Goal: Task Accomplishment & Management: Manage account settings

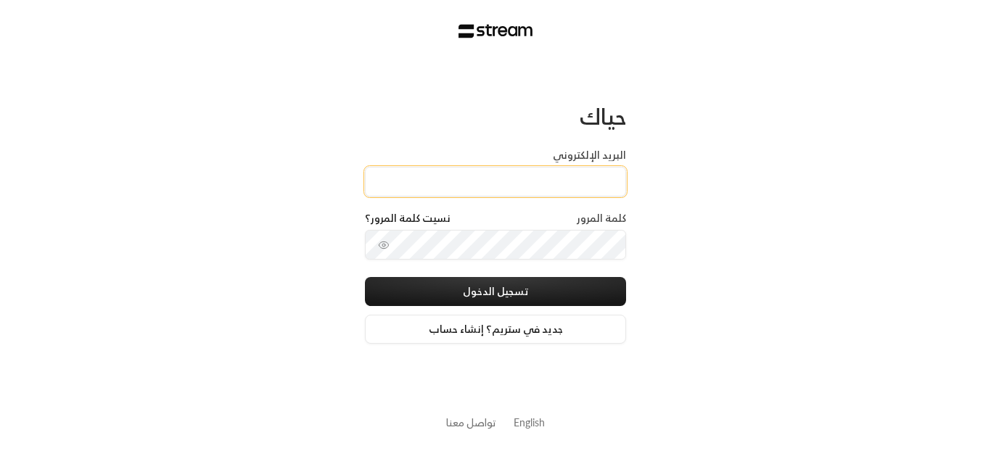
drag, startPoint x: 0, startPoint y: 0, endPoint x: 529, endPoint y: 185, distance: 560.2
click at [529, 185] on input "البريد الإلكتروني" at bounding box center [495, 182] width 261 height 30
type input "[EMAIL_ADDRESS][DOMAIN_NAME]"
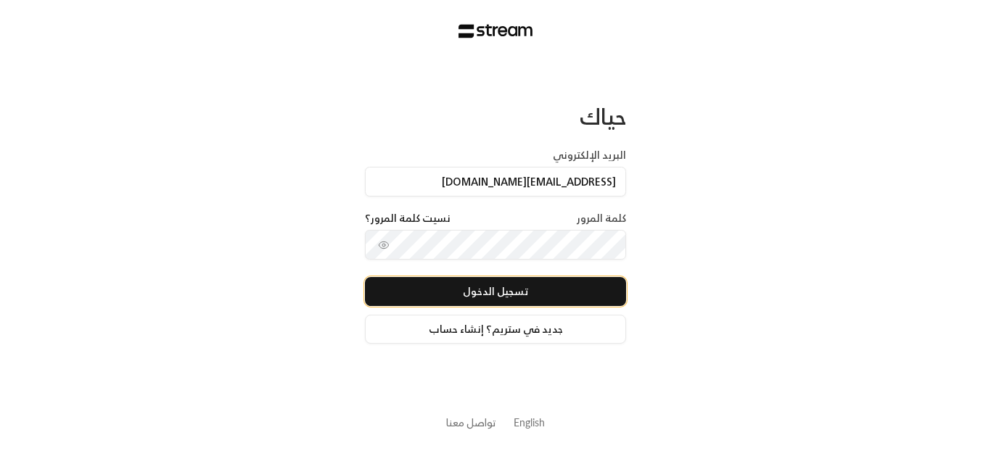
click at [463, 296] on button "تسجيل الدخول" at bounding box center [495, 291] width 261 height 29
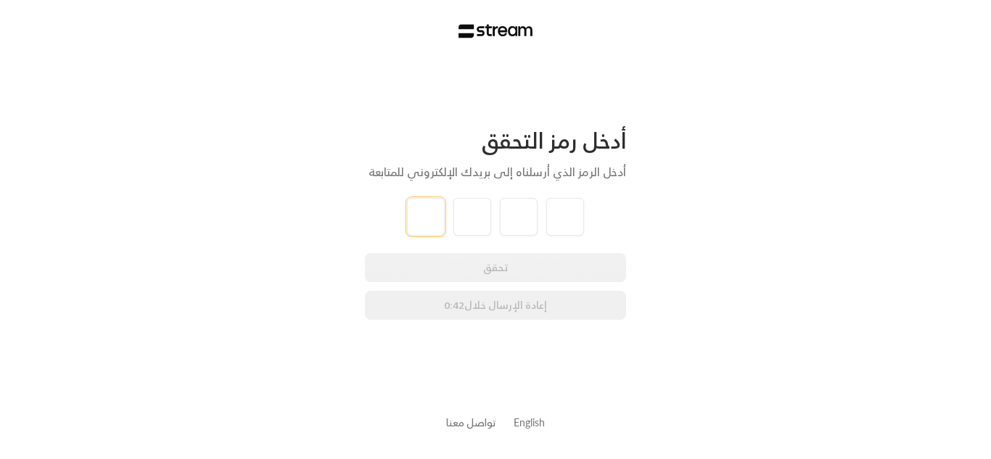
type input "0"
type input "1"
type input "4"
type input "5"
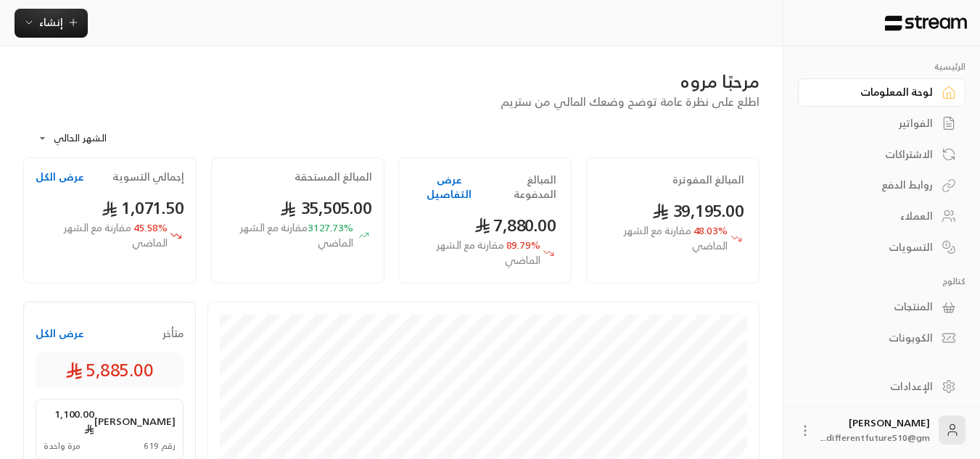
click at [934, 119] on link "الفواتير" at bounding box center [882, 124] width 168 height 28
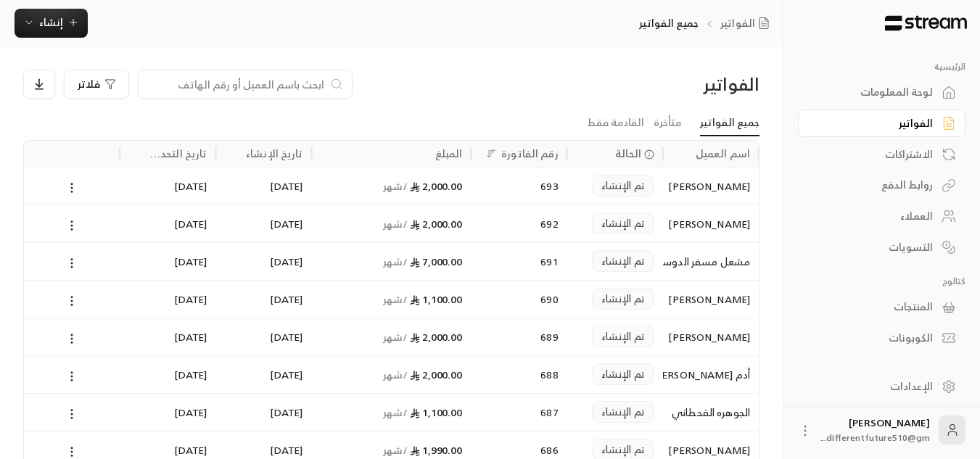
click at [921, 157] on div "الاشتراكات" at bounding box center [874, 154] width 117 height 15
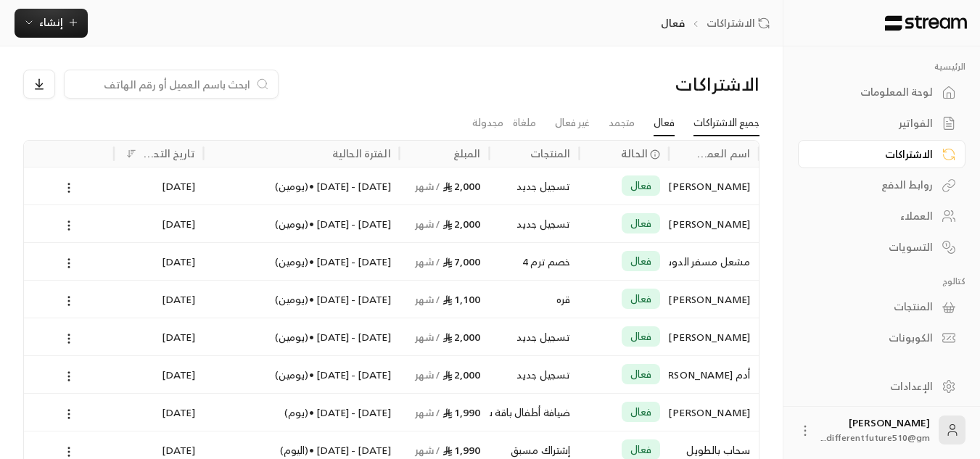
click at [728, 125] on link "جميع الاشتراكات" at bounding box center [726, 123] width 66 height 26
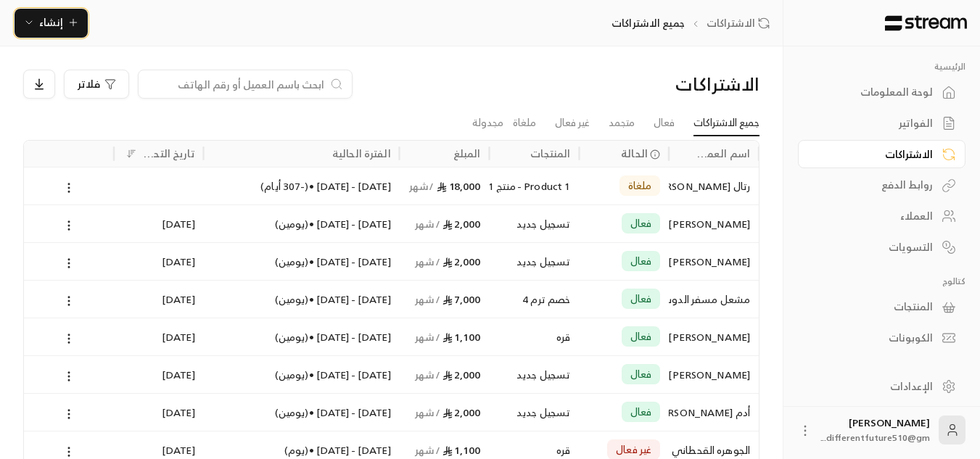
click at [59, 22] on span "إنشاء" at bounding box center [51, 22] width 24 height 18
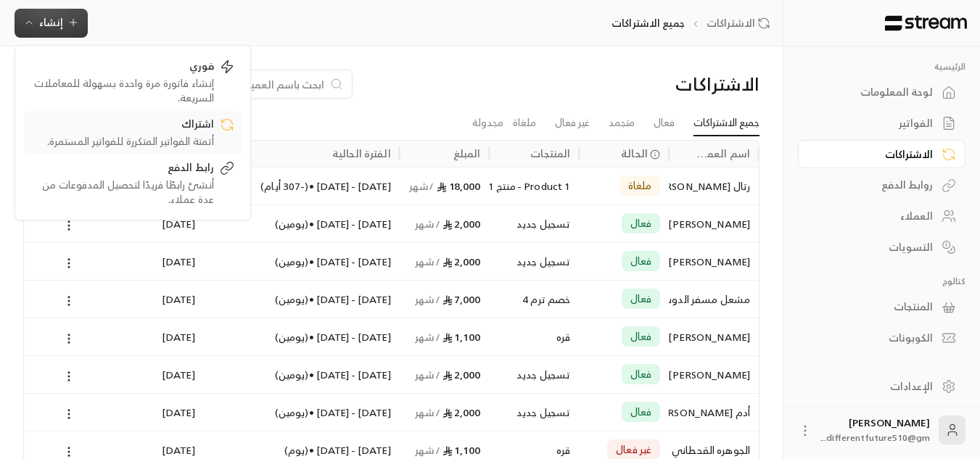
click at [120, 120] on div "اشتراك" at bounding box center [122, 125] width 183 height 17
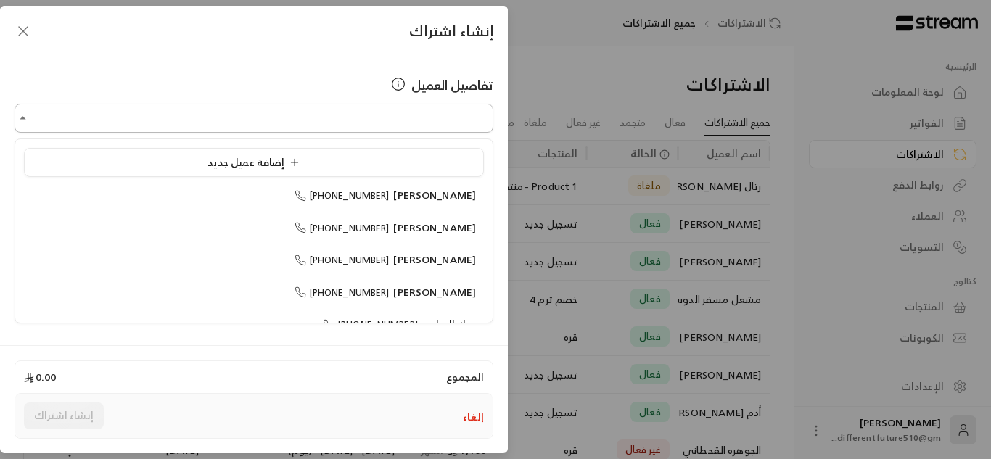
click at [136, 120] on input "اختر العميل" at bounding box center [254, 118] width 479 height 25
click at [454, 116] on input "****" at bounding box center [254, 118] width 479 height 25
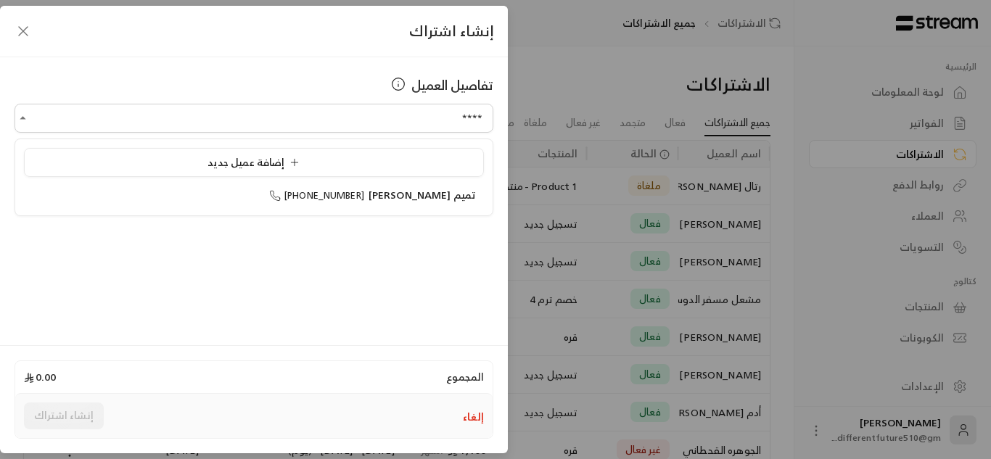
type input "****"
click at [552, 72] on div "إنشاء اشتراك تفاصيل العميل اختر العميل اختر العميل المجموع 0.00 إلغاء إنشاء اشت…" at bounding box center [495, 229] width 991 height 459
click at [25, 28] on icon "button" at bounding box center [23, 30] width 17 height 17
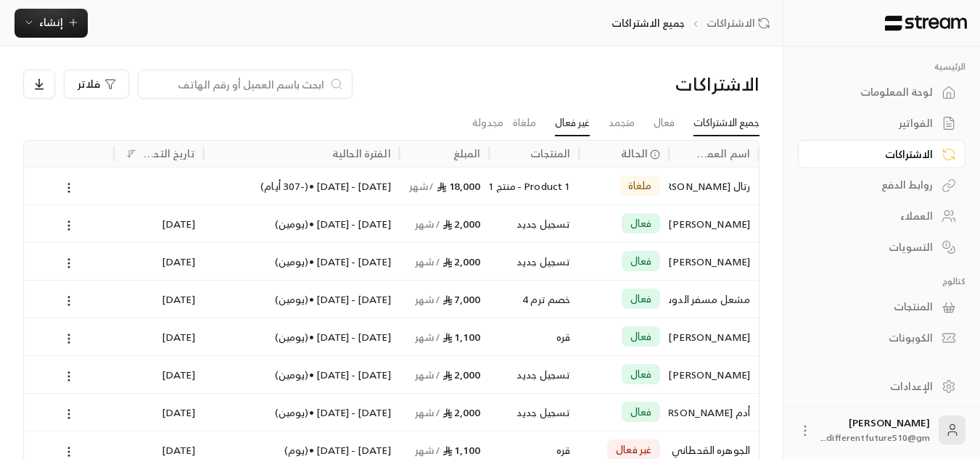
click at [580, 128] on link "غير فعال" at bounding box center [572, 123] width 35 height 26
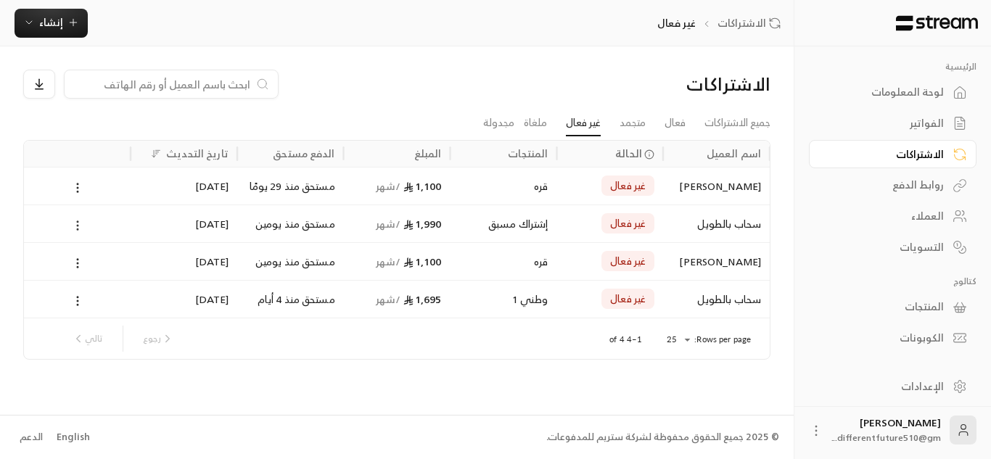
click at [81, 222] on icon at bounding box center [77, 225] width 13 height 13
click at [89, 267] on link "عرض" at bounding box center [93, 263] width 37 height 26
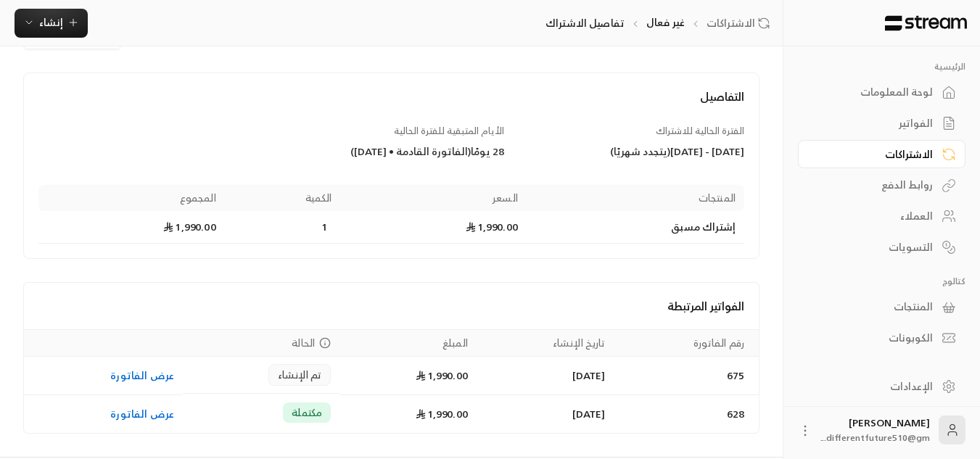
scroll to position [58, 0]
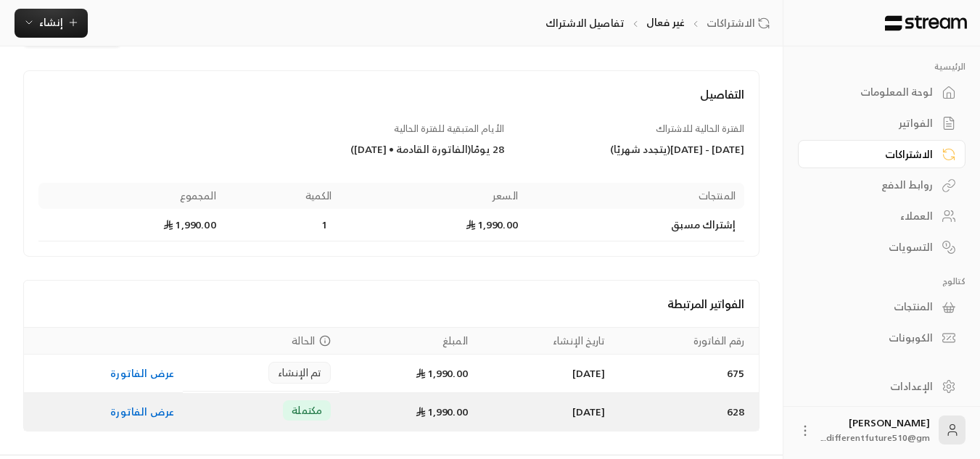
click at [145, 418] on link "عرض الفاتورة" at bounding box center [142, 412] width 64 height 18
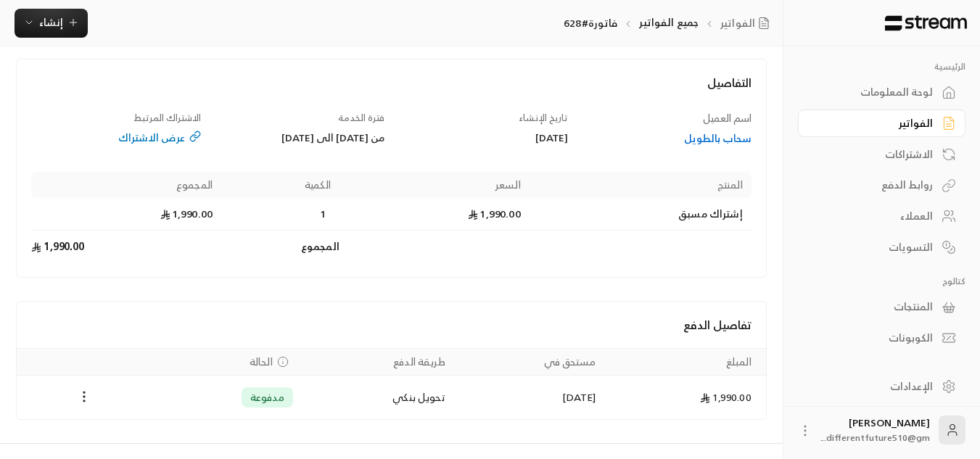
scroll to position [97, 0]
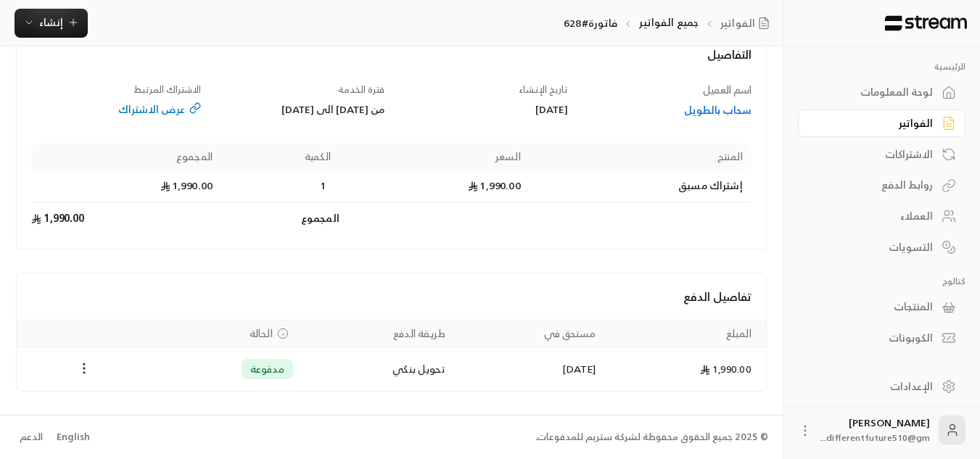
click at [84, 367] on icon "Payments" at bounding box center [84, 368] width 15 height 15
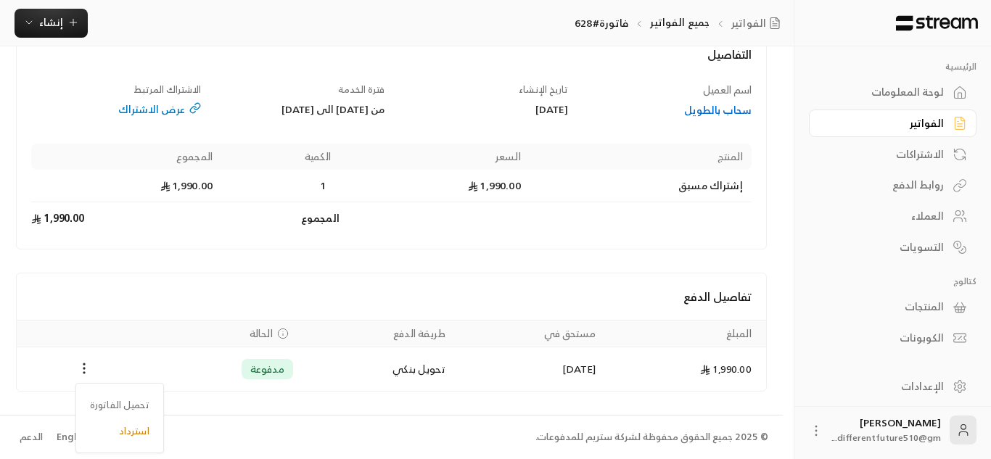
click at [864, 130] on div at bounding box center [495, 229] width 991 height 459
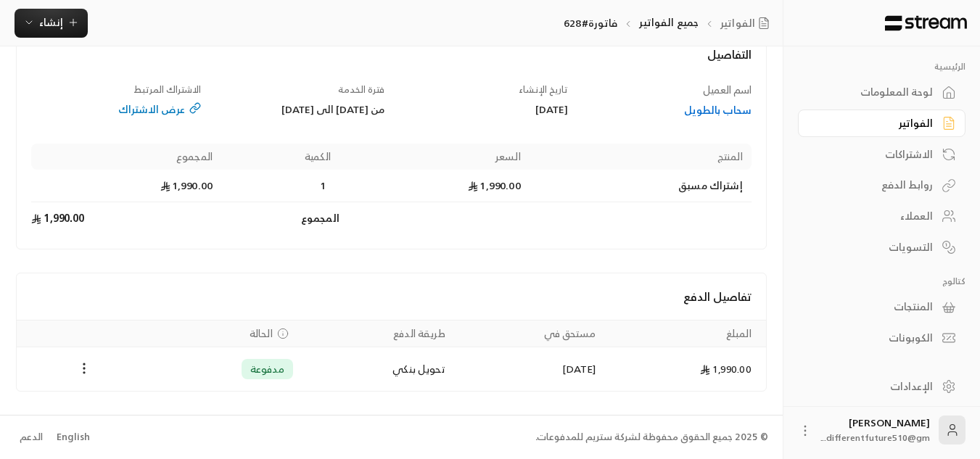
click at [866, 97] on div "لوحة المعلومات" at bounding box center [874, 92] width 117 height 15
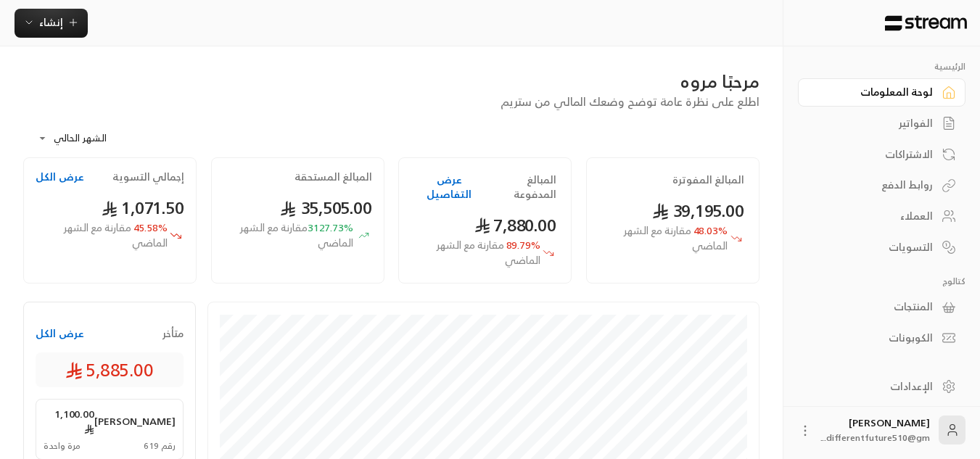
click at [895, 137] on div "الاشتراكات" at bounding box center [882, 152] width 168 height 31
click at [904, 131] on div "الفواتير" at bounding box center [874, 123] width 117 height 15
click at [904, 131] on link "الفواتير" at bounding box center [882, 124] width 168 height 28
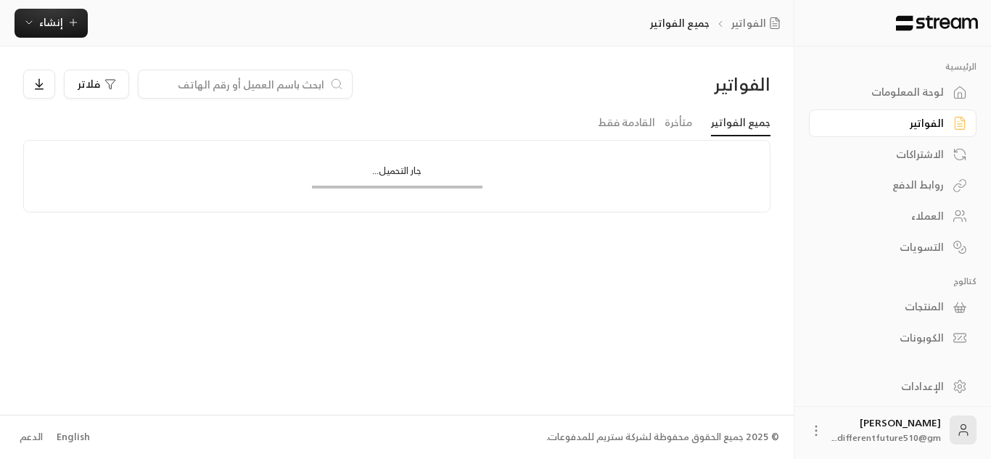
click at [904, 131] on link "الفواتير" at bounding box center [893, 124] width 168 height 28
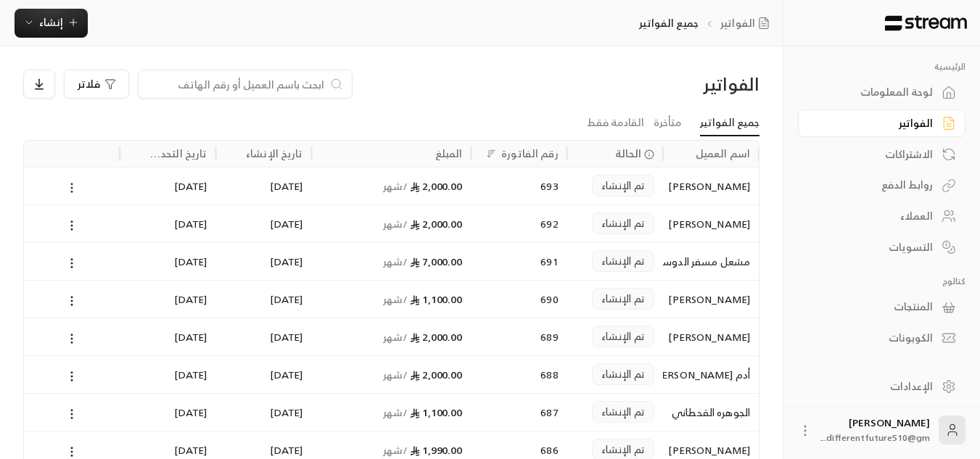
click at [72, 192] on circle at bounding box center [71, 191] width 1 height 1
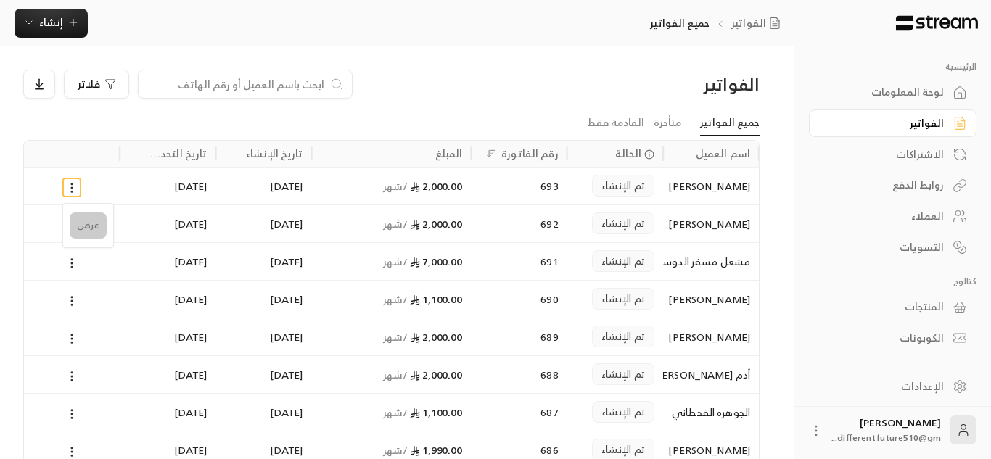
click at [87, 225] on li "عرض" at bounding box center [88, 226] width 37 height 26
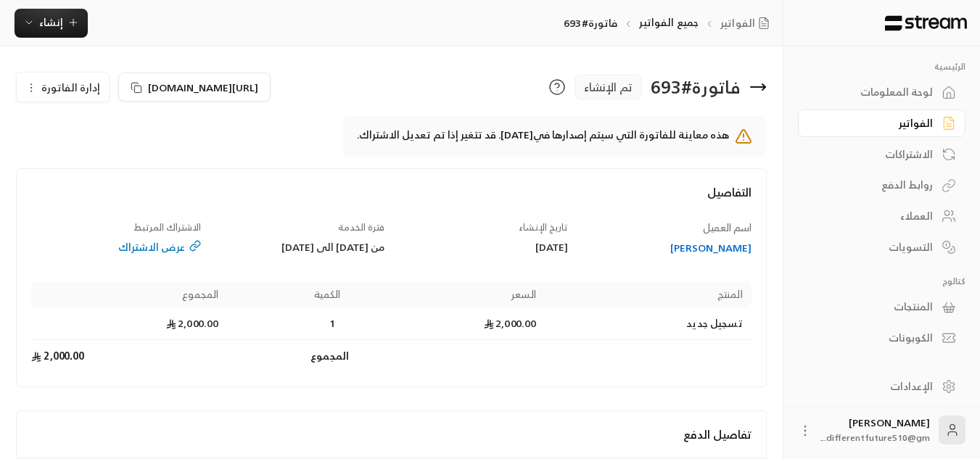
click at [33, 91] on icon "button" at bounding box center [31, 88] width 12 height 12
click at [73, 150] on link "إلغاء" at bounding box center [71, 156] width 90 height 26
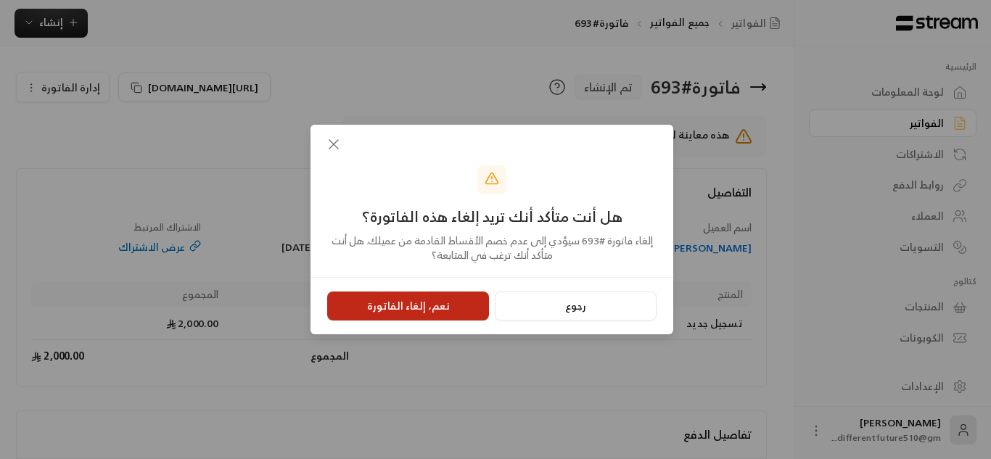
click at [456, 300] on button "نعم، إلغاء الفاتورة" at bounding box center [408, 306] width 162 height 29
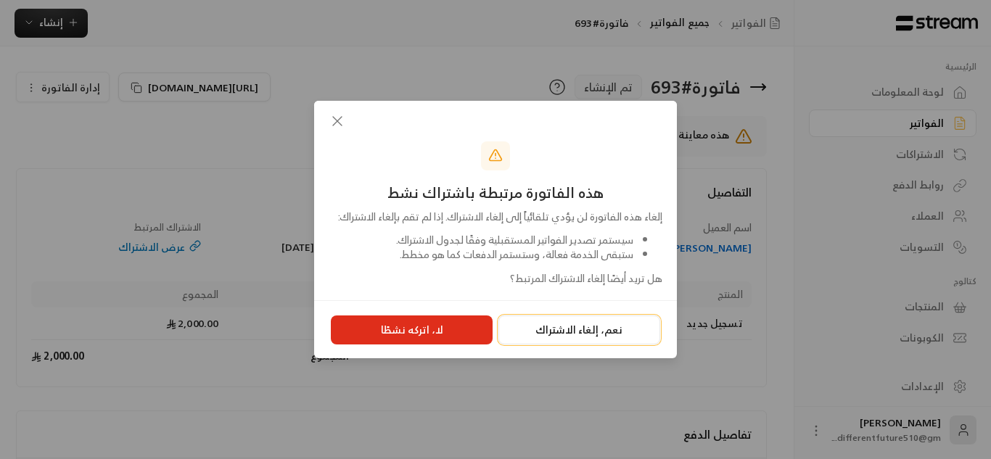
click at [553, 333] on button "نعم، إلغاء الاشتراك" at bounding box center [579, 330] width 162 height 29
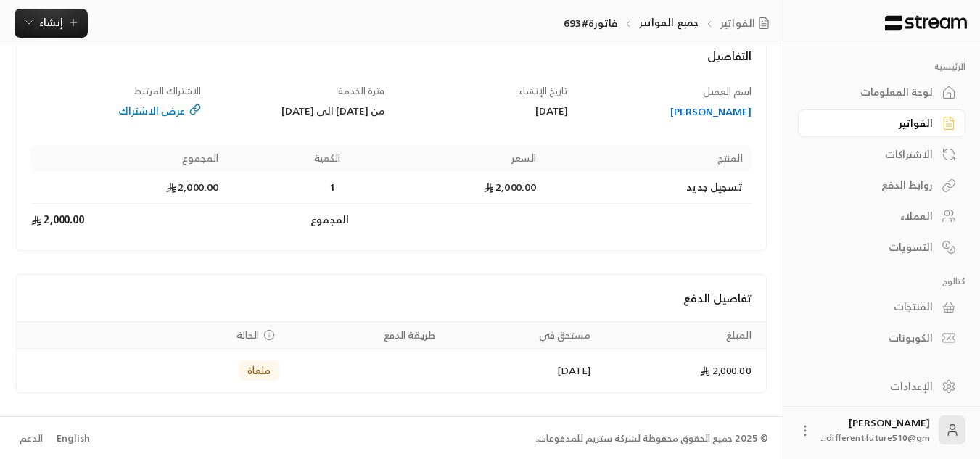
scroll to position [138, 0]
click at [877, 139] on div "الاشتراكات" at bounding box center [882, 152] width 168 height 31
click at [876, 133] on link "الفواتير" at bounding box center [882, 124] width 168 height 28
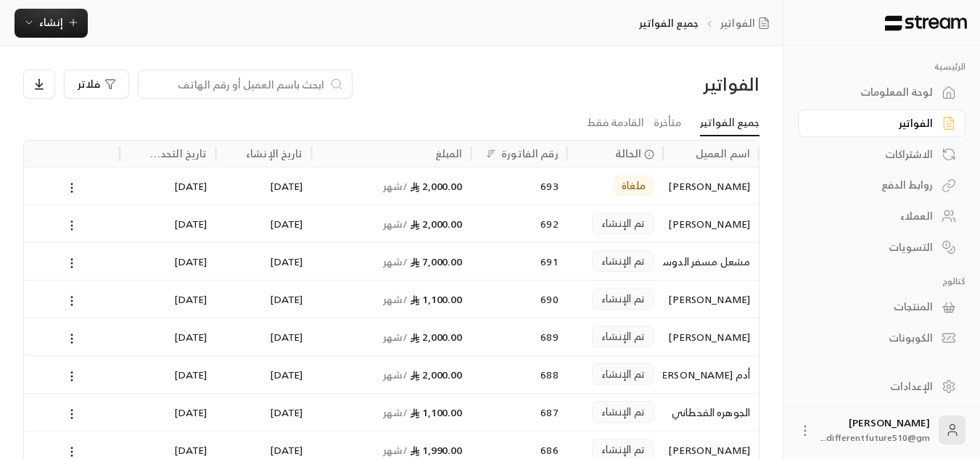
click at [71, 223] on icon at bounding box center [71, 225] width 13 height 13
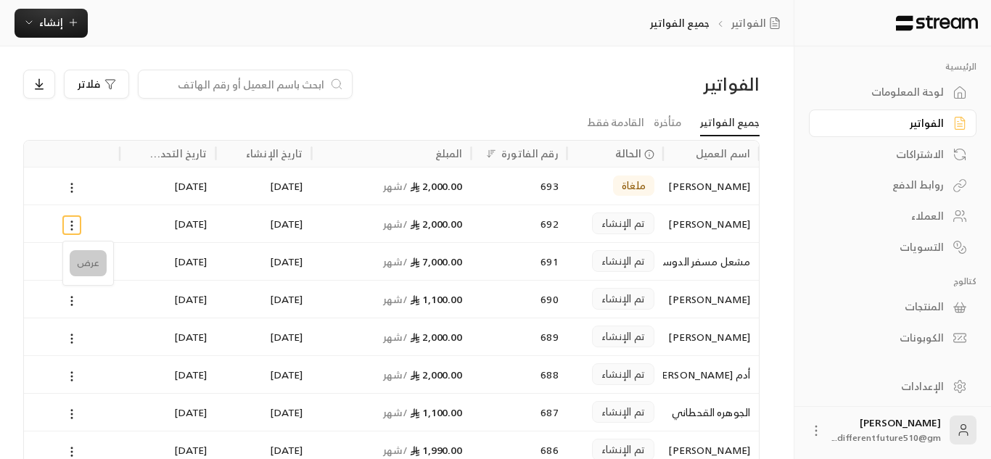
click at [84, 260] on li "عرض" at bounding box center [88, 263] width 37 height 26
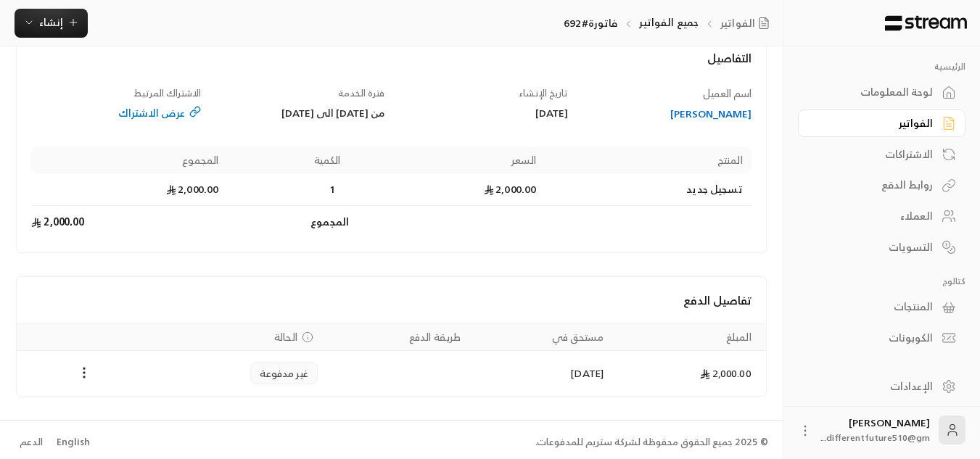
scroll to position [139, 0]
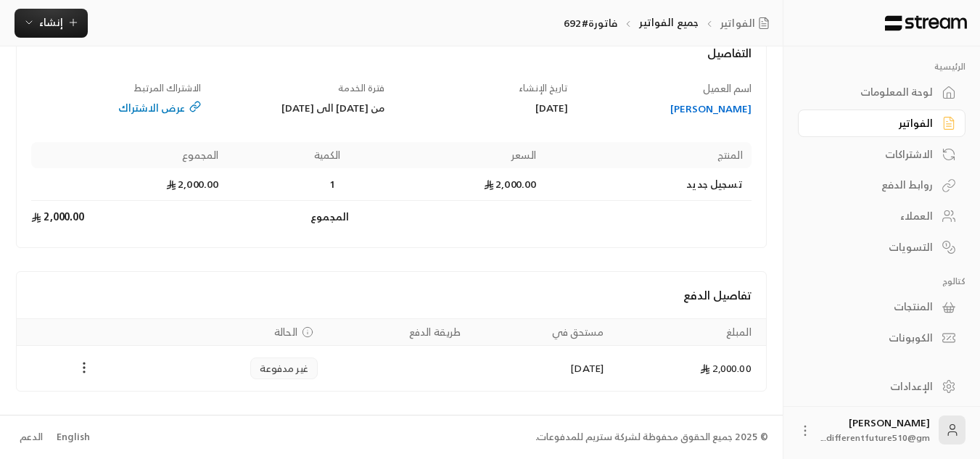
click at [84, 366] on icon "Payments" at bounding box center [84, 368] width 15 height 15
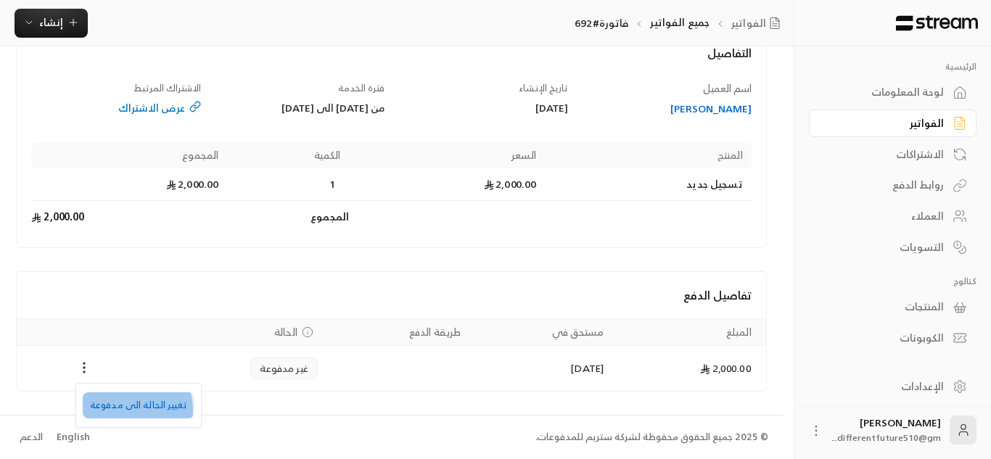
click at [127, 410] on li "تغيير الحالة الى مدفوعة" at bounding box center [139, 405] width 112 height 26
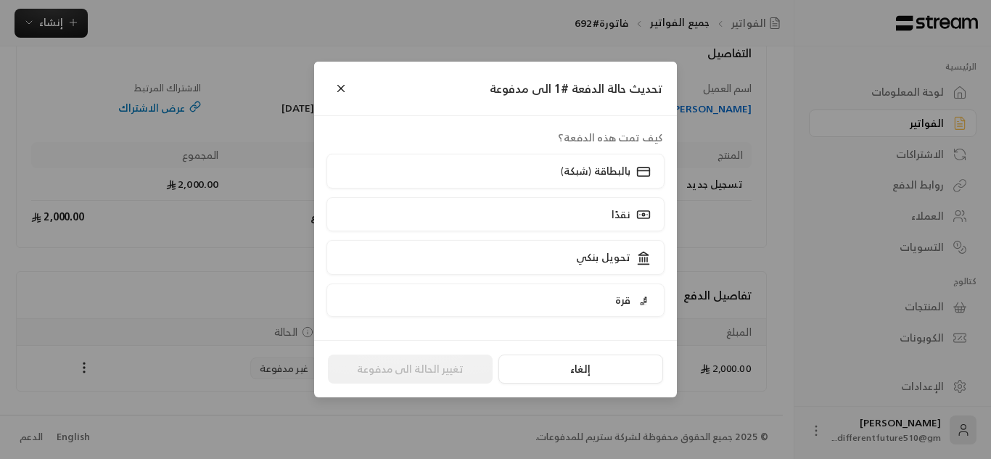
click at [129, 308] on div "تحديث حالة الدفعة #1 الى مدفوعة كيف تمت هذه الدفعة؟ بالبطاقة (شبكة) نقدًا تحويل…" at bounding box center [495, 229] width 991 height 459
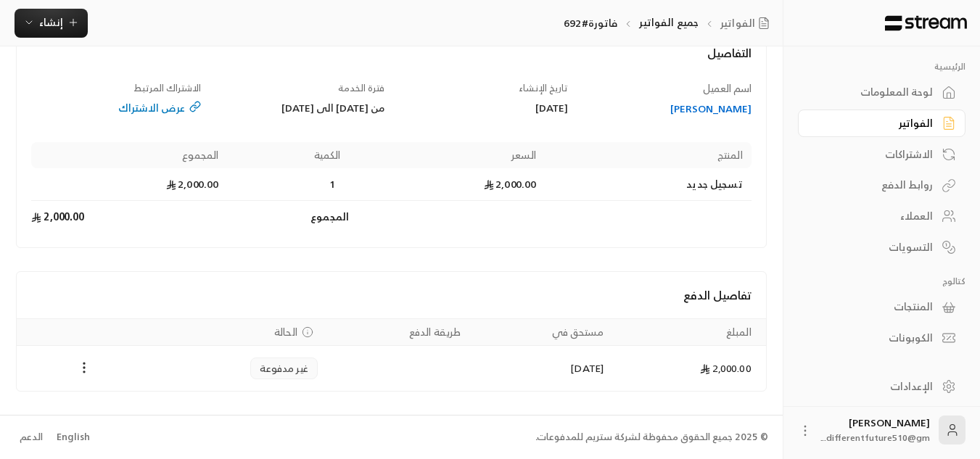
click at [180, 112] on div "عرض الاشتراك" at bounding box center [116, 108] width 170 height 15
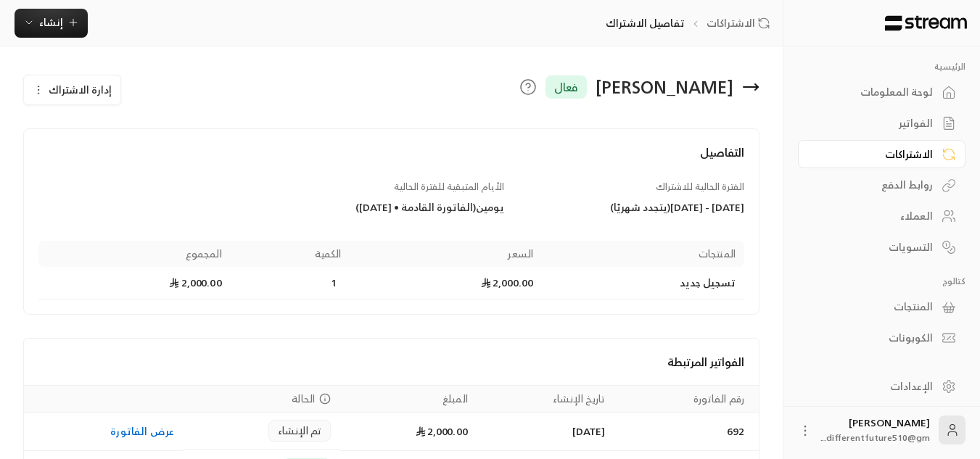
click at [43, 91] on icon "button" at bounding box center [39, 90] width 12 height 12
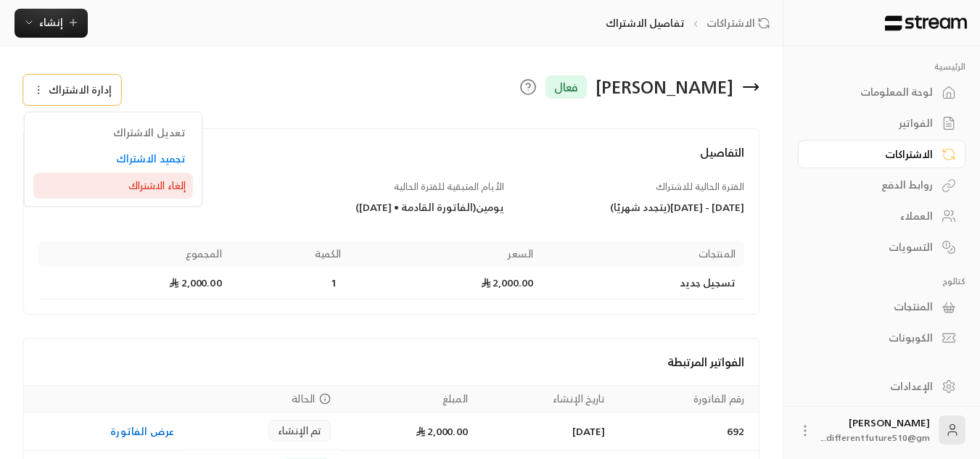
click at [62, 173] on link "إلغاء الاشتراك" at bounding box center [113, 186] width 160 height 27
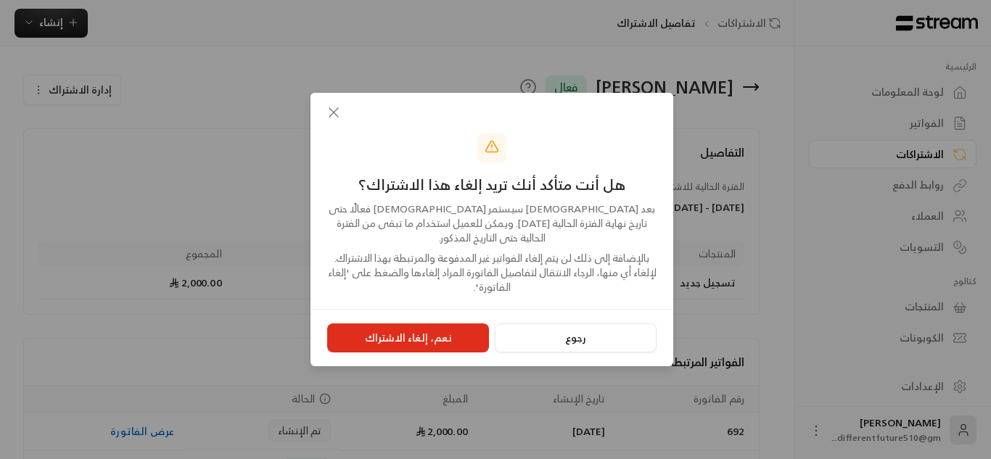
click at [387, 324] on button "نعم، إلغاء الاشتراك" at bounding box center [408, 338] width 162 height 29
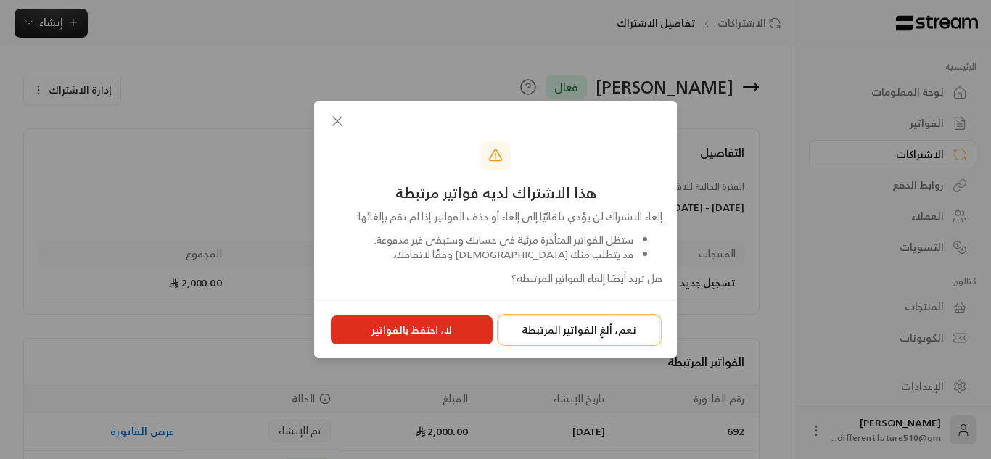
click at [532, 331] on button "نعم، ألغِ الفواتير المرتبطة" at bounding box center [579, 330] width 162 height 29
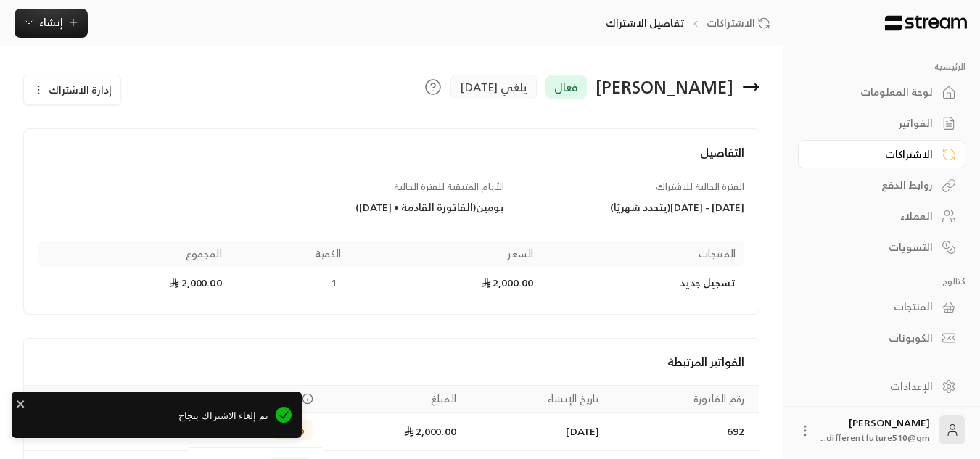
click at [894, 121] on div "الفواتير" at bounding box center [874, 123] width 117 height 15
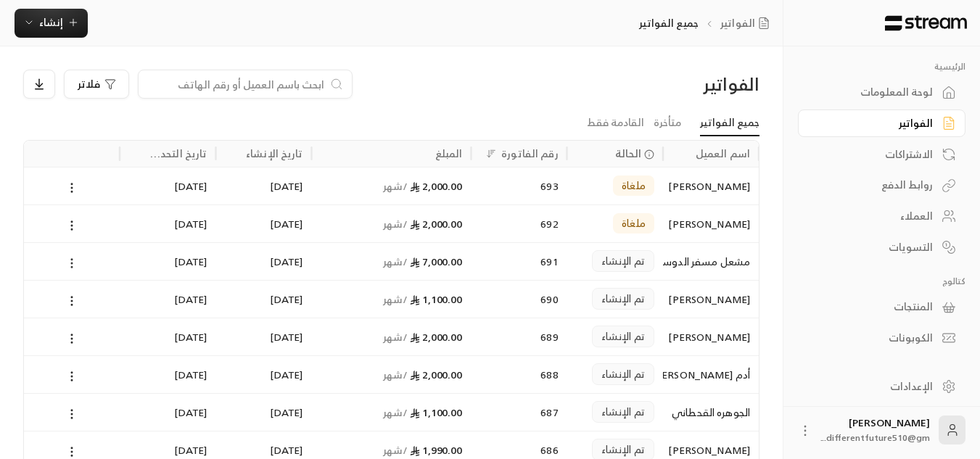
click at [67, 260] on icon at bounding box center [71, 263] width 13 height 13
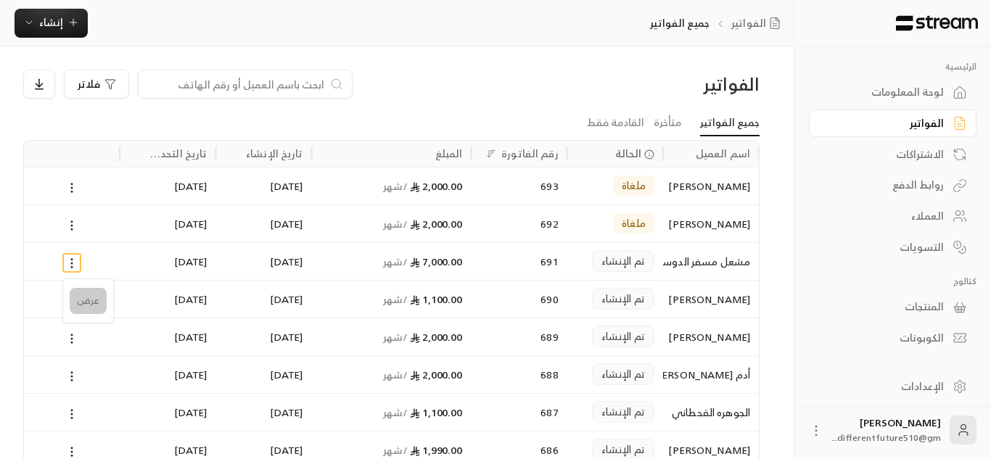
click at [96, 302] on li "عرض" at bounding box center [88, 301] width 37 height 26
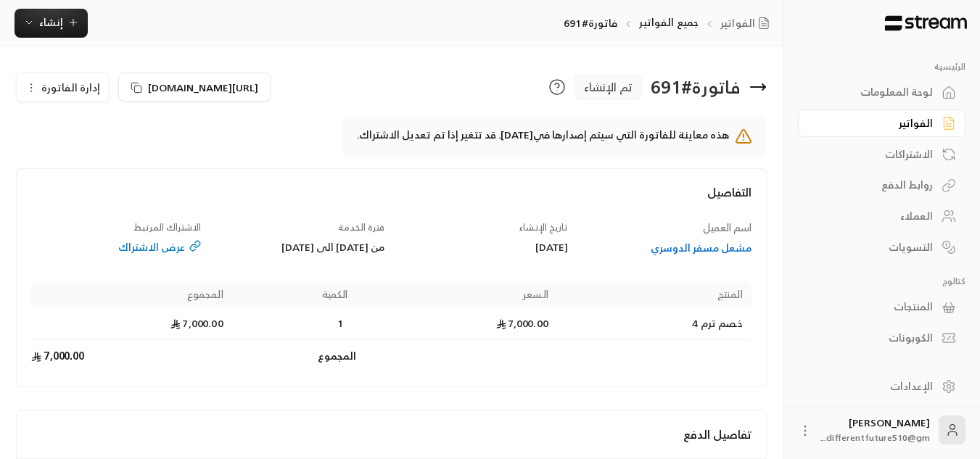
click at [31, 85] on circle "button" at bounding box center [31, 84] width 1 height 1
click at [65, 152] on link "إلغاء" at bounding box center [71, 156] width 90 height 26
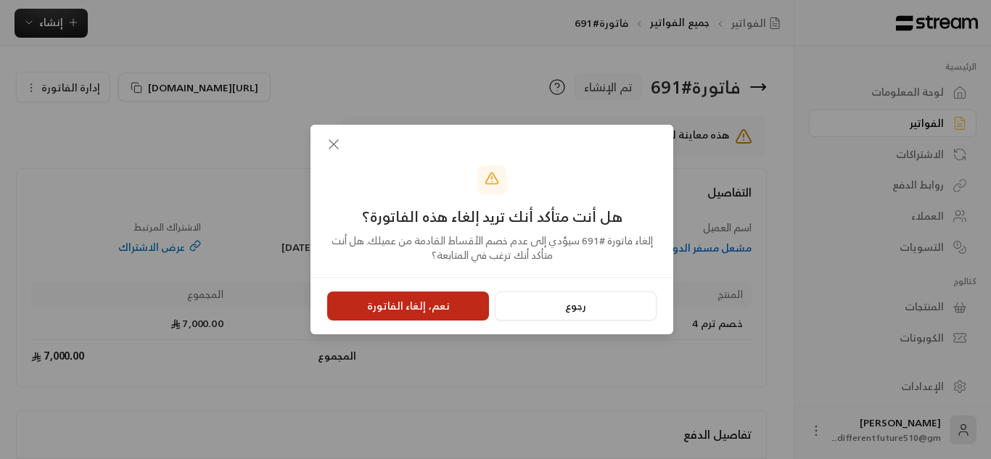
click at [387, 300] on button "نعم، إلغاء الفاتورة" at bounding box center [408, 306] width 162 height 29
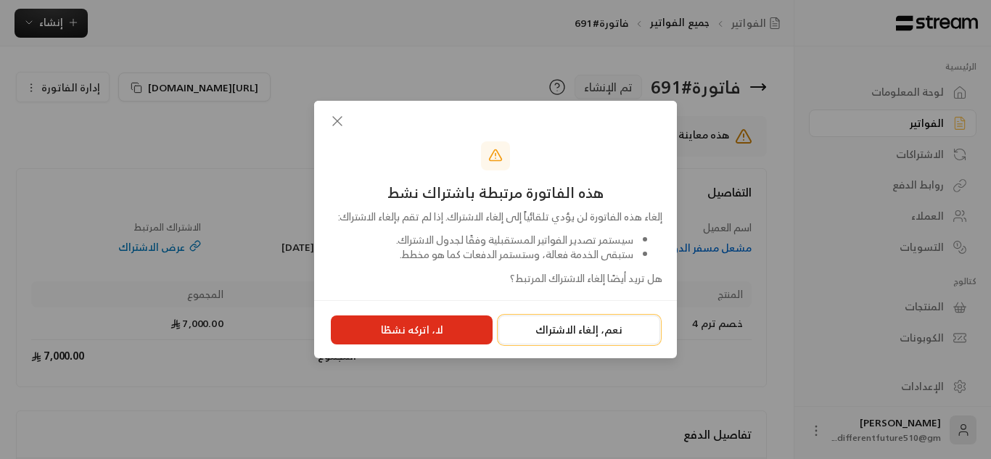
click at [599, 337] on button "نعم، إلغاء الاشتراك" at bounding box center [579, 330] width 162 height 29
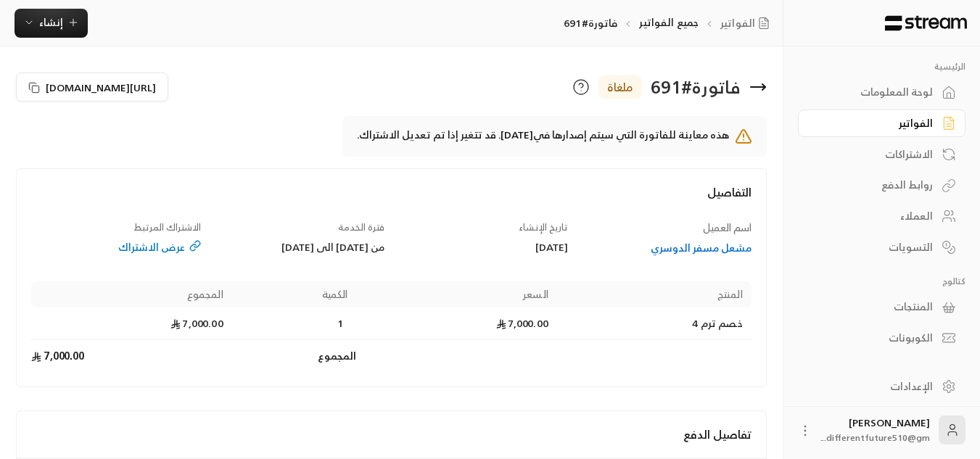
click at [904, 82] on link "لوحة المعلومات" at bounding box center [882, 92] width 168 height 28
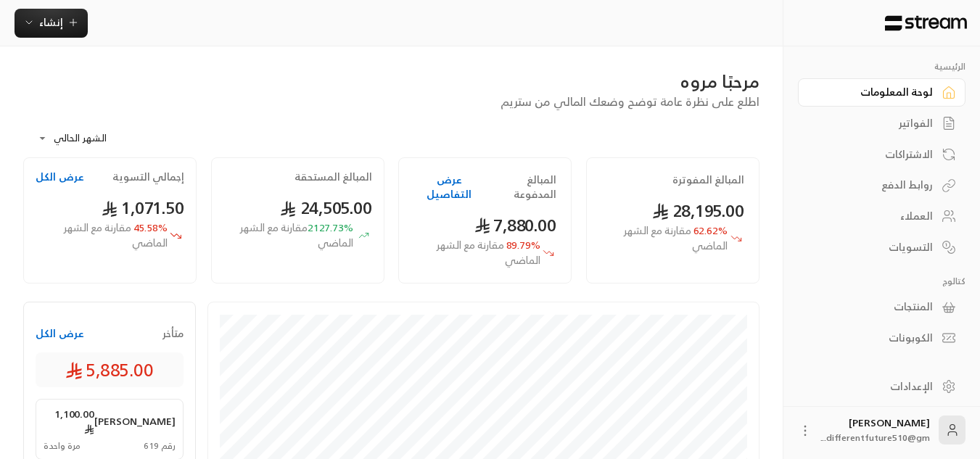
click at [912, 147] on div "الاشتراكات" at bounding box center [874, 154] width 117 height 15
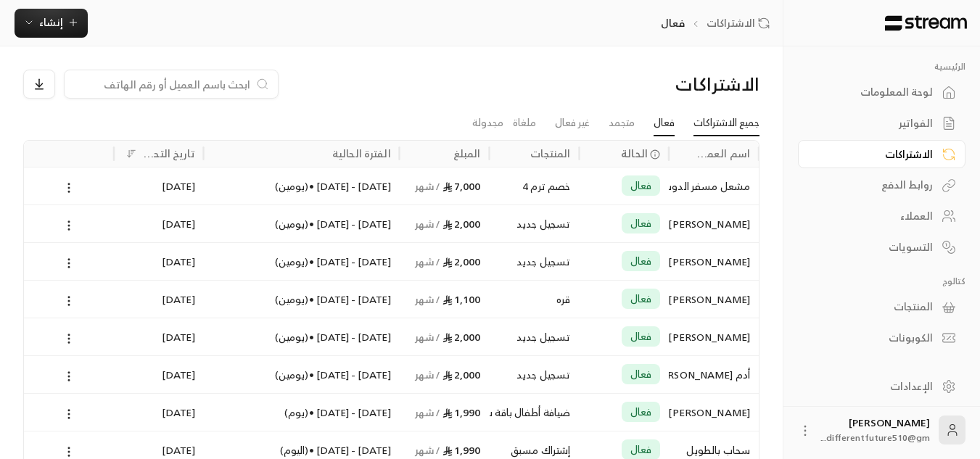
click at [720, 128] on link "جميع الاشتراكات" at bounding box center [726, 123] width 66 height 26
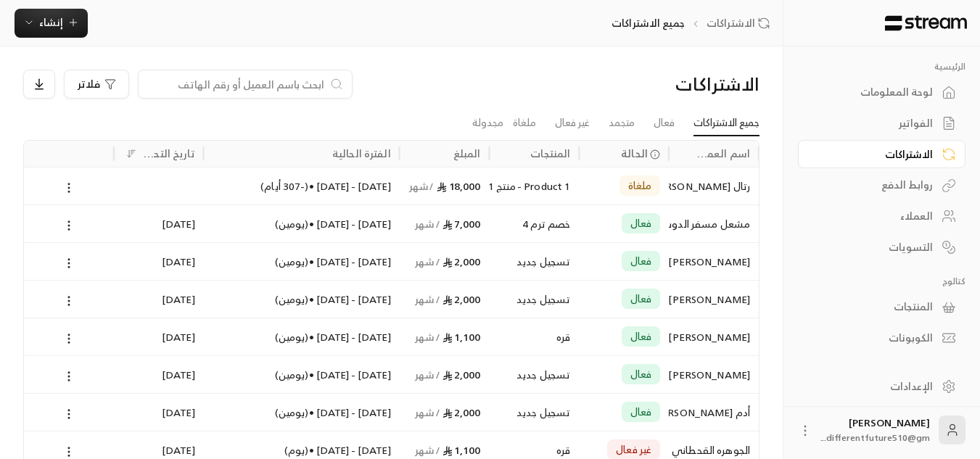
click at [887, 121] on div "الفواتير" at bounding box center [874, 123] width 117 height 15
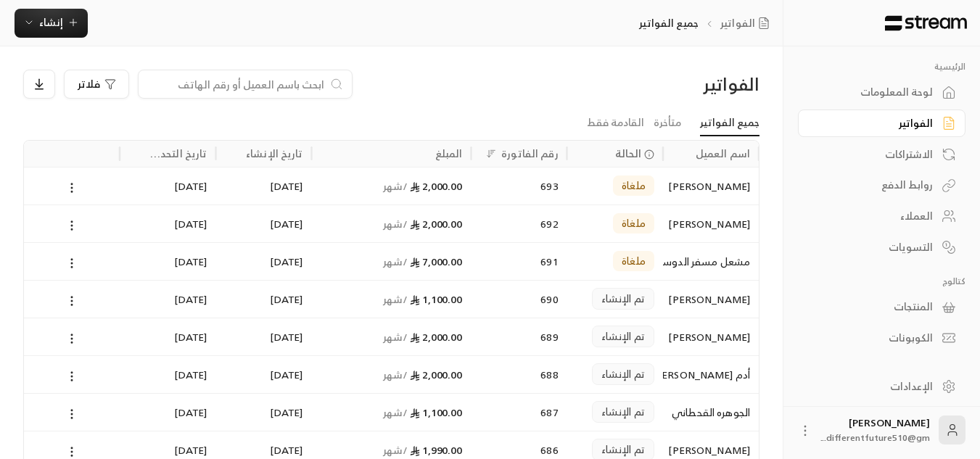
click at [70, 328] on div at bounding box center [72, 336] width 78 height 37
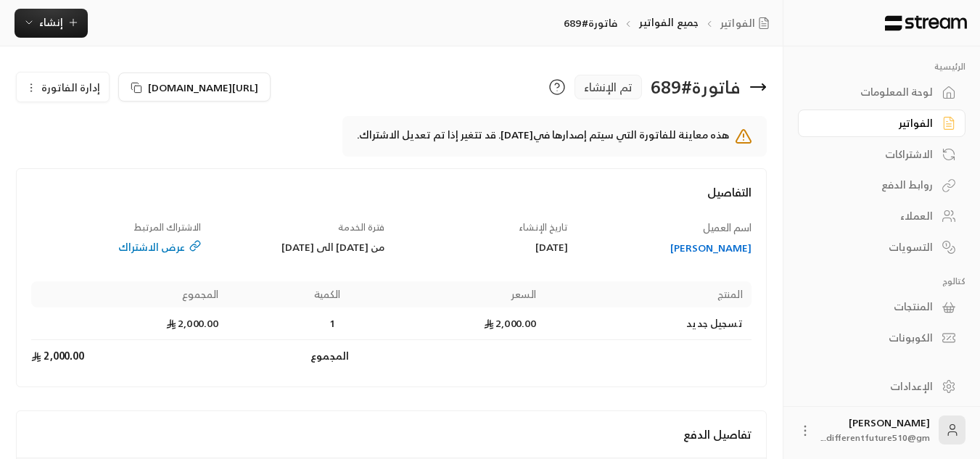
click at [36, 86] on icon "button" at bounding box center [31, 88] width 12 height 12
click at [56, 147] on link "إلغاء" at bounding box center [71, 156] width 90 height 26
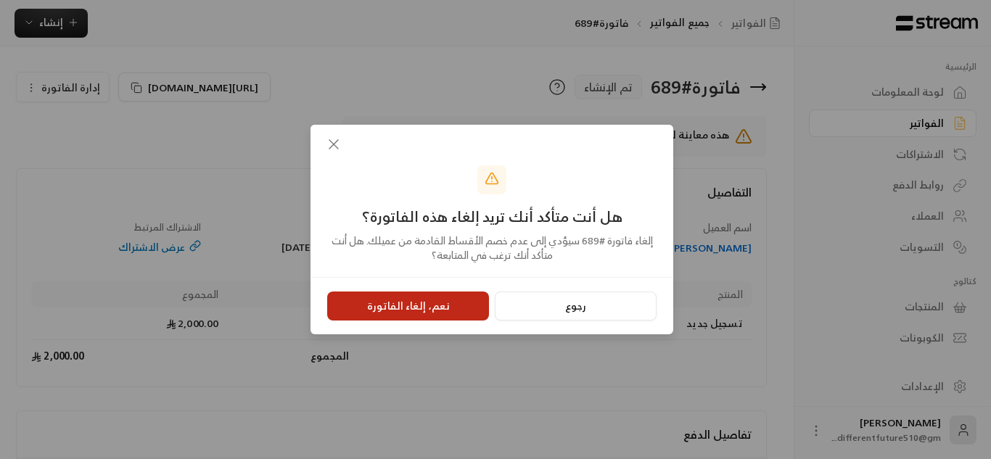
click at [435, 300] on button "نعم، إلغاء الفاتورة" at bounding box center [408, 306] width 162 height 29
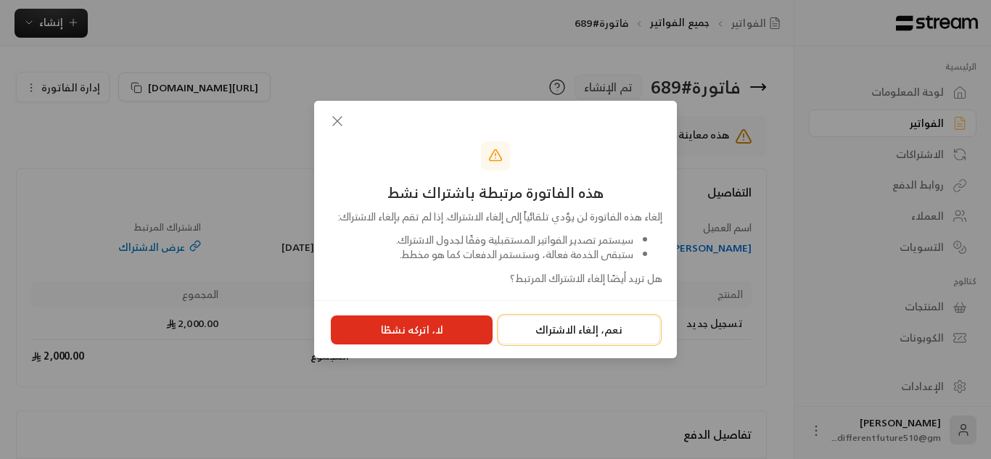
click at [532, 334] on button "نعم، إلغاء الاشتراك" at bounding box center [579, 330] width 162 height 29
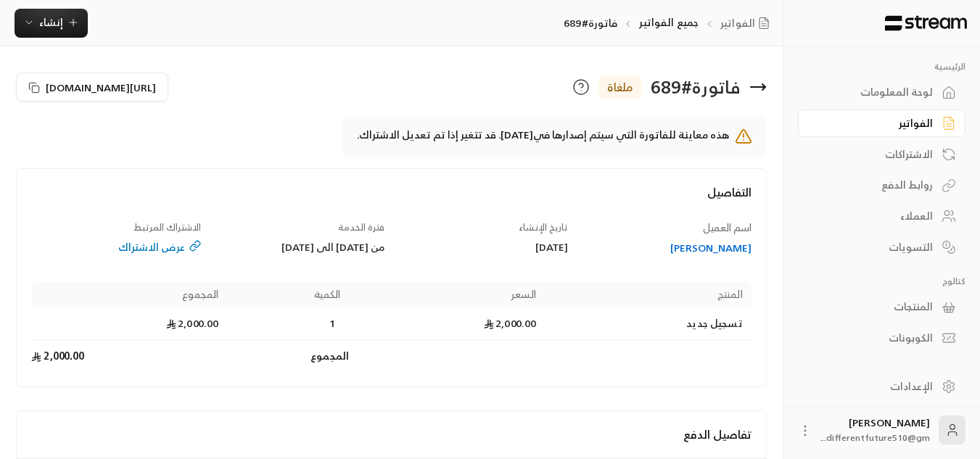
click at [859, 128] on div "الفواتير" at bounding box center [874, 123] width 117 height 15
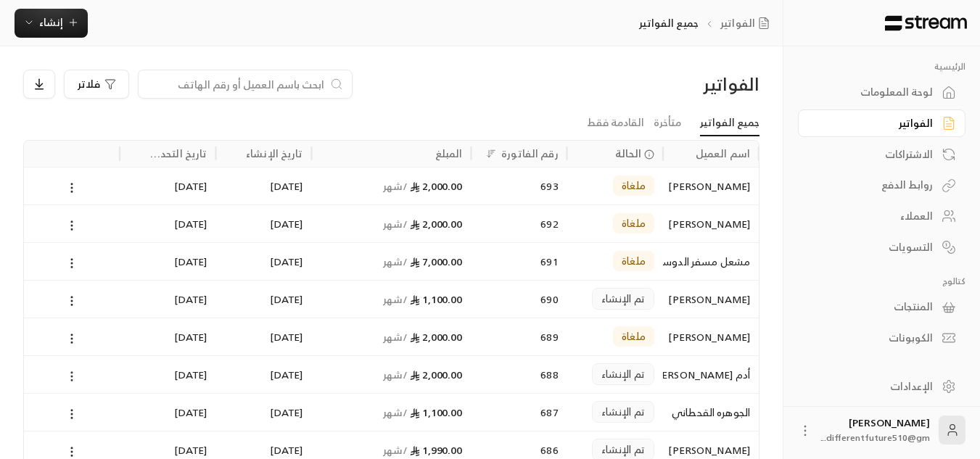
click at [71, 376] on circle at bounding box center [71, 376] width 1 height 1
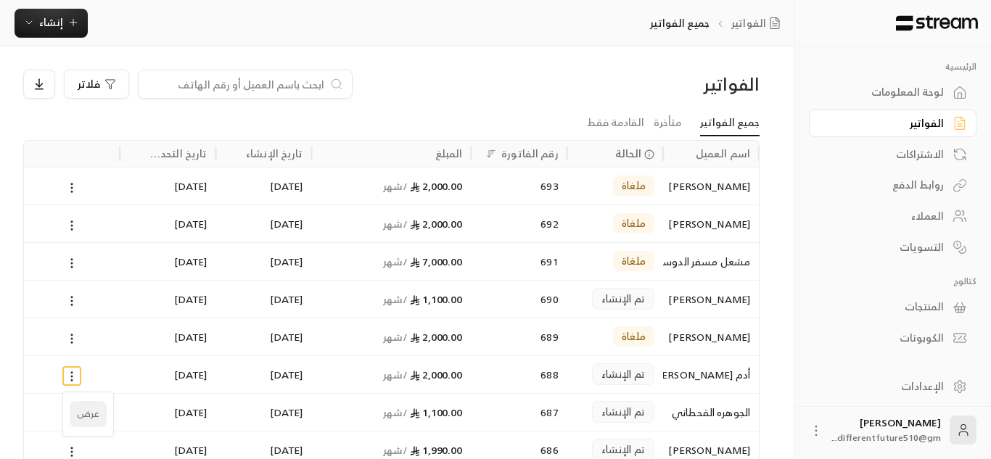
click at [92, 416] on li "عرض" at bounding box center [88, 414] width 37 height 26
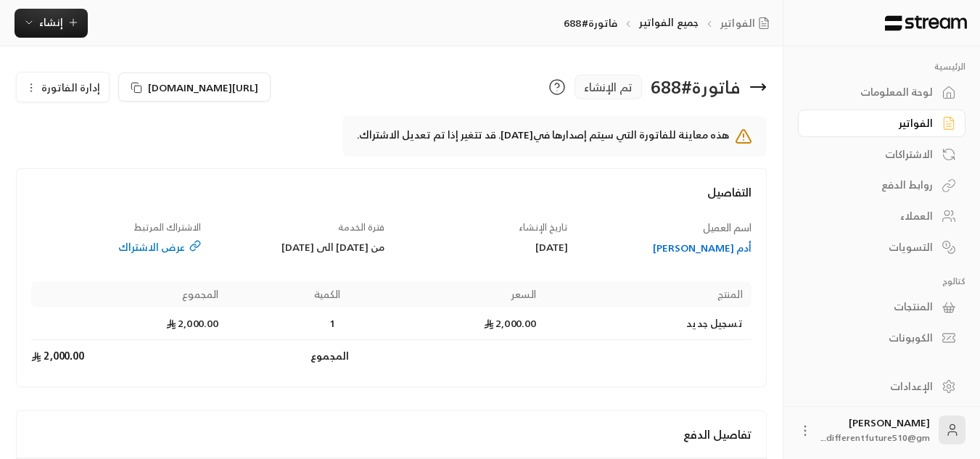
click at [26, 86] on icon "button" at bounding box center [31, 88] width 12 height 12
click at [68, 161] on link "إلغاء" at bounding box center [71, 156] width 90 height 26
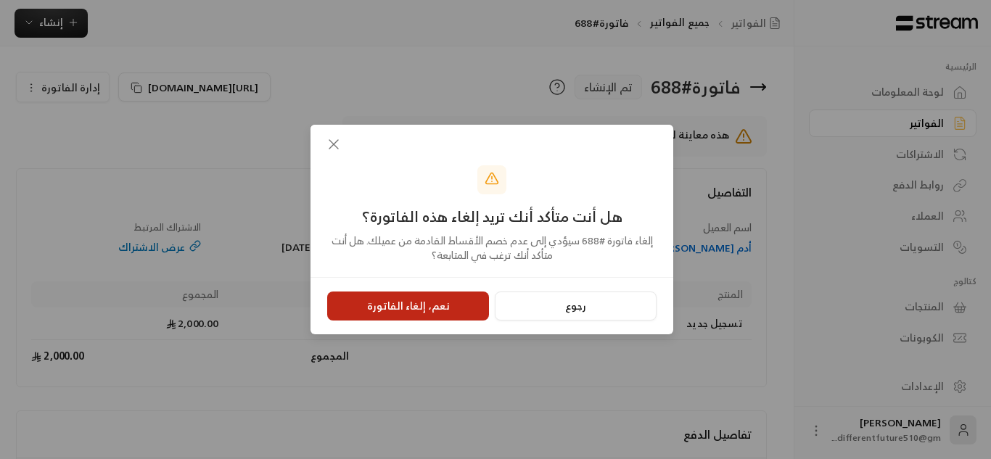
click at [400, 310] on button "نعم، إلغاء الفاتورة" at bounding box center [408, 306] width 162 height 29
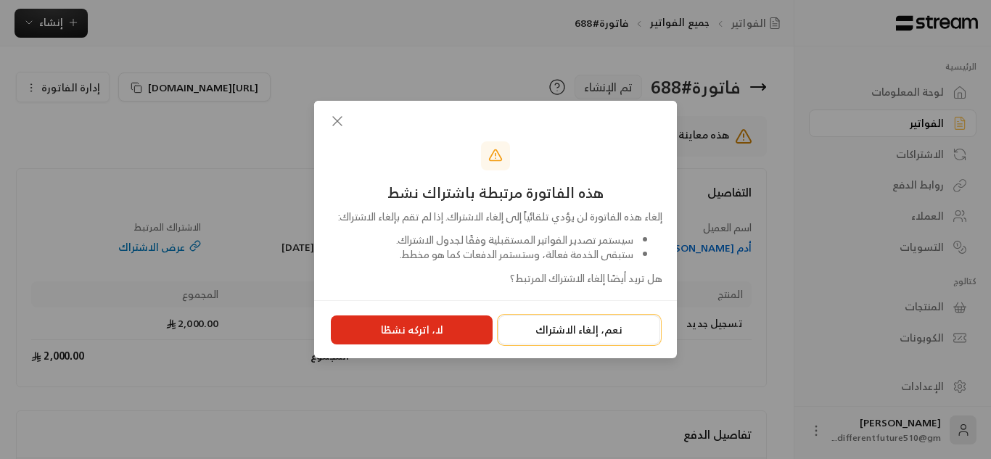
click at [508, 334] on button "نعم، إلغاء الاشتراك" at bounding box center [579, 330] width 162 height 29
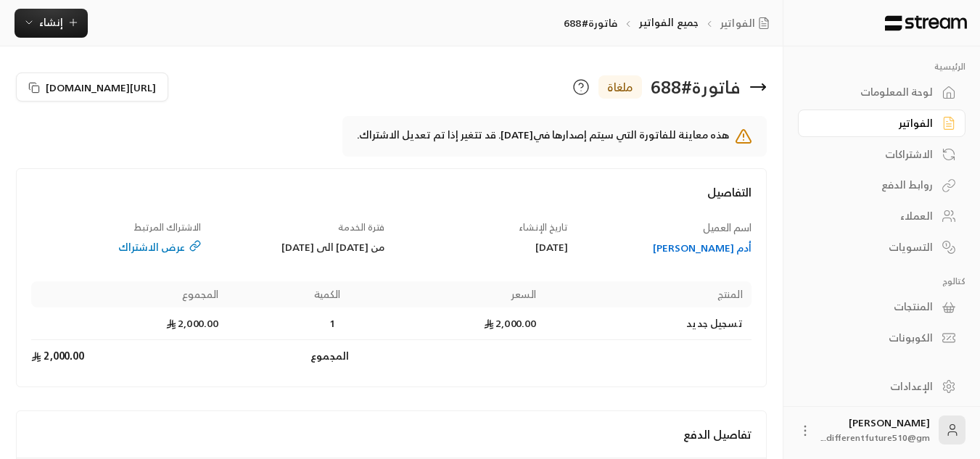
click at [857, 128] on div "الفواتير" at bounding box center [874, 123] width 117 height 15
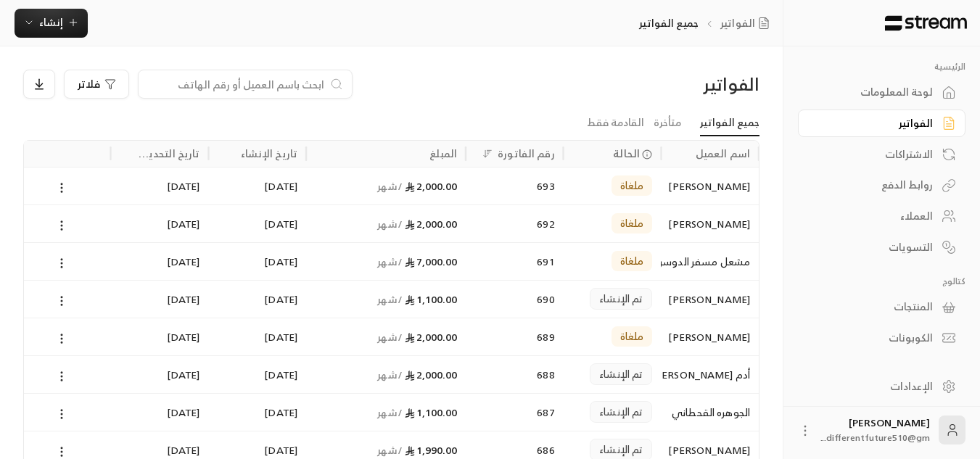
click at [857, 128] on div "الفواتير" at bounding box center [874, 123] width 117 height 15
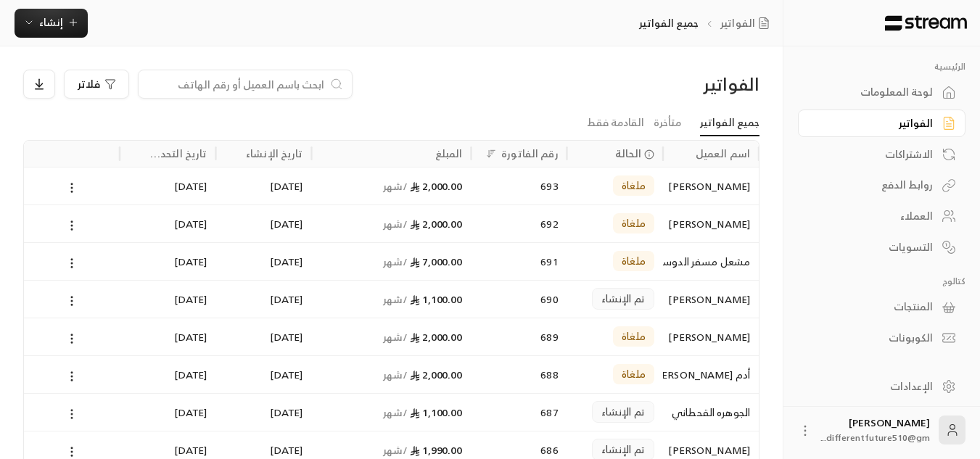
click at [74, 413] on icon at bounding box center [71, 414] width 13 height 13
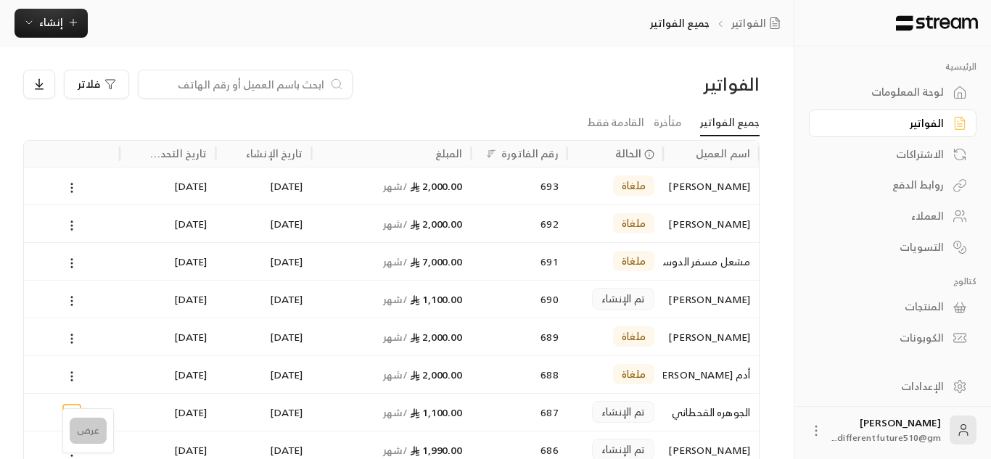
click at [86, 426] on li "عرض" at bounding box center [88, 431] width 37 height 26
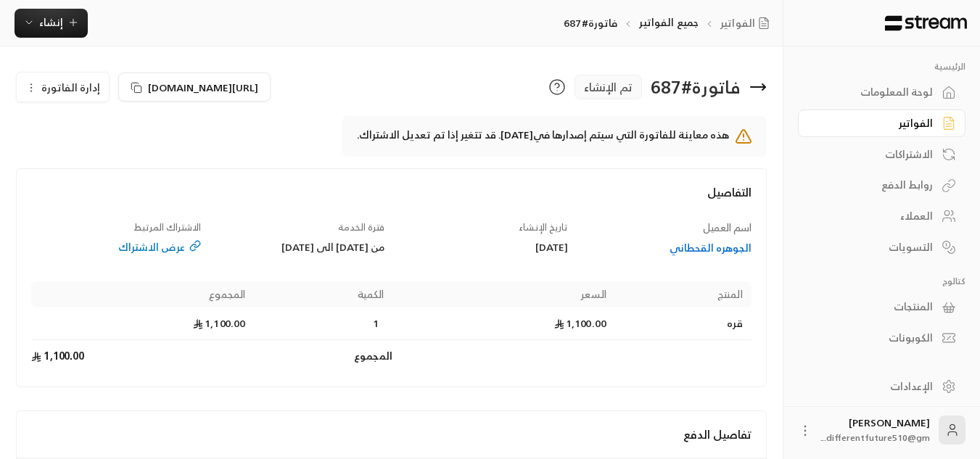
click at [36, 82] on icon "button" at bounding box center [31, 88] width 12 height 12
click at [81, 151] on link "إلغاء" at bounding box center [71, 156] width 90 height 26
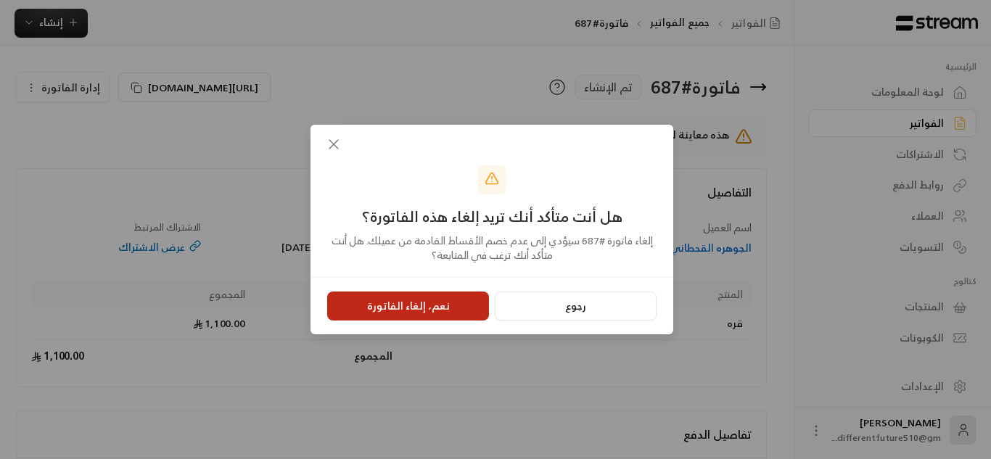
click at [454, 308] on button "نعم، إلغاء الفاتورة" at bounding box center [408, 306] width 162 height 29
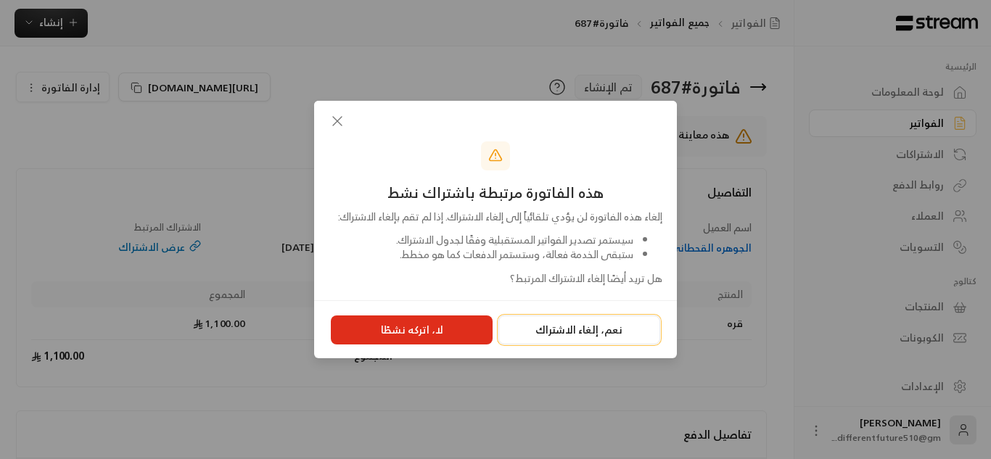
click at [570, 342] on button "نعم، إلغاء الاشتراك" at bounding box center [579, 330] width 162 height 29
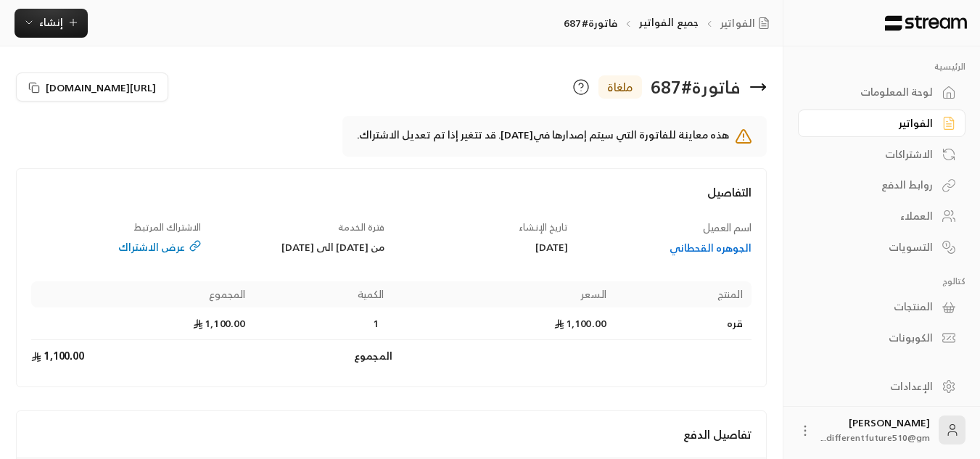
click at [924, 131] on div "الفواتير" at bounding box center [874, 123] width 117 height 15
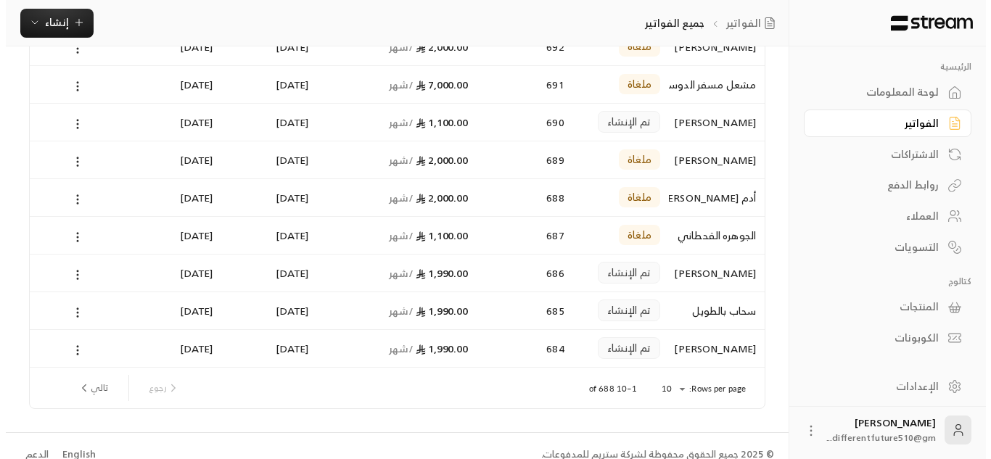
scroll to position [194, 0]
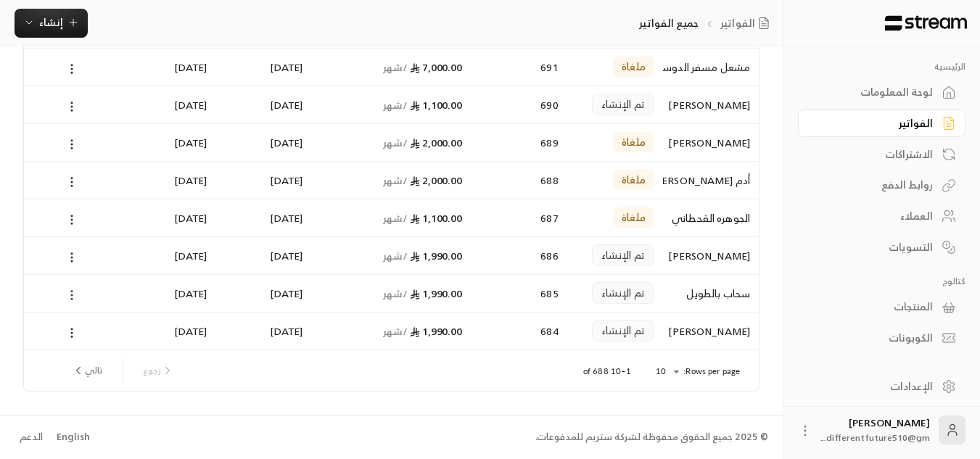
click at [69, 296] on icon at bounding box center [71, 295] width 13 height 13
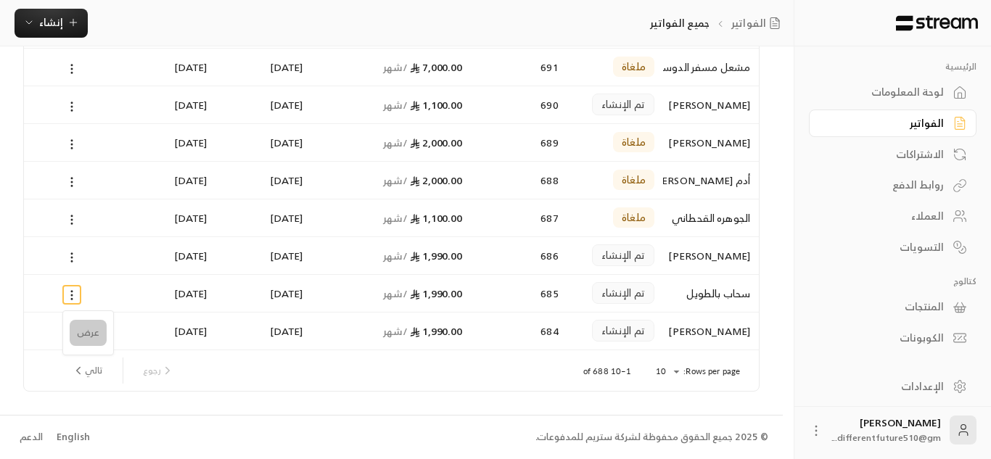
click at [78, 327] on li "عرض" at bounding box center [88, 333] width 37 height 26
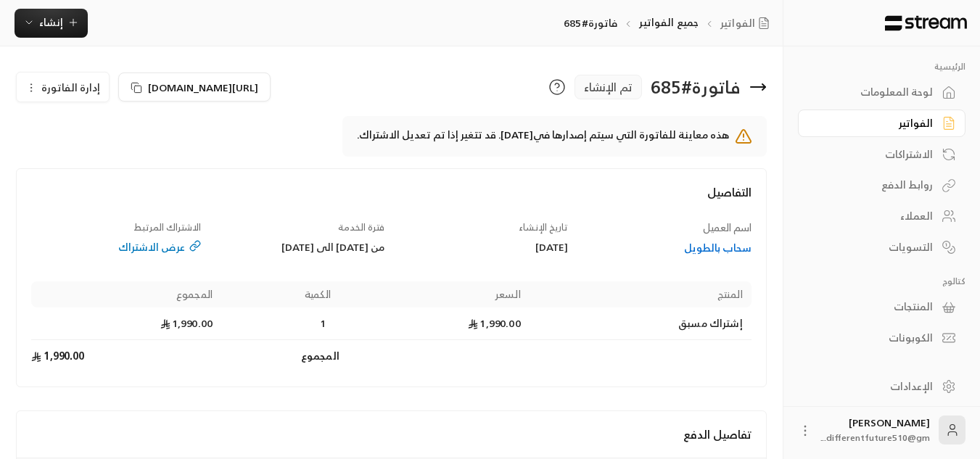
click at [873, 127] on div "الفواتير" at bounding box center [874, 123] width 117 height 15
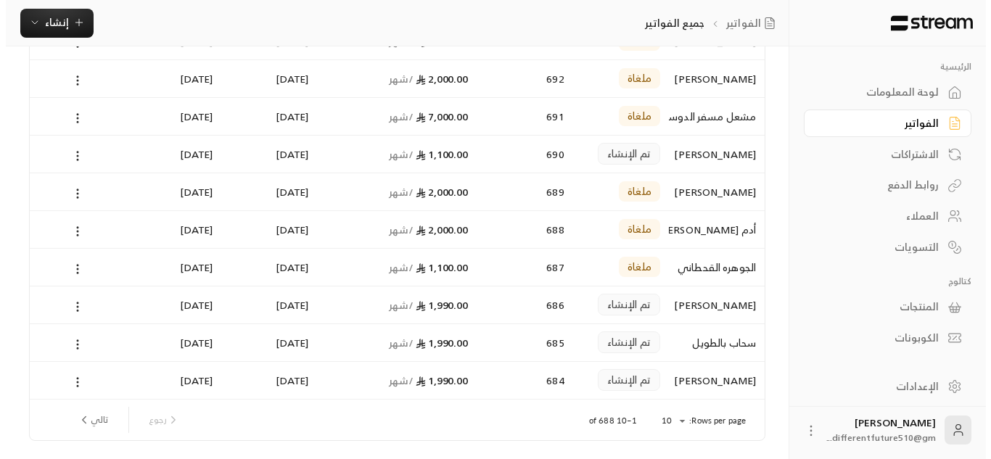
scroll to position [174, 0]
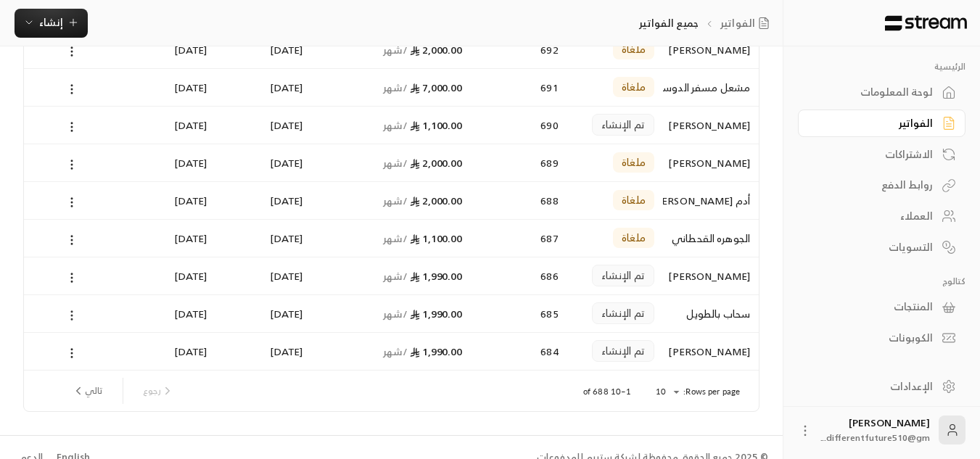
click at [70, 318] on icon at bounding box center [71, 315] width 13 height 13
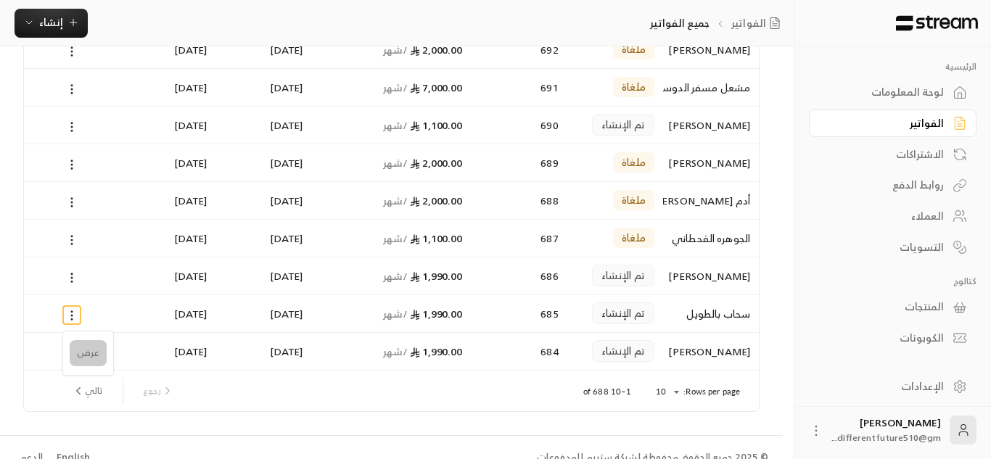
click at [91, 353] on li "عرض" at bounding box center [88, 353] width 37 height 26
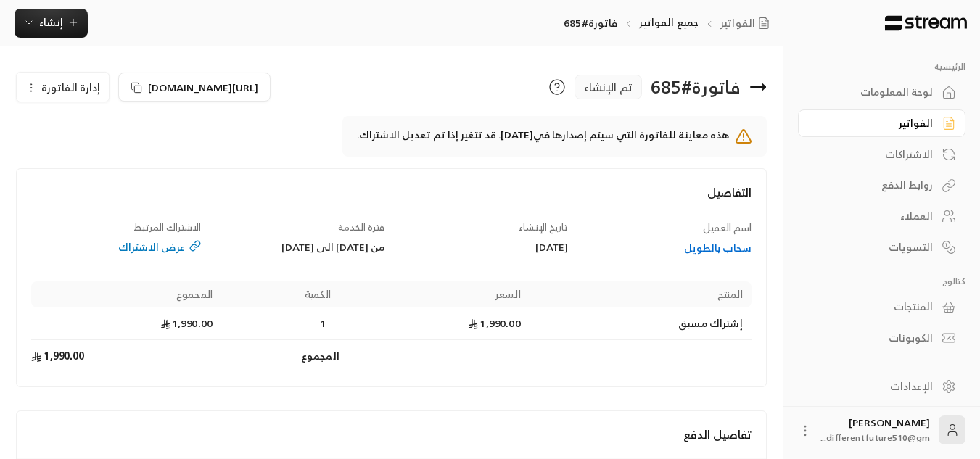
click at [30, 85] on icon "button" at bounding box center [31, 88] width 12 height 12
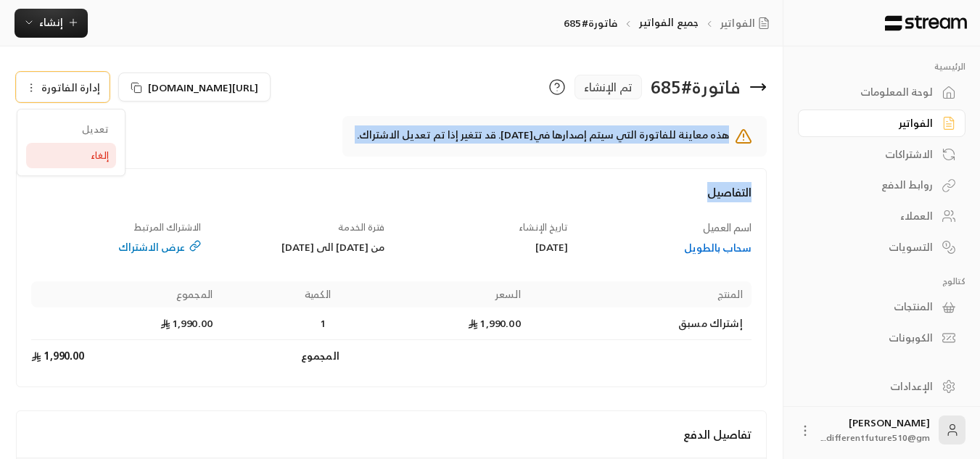
drag, startPoint x: 76, startPoint y: 179, endPoint x: 77, endPoint y: 160, distance: 18.9
click at [77, 160] on div "فاتورة # 685 تم الإنشاء [URL][DOMAIN_NAME] إدارة الفاتورة تعديل إلغاء هذه معاين…" at bounding box center [391, 300] width 736 height 461
click at [77, 160] on div "هذه معاينة للفاتورة التي سيتم إصدارها في [DATE] قد تتغير إذا تم تعديل الاشتراك." at bounding box center [391, 142] width 751 height 52
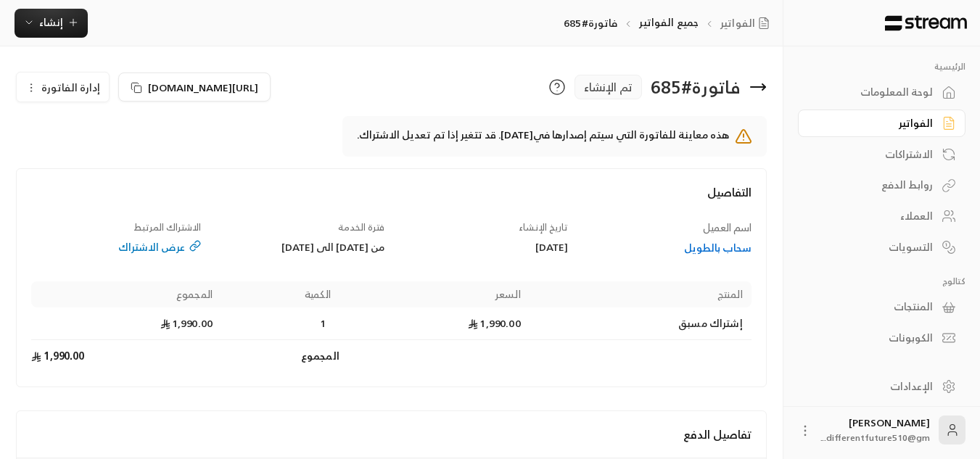
click at [27, 80] on button "إدارة الفاتورة" at bounding box center [63, 87] width 92 height 29
click at [72, 152] on link "إلغاء" at bounding box center [71, 156] width 90 height 26
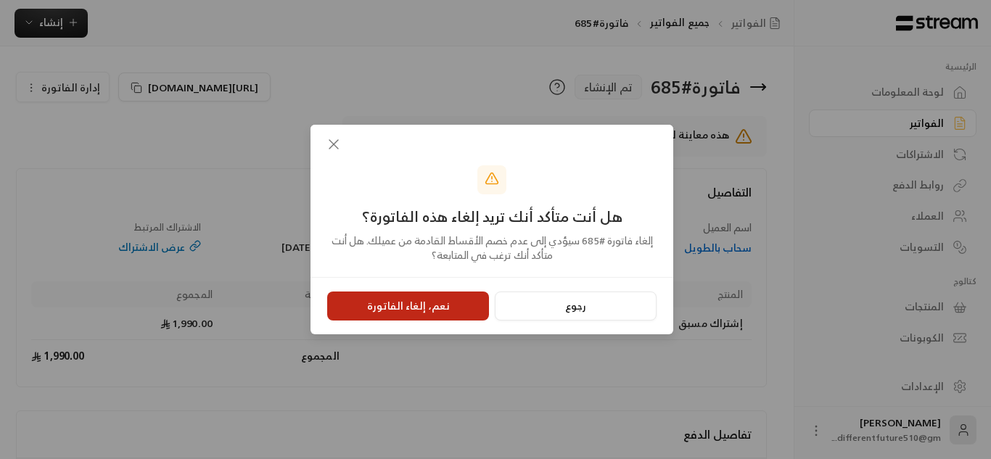
click at [412, 308] on button "نعم، إلغاء الفاتورة" at bounding box center [408, 306] width 162 height 29
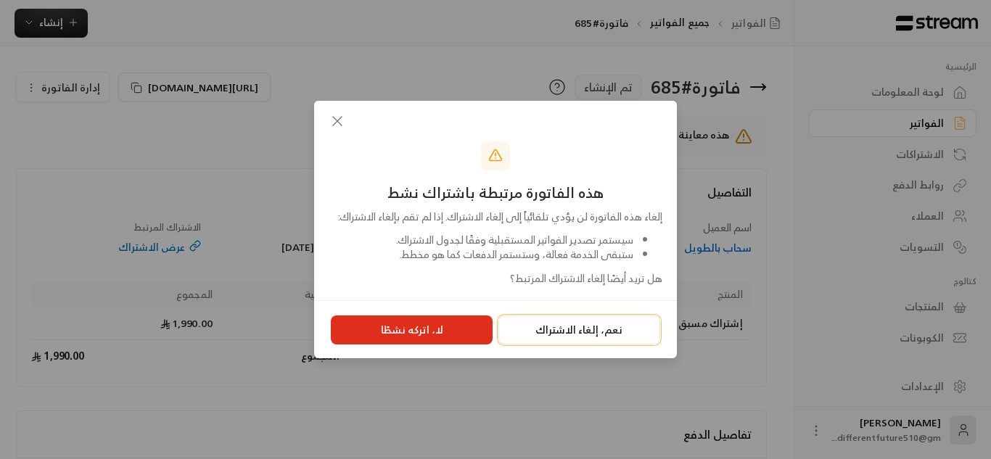
click at [586, 343] on button "نعم، إلغاء الاشتراك" at bounding box center [579, 330] width 162 height 29
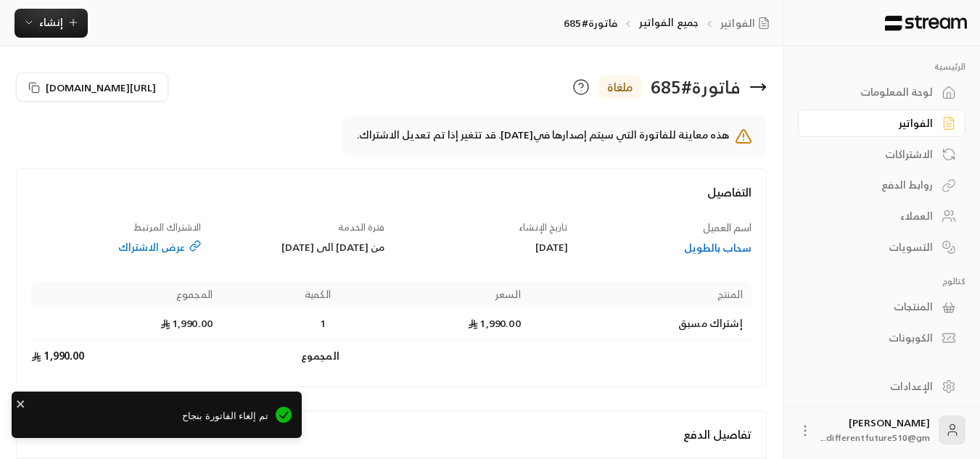
click at [853, 136] on link "الفواتير" at bounding box center [882, 124] width 168 height 28
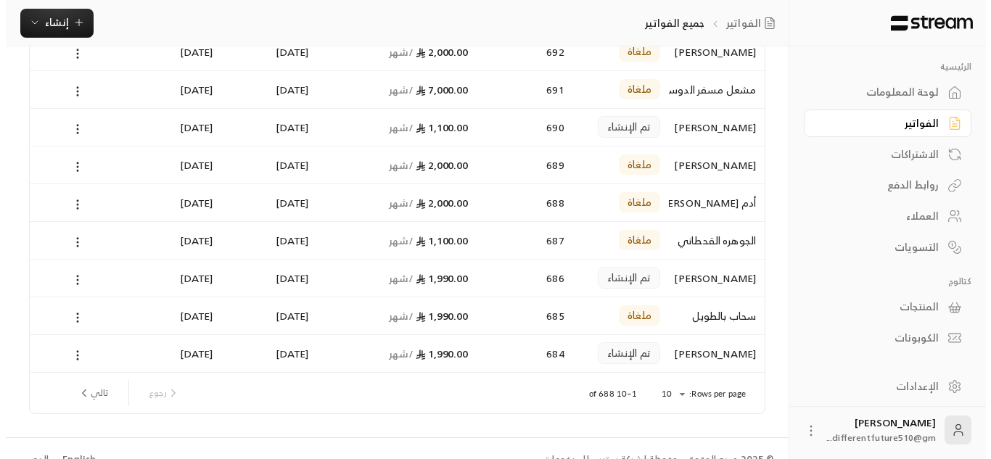
scroll to position [174, 0]
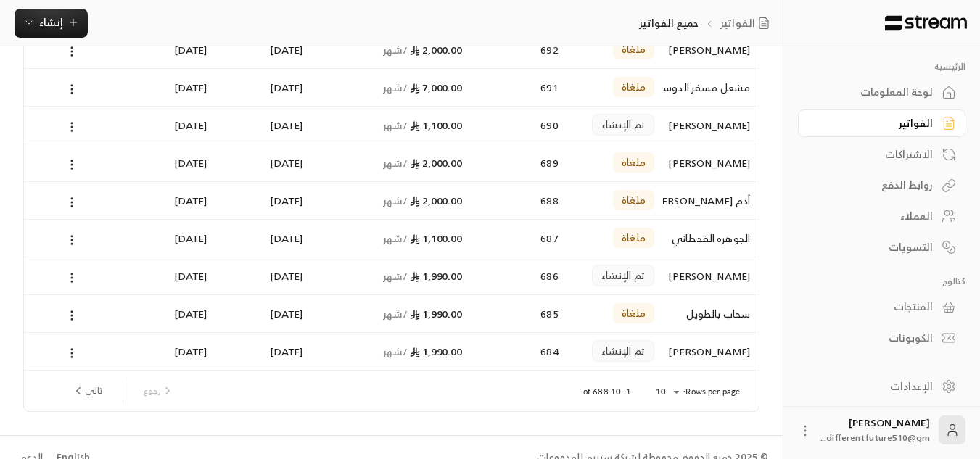
click at [67, 276] on icon at bounding box center [71, 277] width 13 height 13
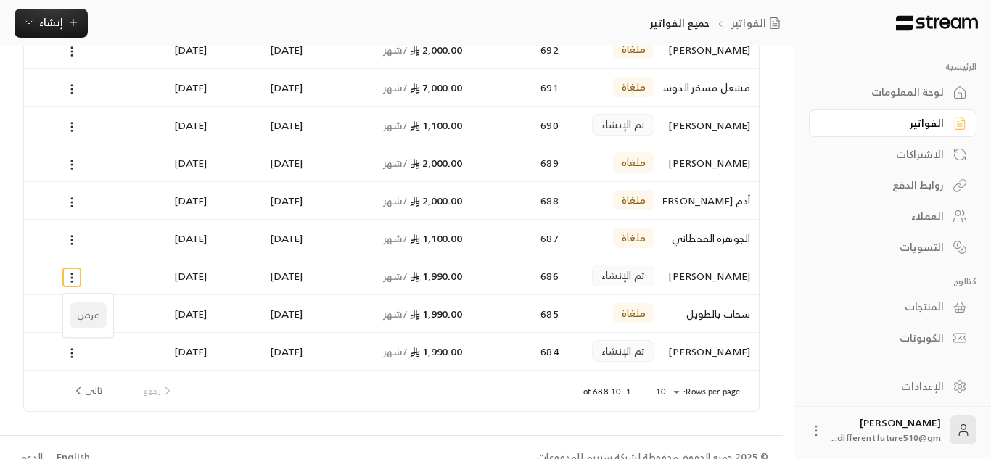
click at [86, 311] on li "عرض" at bounding box center [88, 315] width 37 height 26
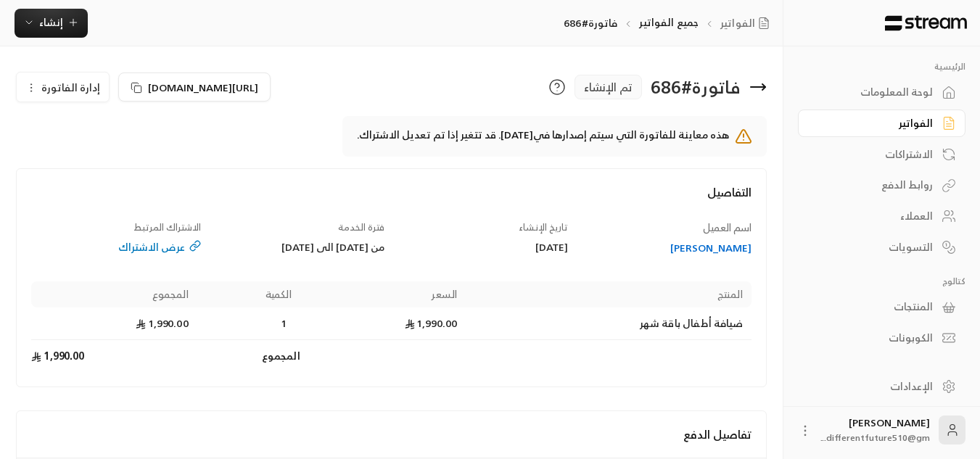
click at [38, 81] on button "إدارة الفاتورة" at bounding box center [63, 87] width 92 height 29
click at [61, 151] on link "إلغاء" at bounding box center [71, 156] width 90 height 26
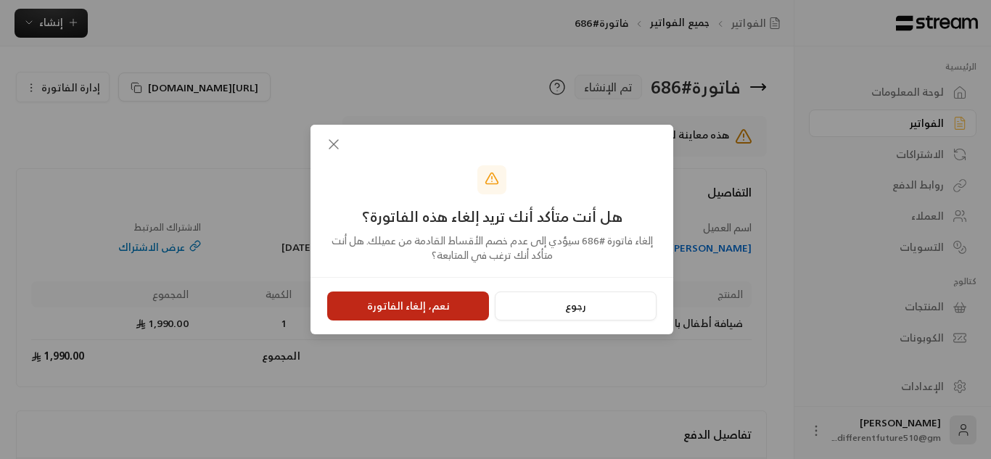
click at [399, 300] on button "نعم، إلغاء الفاتورة" at bounding box center [408, 306] width 162 height 29
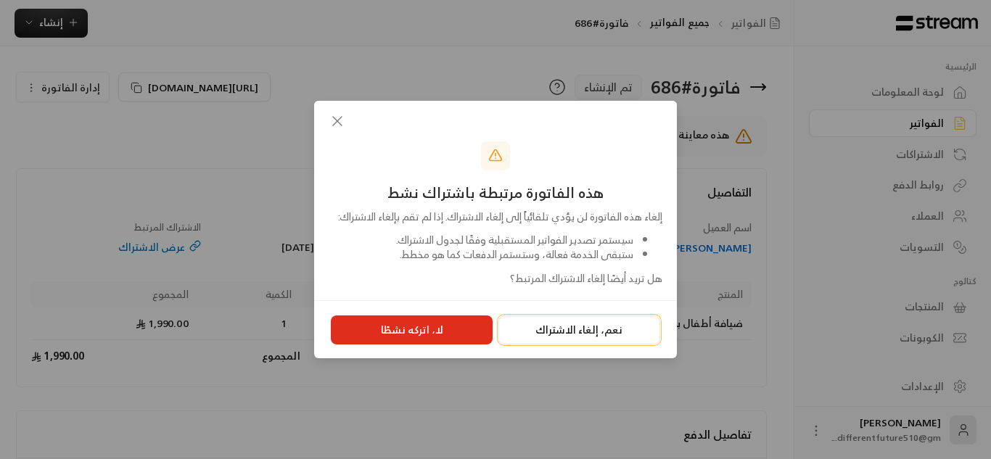
click at [541, 342] on button "نعم، إلغاء الاشتراك" at bounding box center [579, 330] width 162 height 29
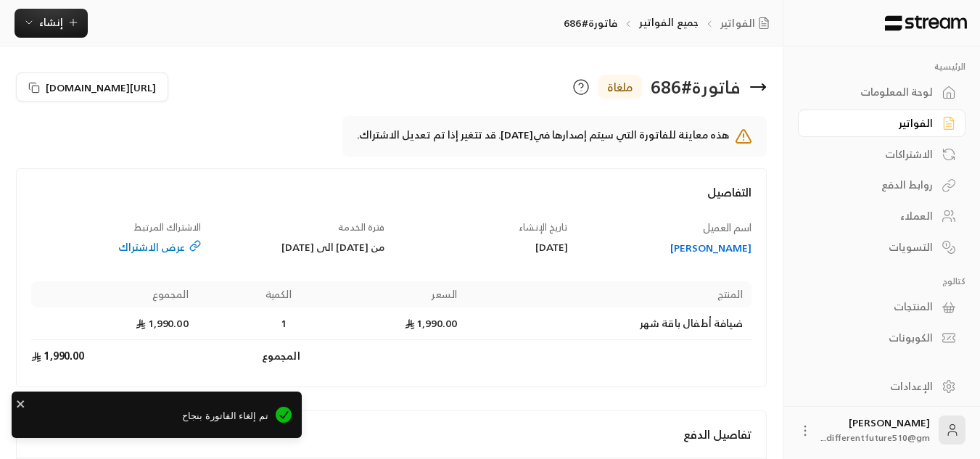
click at [907, 119] on div "الفواتير" at bounding box center [874, 123] width 117 height 15
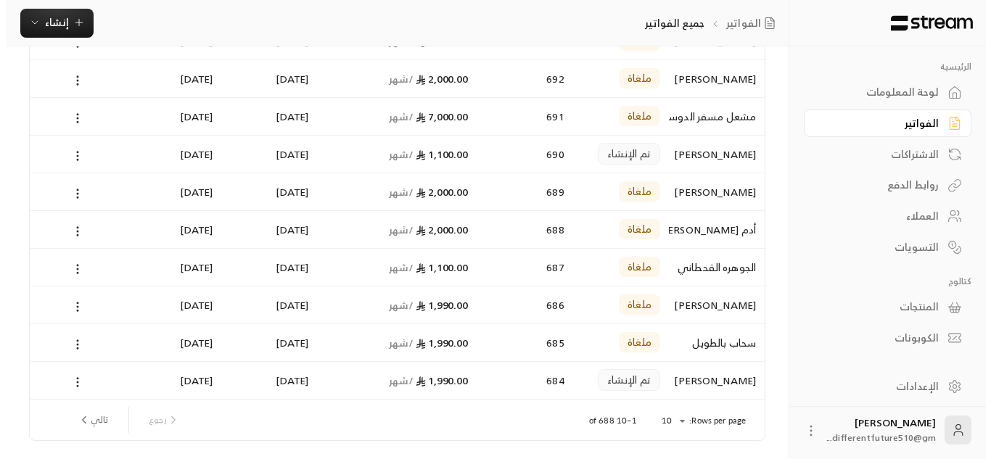
scroll to position [194, 0]
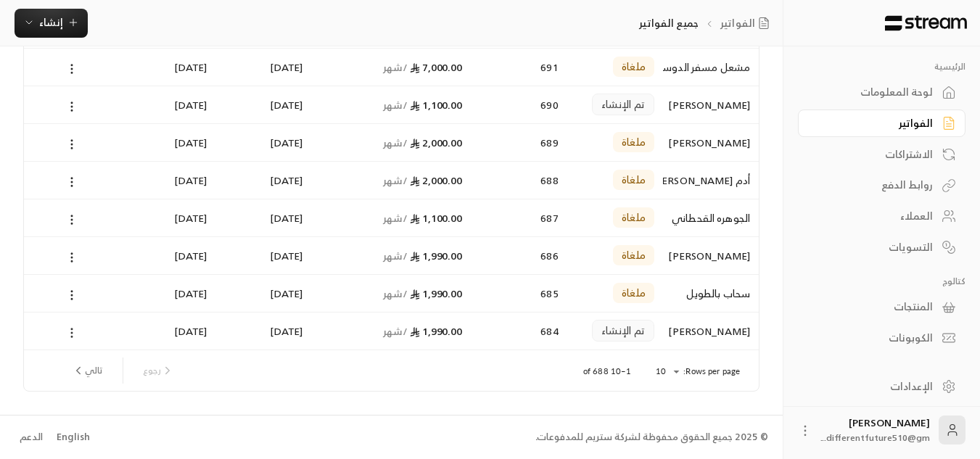
click at [73, 334] on icon at bounding box center [71, 332] width 13 height 13
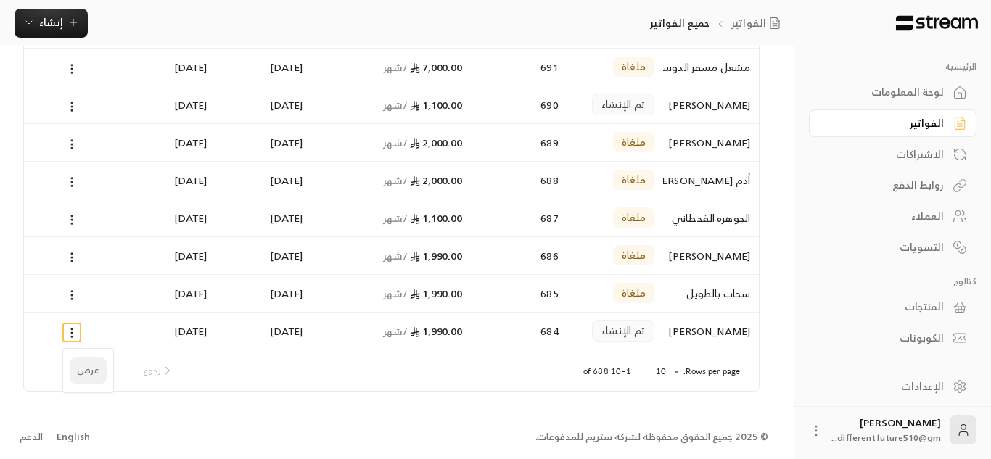
click at [92, 372] on li "عرض" at bounding box center [88, 371] width 37 height 26
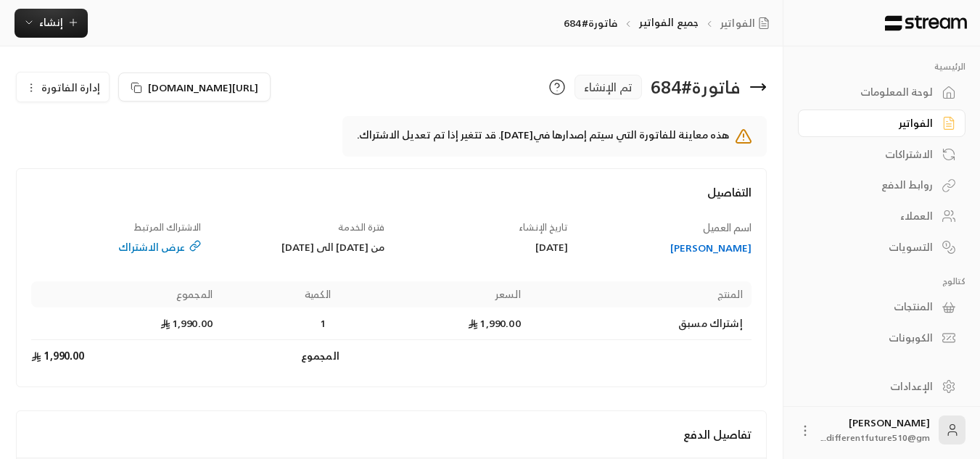
click at [31, 88] on circle "button" at bounding box center [31, 87] width 1 height 1
click at [80, 147] on link "إلغاء" at bounding box center [71, 156] width 90 height 26
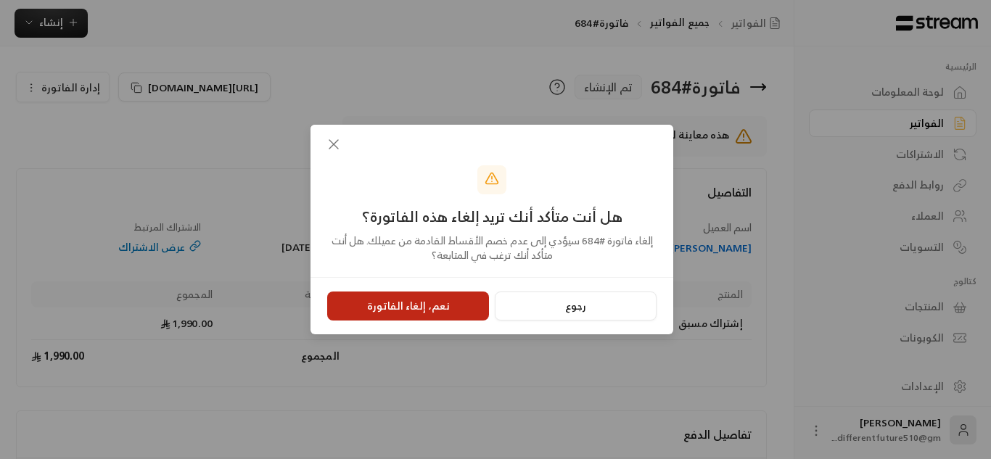
click at [465, 308] on button "نعم، إلغاء الفاتورة" at bounding box center [408, 306] width 162 height 29
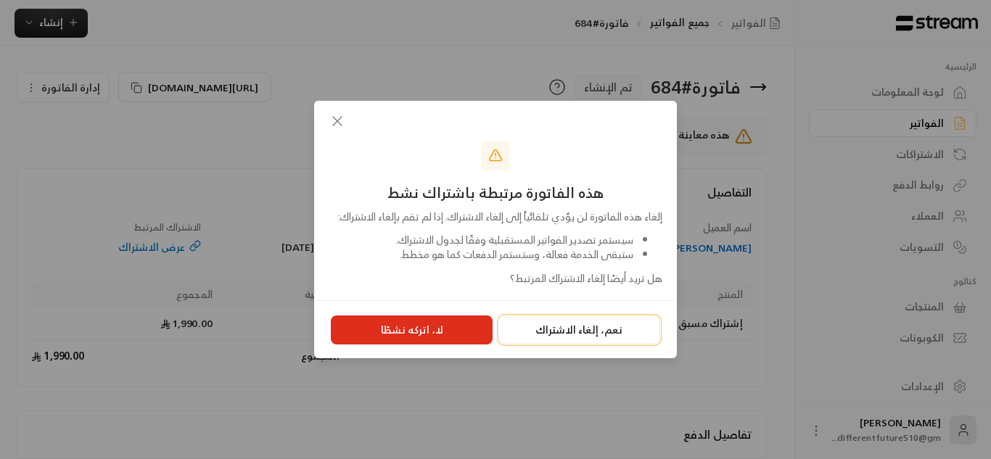
click at [604, 333] on button "نعم، إلغاء الاشتراك" at bounding box center [579, 330] width 162 height 29
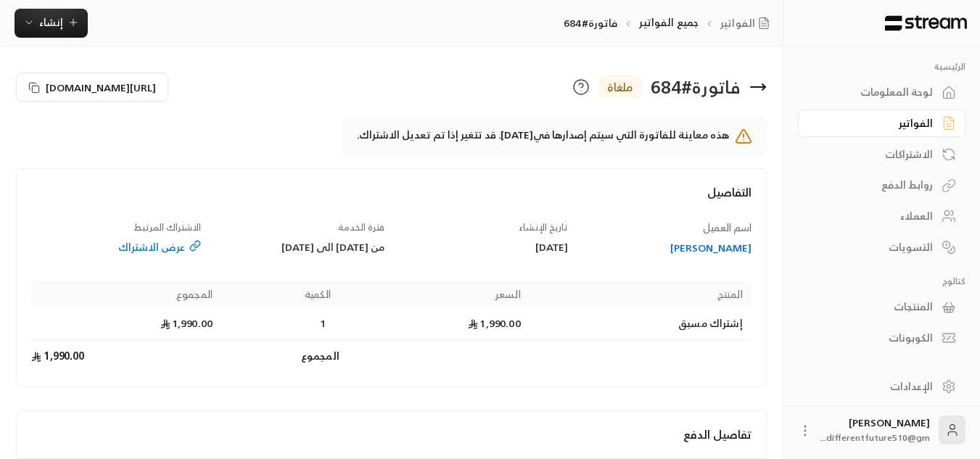
click at [943, 128] on icon at bounding box center [949, 123] width 15 height 15
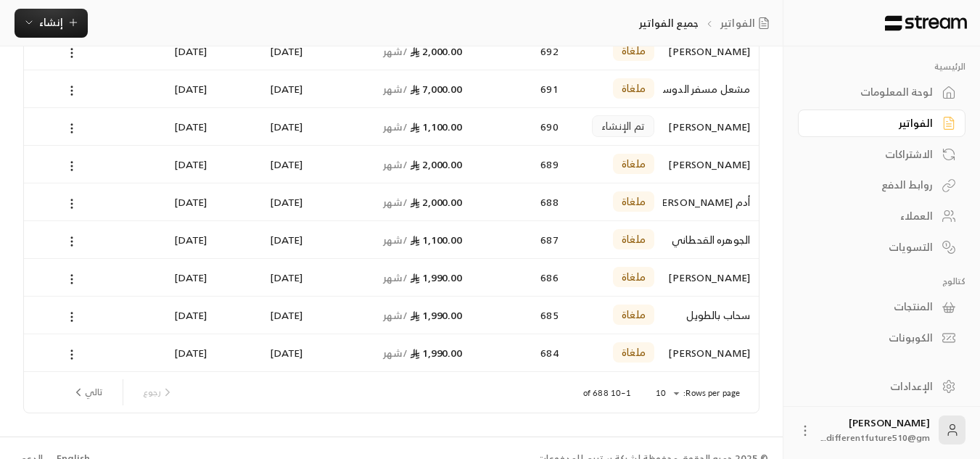
scroll to position [174, 0]
click at [95, 390] on button "تالي" at bounding box center [87, 391] width 42 height 25
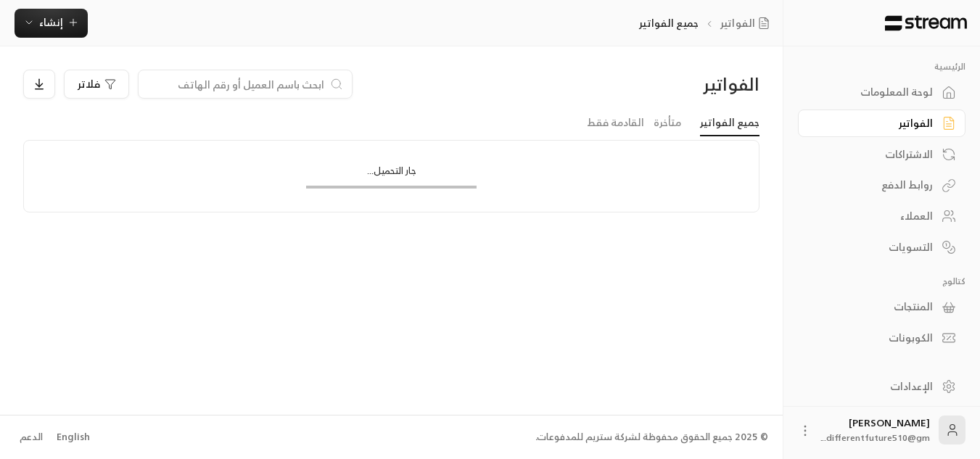
scroll to position [0, 0]
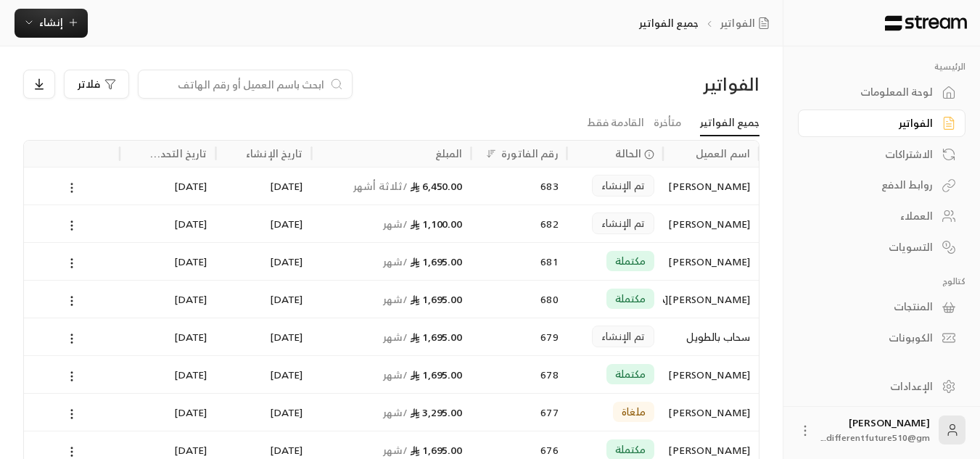
click at [74, 184] on icon at bounding box center [71, 187] width 13 height 13
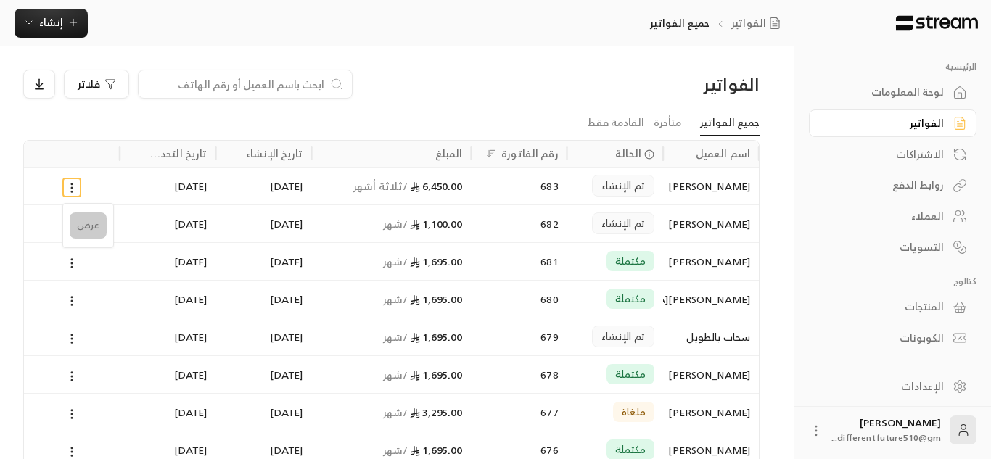
click at [83, 221] on li "عرض" at bounding box center [88, 226] width 37 height 26
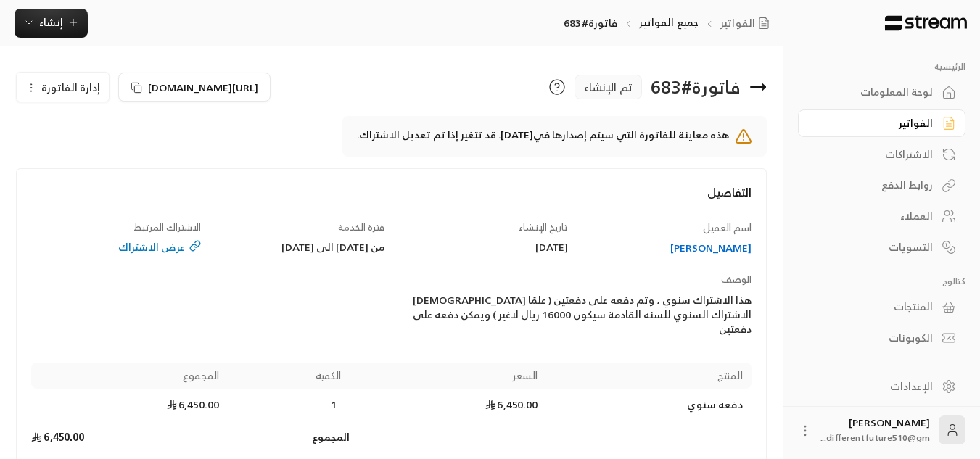
click at [28, 88] on icon "button" at bounding box center [31, 88] width 12 height 12
click at [81, 153] on link "إلغاء" at bounding box center [71, 156] width 90 height 26
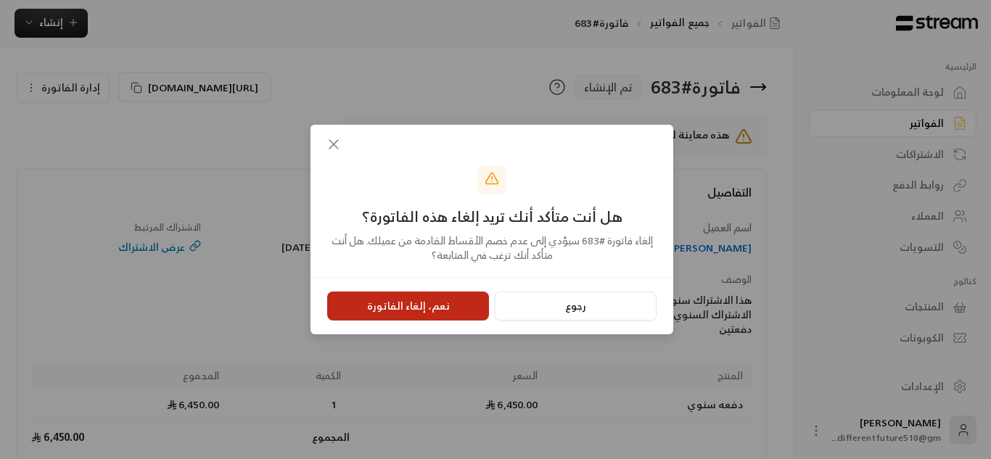
click at [462, 305] on button "نعم، إلغاء الفاتورة" at bounding box center [408, 306] width 162 height 29
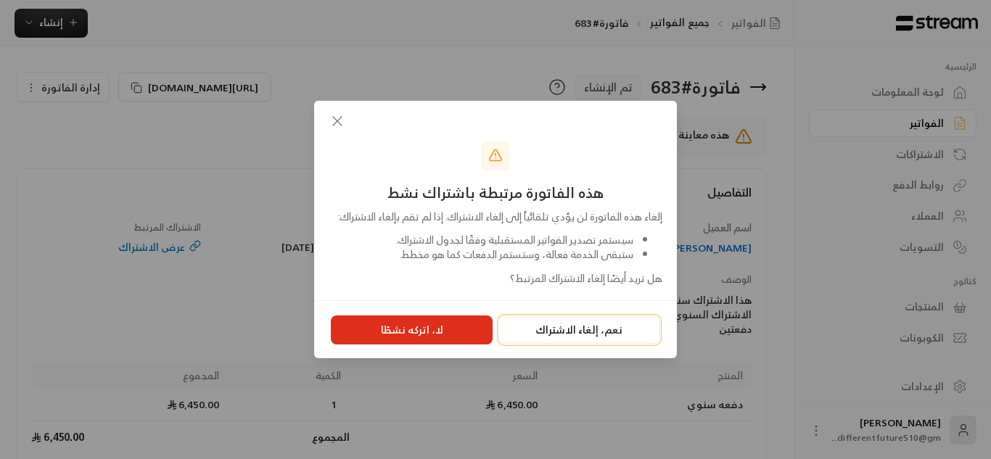
click at [617, 340] on button "نعم، إلغاء الاشتراك" at bounding box center [579, 330] width 162 height 29
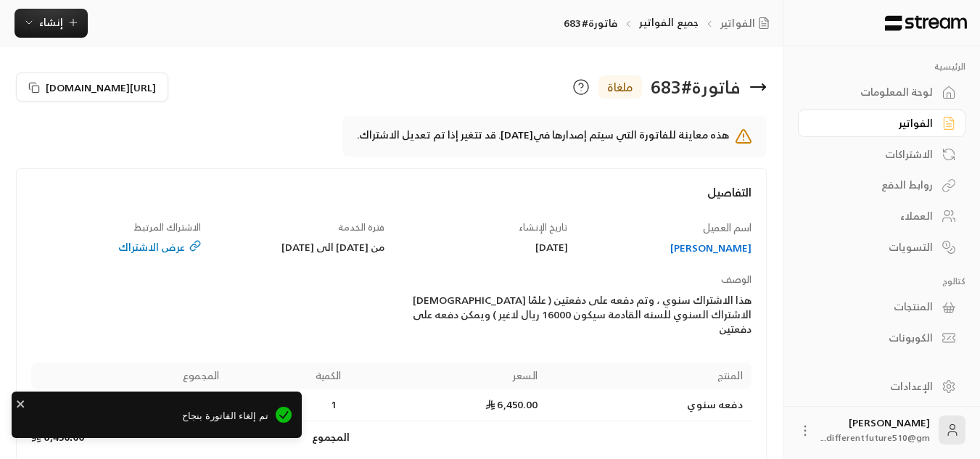
click at [891, 120] on div "الفواتير" at bounding box center [874, 123] width 117 height 15
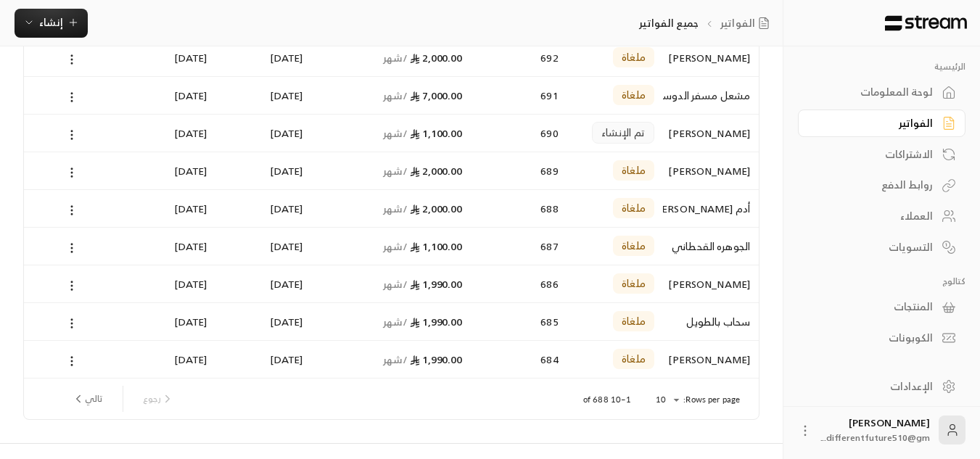
scroll to position [194, 0]
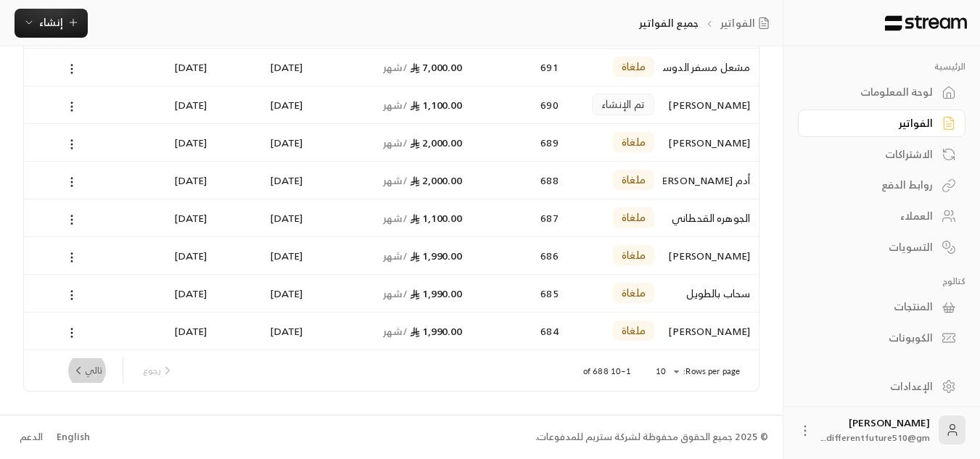
click at [78, 374] on icon "next page" at bounding box center [78, 370] width 13 height 13
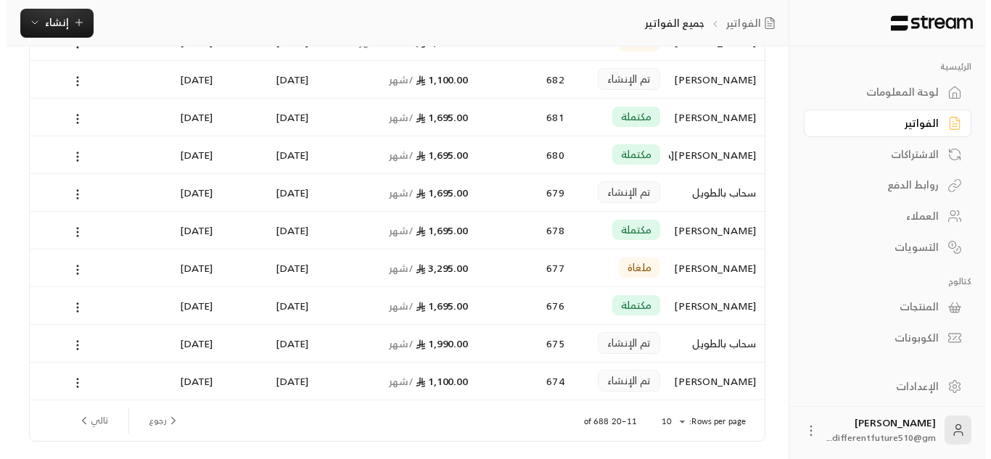
scroll to position [145, 0]
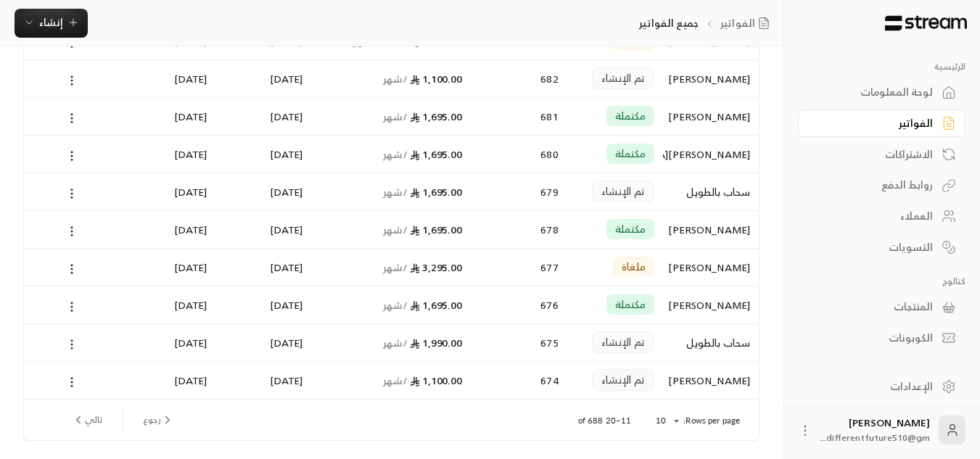
click at [74, 345] on icon at bounding box center [71, 344] width 13 height 13
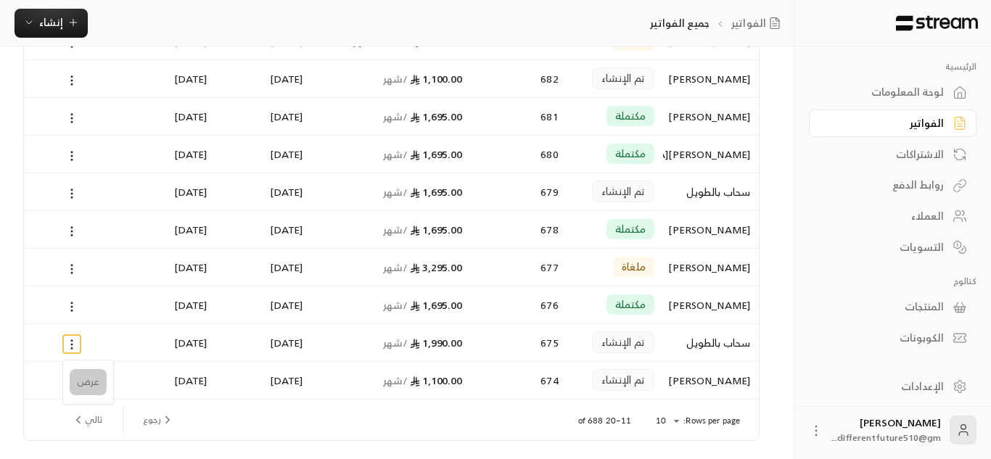
click at [86, 382] on li "عرض" at bounding box center [88, 382] width 37 height 26
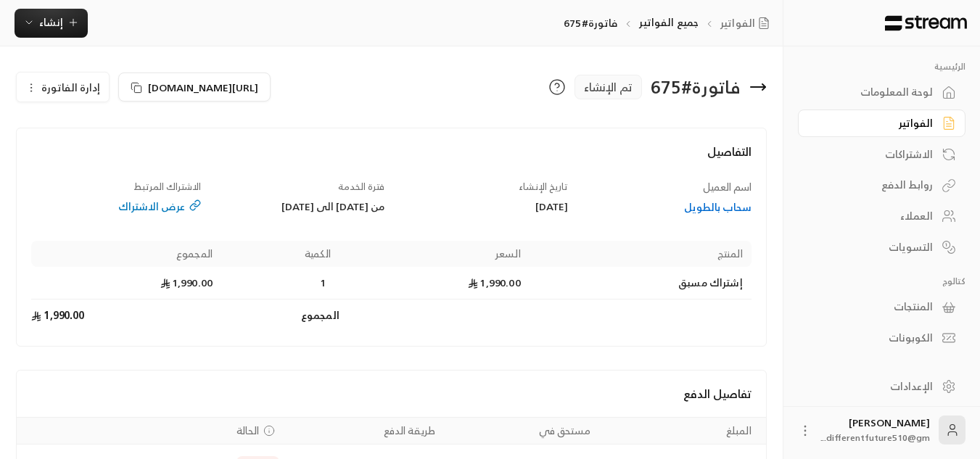
click at [32, 91] on circle "button" at bounding box center [31, 91] width 1 height 1
click at [79, 152] on link "إلغاء" at bounding box center [71, 156] width 90 height 26
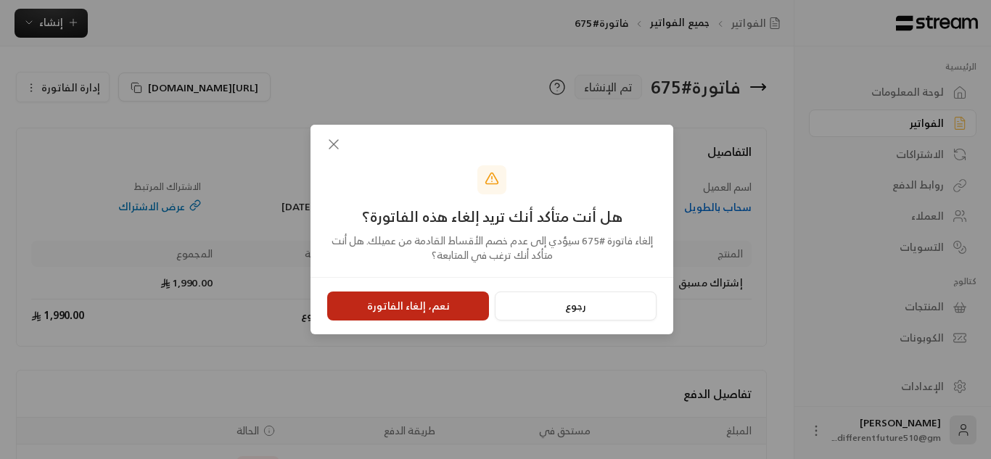
click at [453, 311] on button "نعم، إلغاء الفاتورة" at bounding box center [408, 306] width 162 height 29
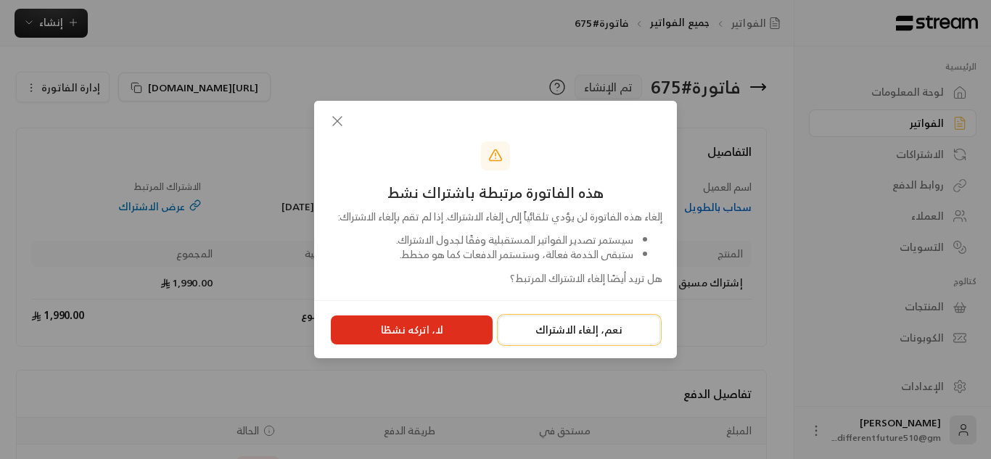
click at [539, 337] on button "نعم، إلغاء الاشتراك" at bounding box center [579, 330] width 162 height 29
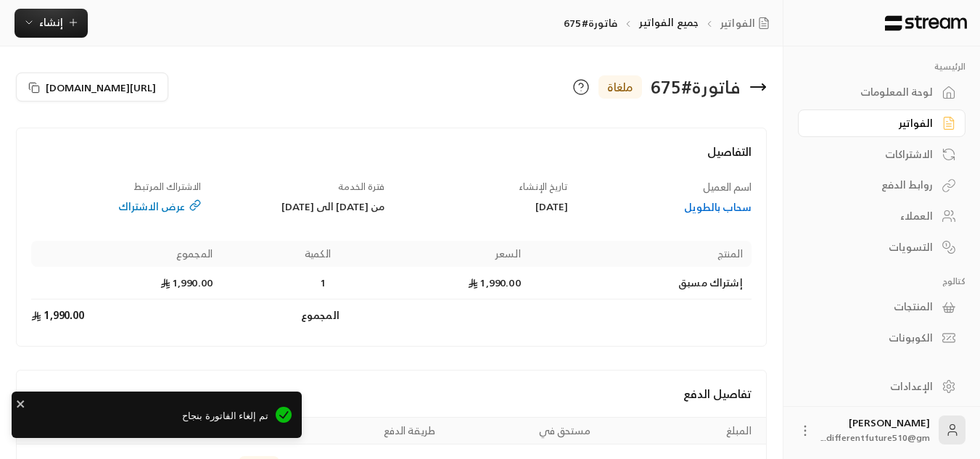
click at [892, 152] on div "الاشتراكات" at bounding box center [874, 154] width 117 height 15
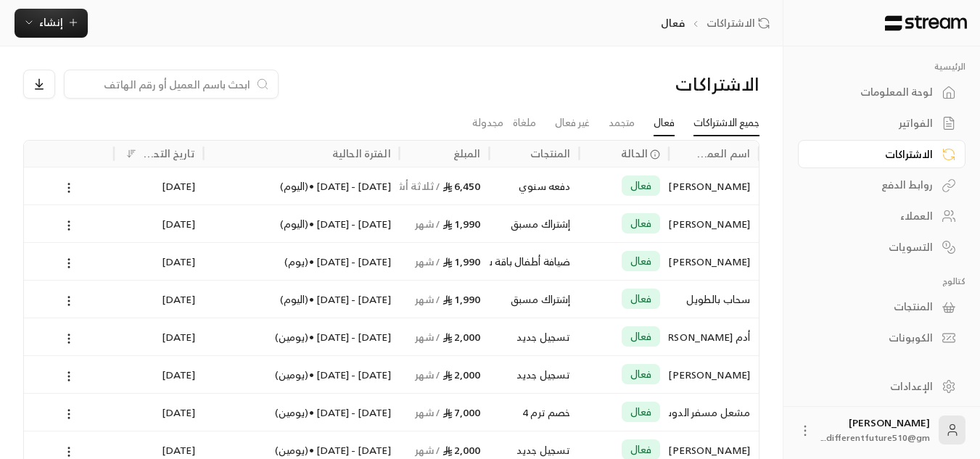
click at [734, 128] on link "جميع الاشتراكات" at bounding box center [726, 123] width 66 height 26
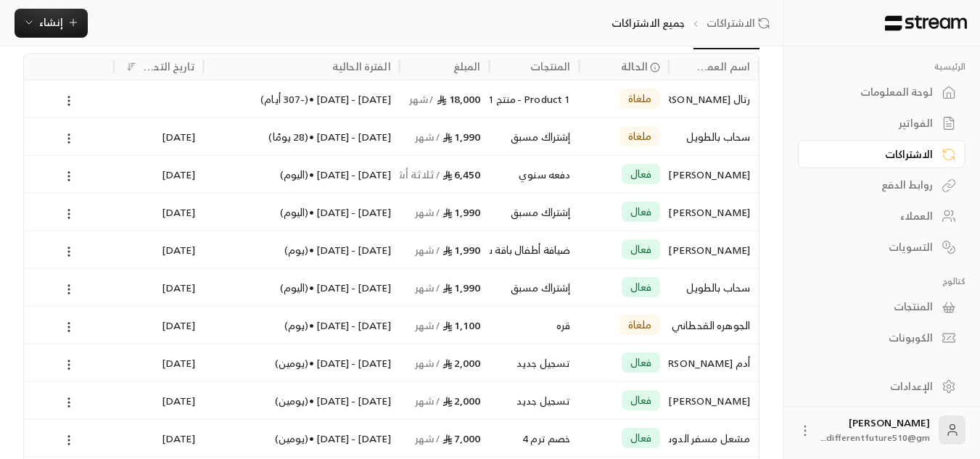
scroll to position [194, 0]
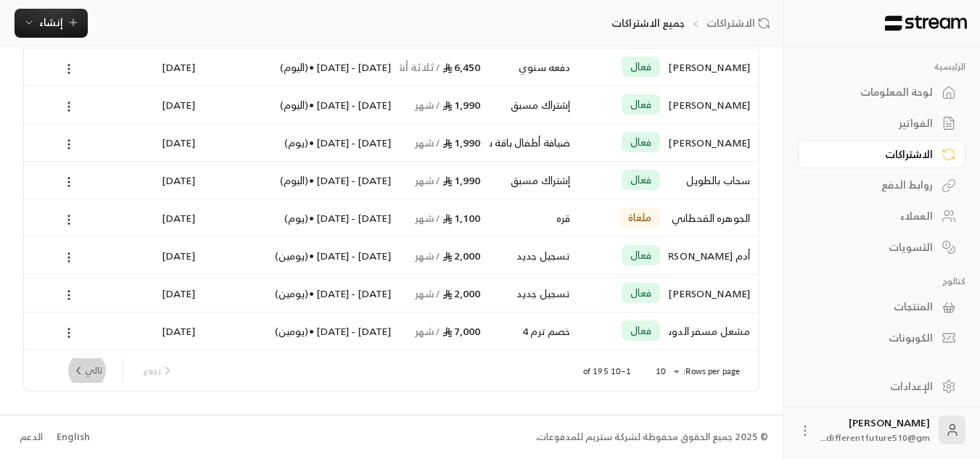
click at [86, 376] on button "تالي" at bounding box center [87, 370] width 42 height 25
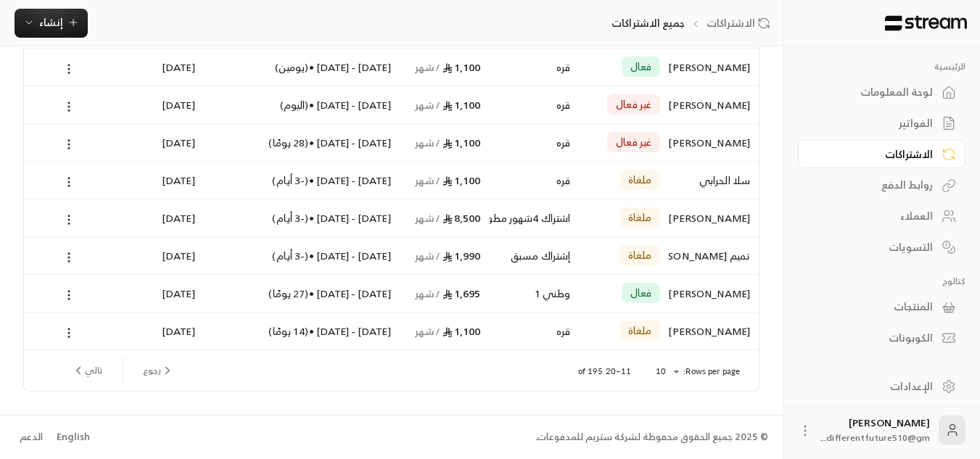
click at [82, 371] on icon "next page" at bounding box center [78, 370] width 13 height 13
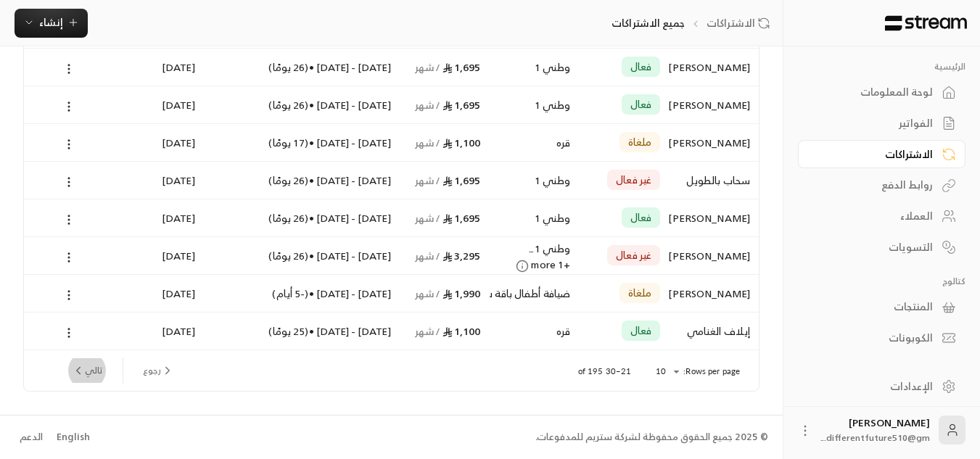
click at [80, 367] on icon "next page" at bounding box center [79, 370] width 4 height 7
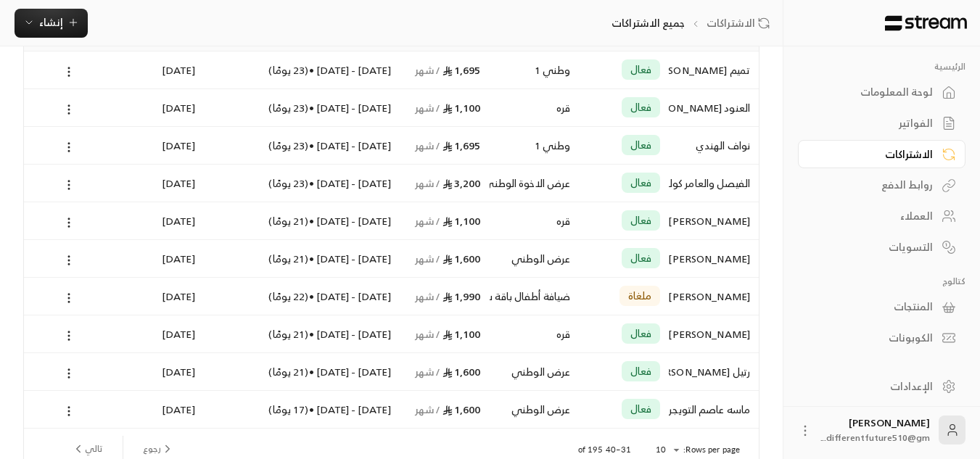
scroll to position [145, 0]
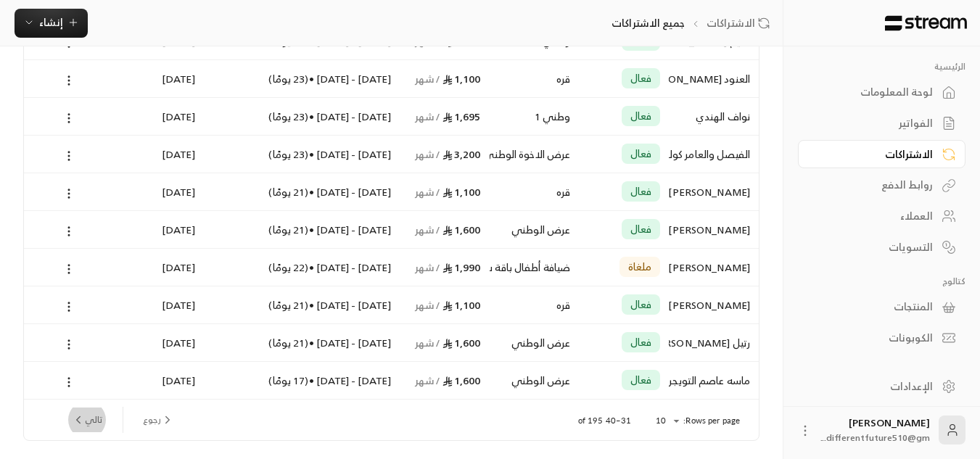
click at [86, 419] on button "تالي" at bounding box center [87, 420] width 42 height 25
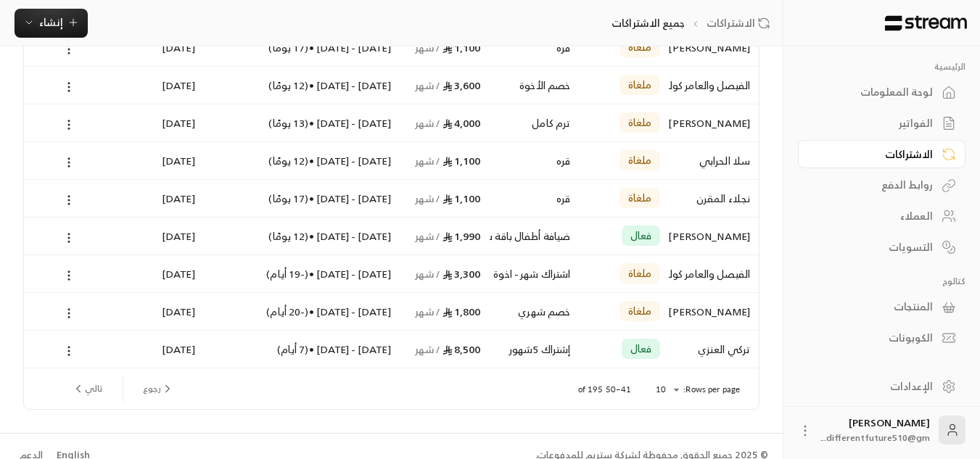
scroll to position [194, 0]
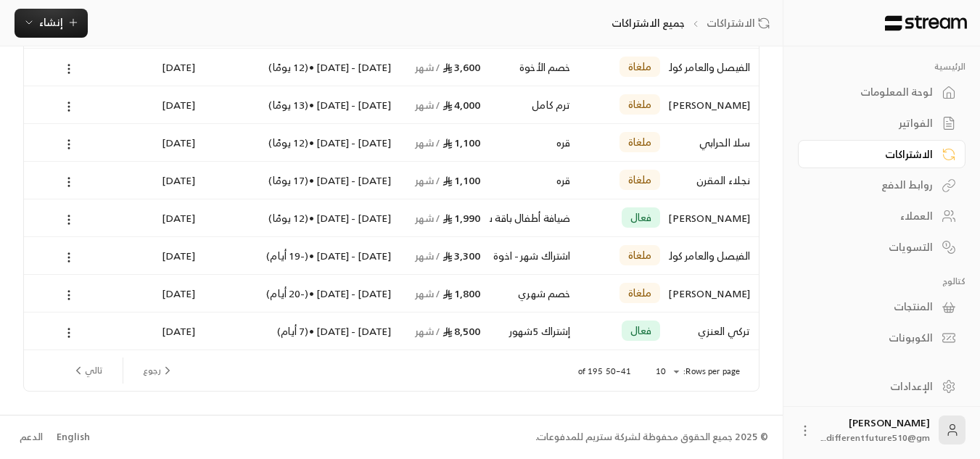
click at [915, 116] on div "الفواتير" at bounding box center [874, 123] width 117 height 15
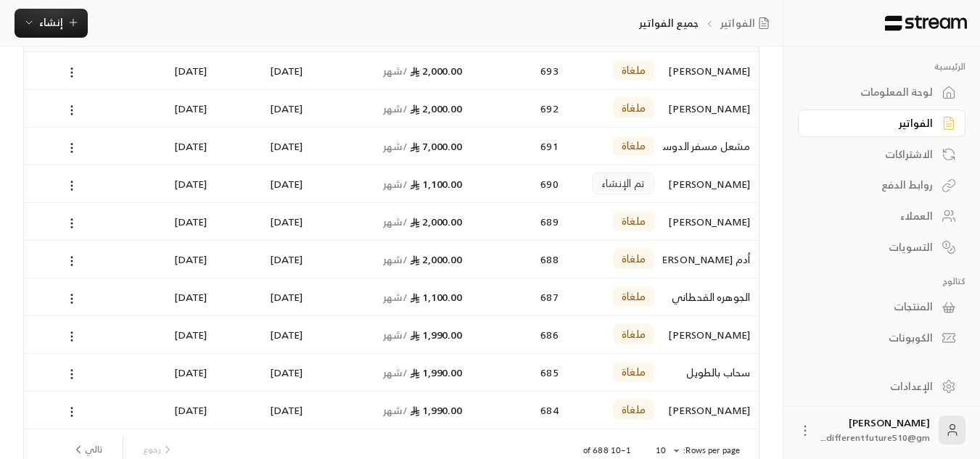
scroll to position [145, 0]
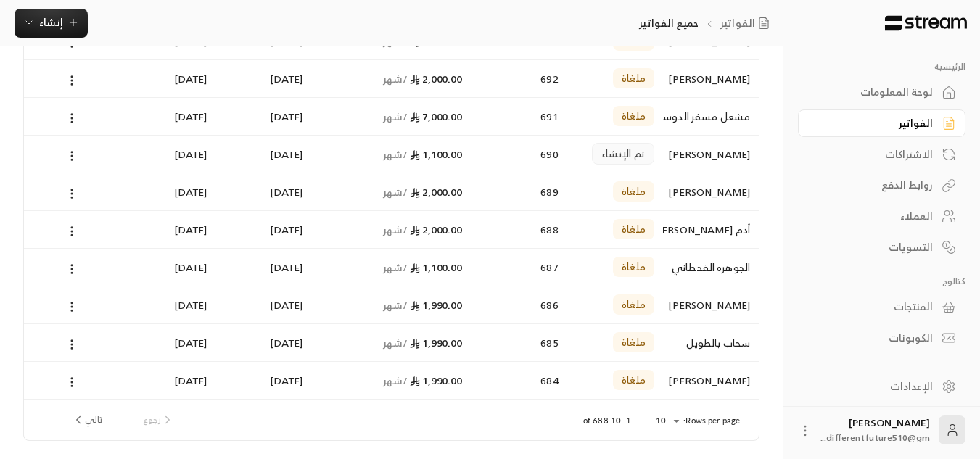
click at [934, 96] on link "لوحة المعلومات" at bounding box center [882, 92] width 168 height 28
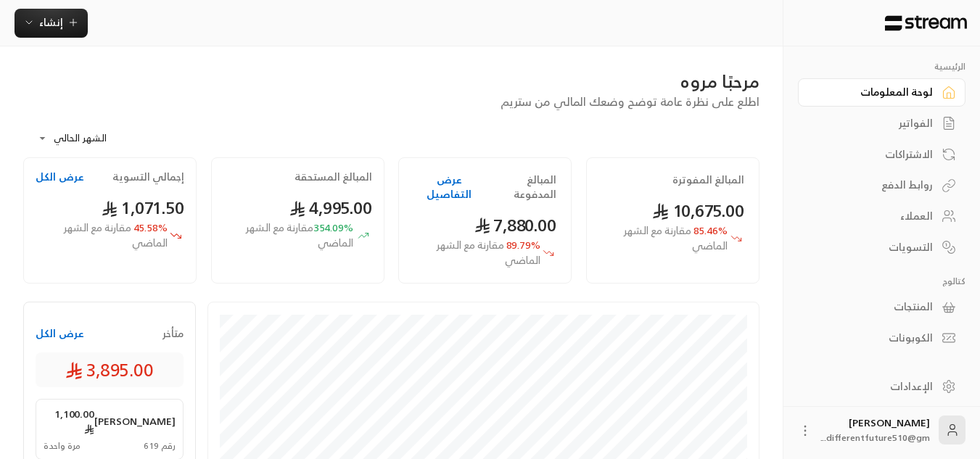
click at [933, 134] on link "الفواتير" at bounding box center [882, 124] width 168 height 28
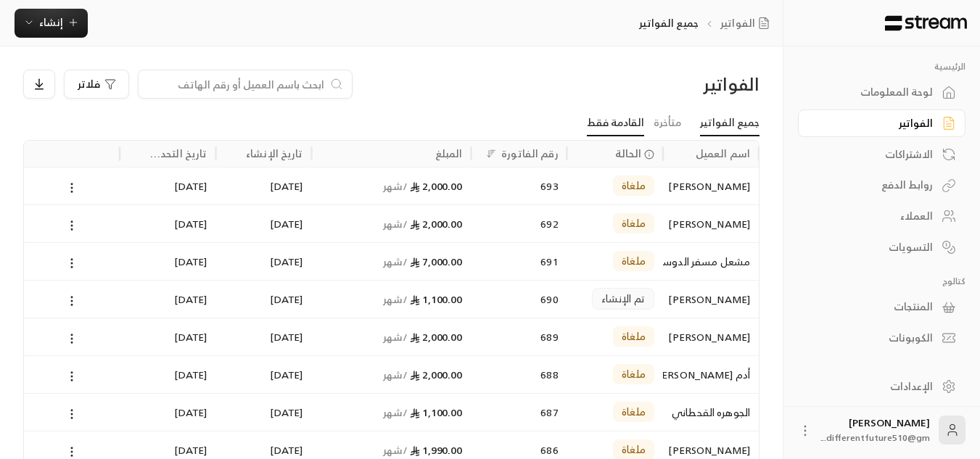
click at [637, 125] on link "القادمة فقط" at bounding box center [615, 123] width 57 height 26
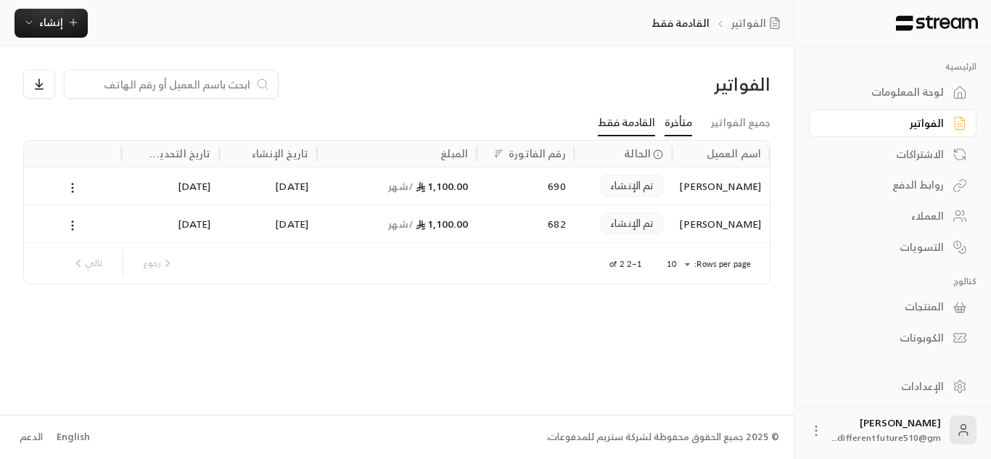
click at [672, 120] on link "متأخرة" at bounding box center [678, 123] width 28 height 26
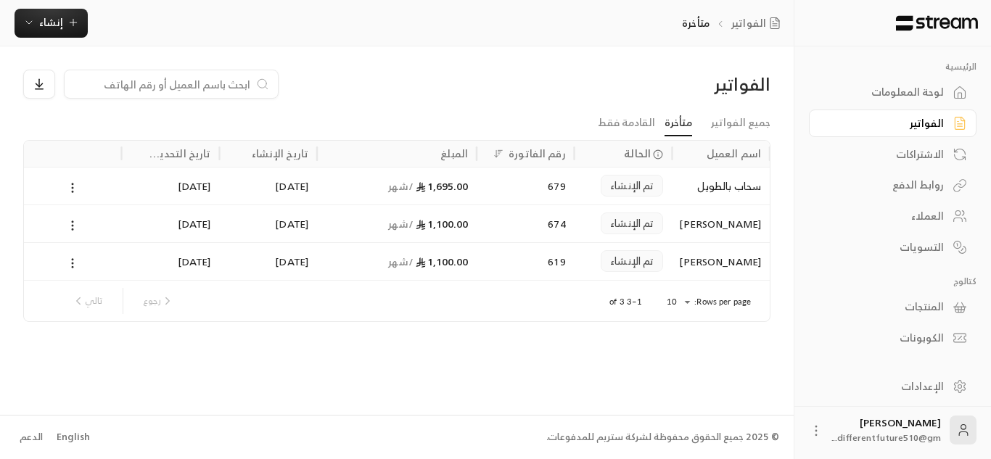
click at [461, 216] on div "1,100.00 / شهر" at bounding box center [397, 223] width 142 height 37
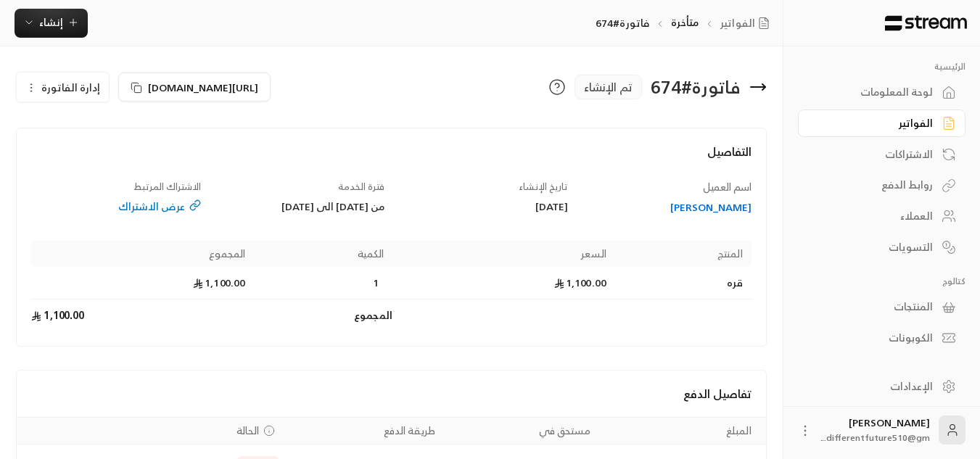
click at [884, 154] on div "الاشتراكات" at bounding box center [874, 154] width 117 height 15
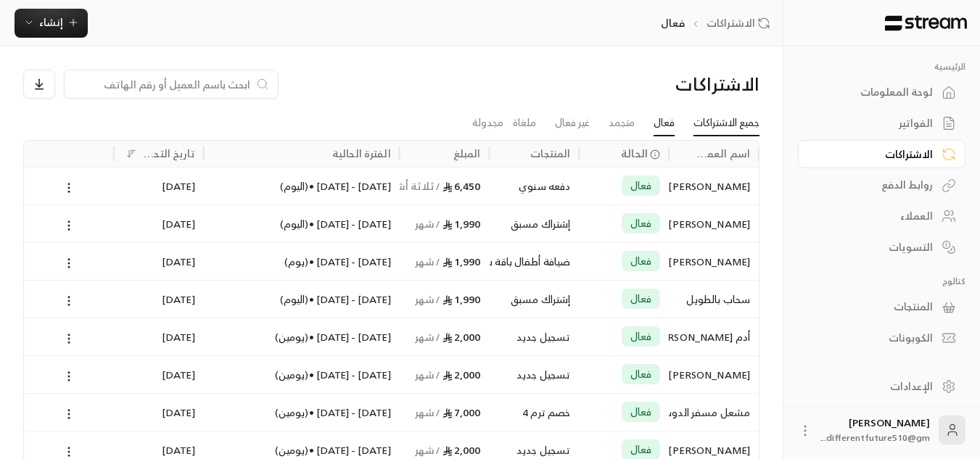
click at [740, 127] on link "جميع الاشتراكات" at bounding box center [726, 123] width 66 height 26
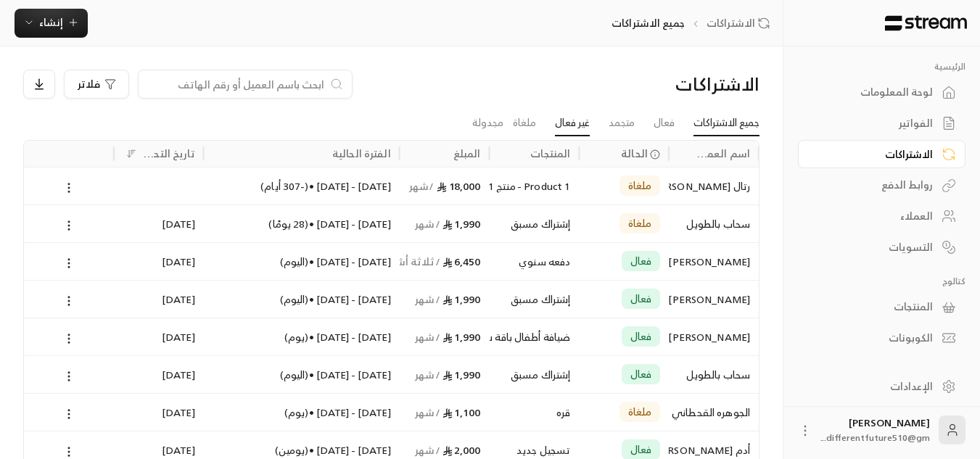
click at [570, 128] on link "غير فعال" at bounding box center [572, 123] width 35 height 26
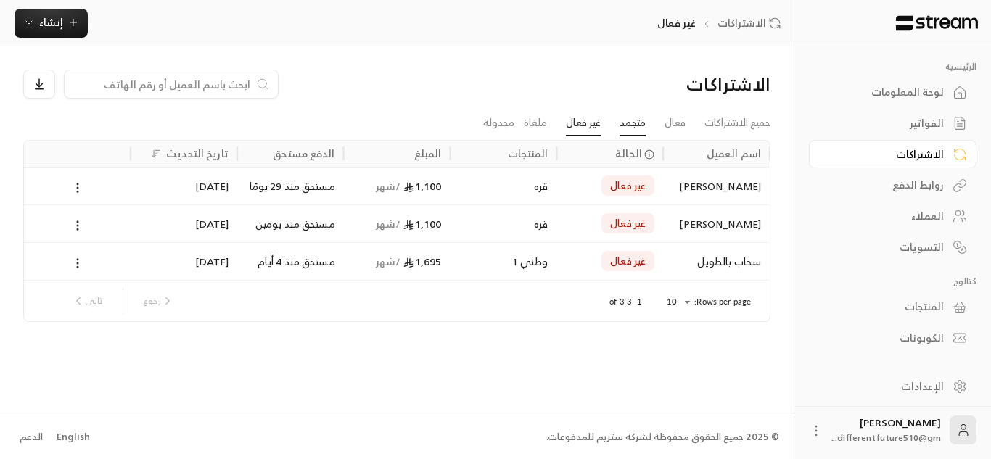
click at [627, 122] on link "متجمد" at bounding box center [633, 123] width 26 height 26
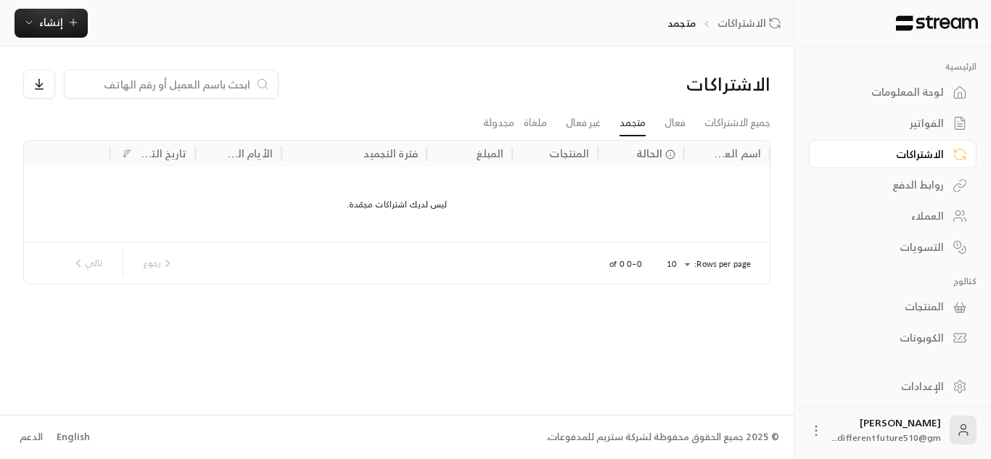
click at [905, 107] on div "الفواتير" at bounding box center [893, 122] width 168 height 31
click at [900, 133] on link "الفواتير" at bounding box center [893, 124] width 168 height 28
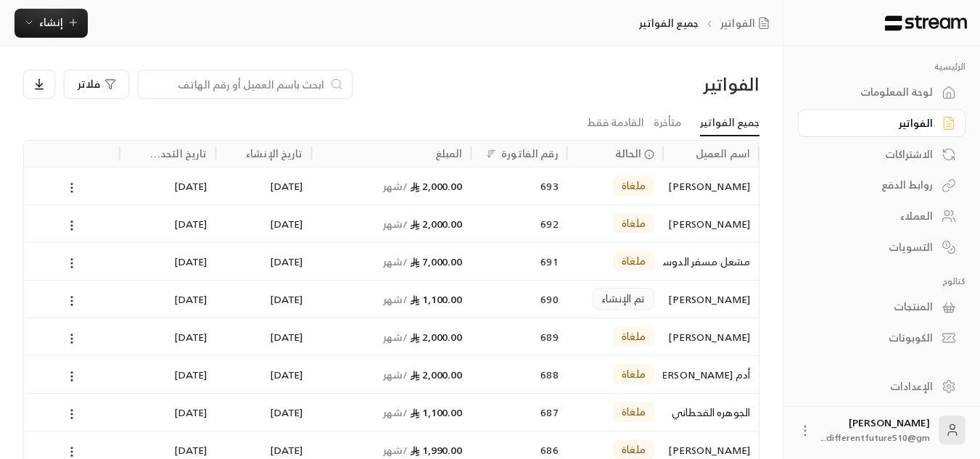
click at [680, 269] on div "مشعل مسفر الدوسري" at bounding box center [711, 261] width 78 height 37
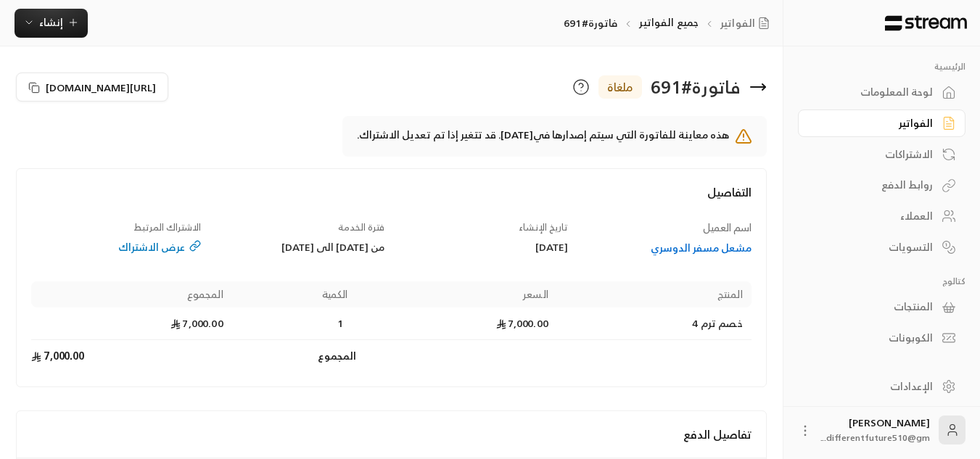
click at [285, 292] on th "الكمية" at bounding box center [294, 294] width 125 height 26
click at [914, 116] on div "الفواتير" at bounding box center [874, 123] width 117 height 15
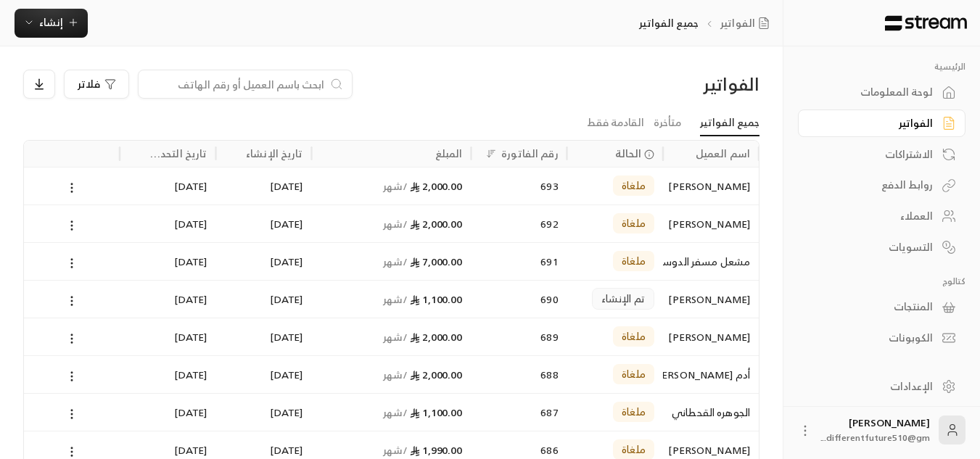
click at [896, 157] on div "الاشتراكات" at bounding box center [874, 154] width 117 height 15
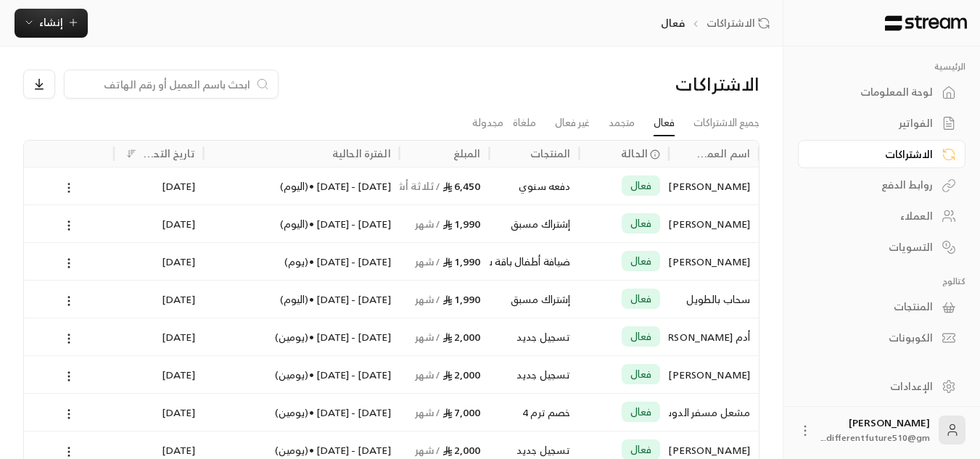
click at [73, 186] on icon at bounding box center [68, 187] width 13 height 13
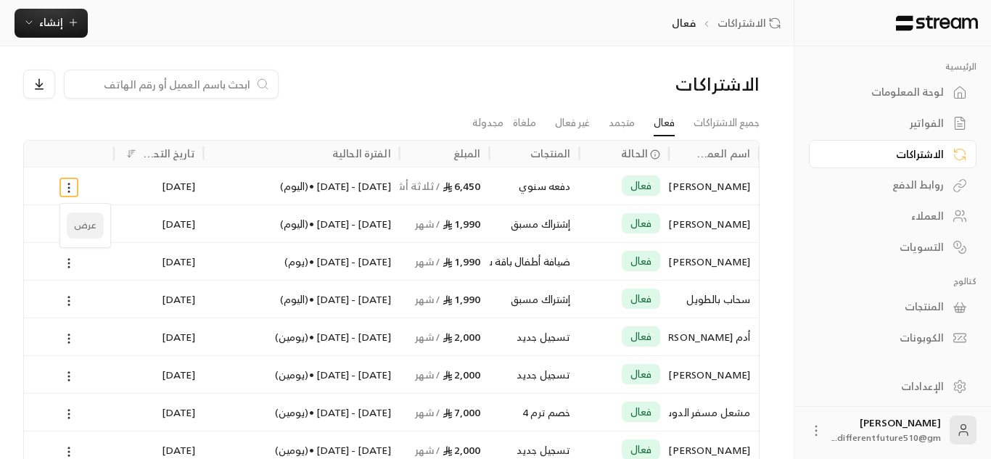
click at [82, 224] on link "عرض" at bounding box center [85, 226] width 37 height 26
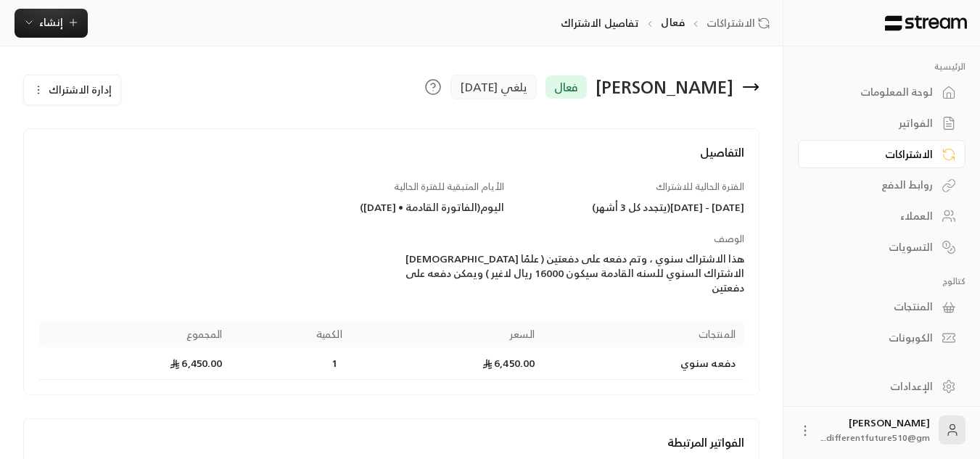
click at [44, 91] on icon "button" at bounding box center [39, 90] width 12 height 12
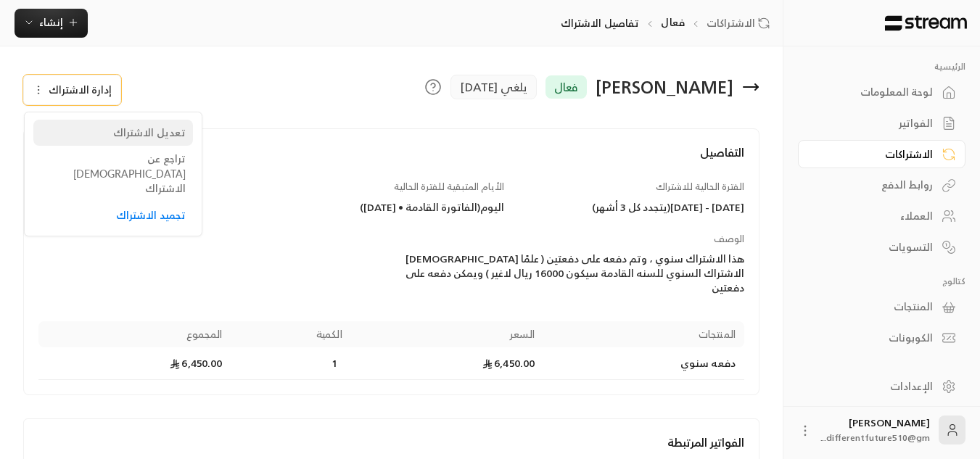
click at [184, 134] on span "تعديل الاشتراك" at bounding box center [149, 132] width 73 height 12
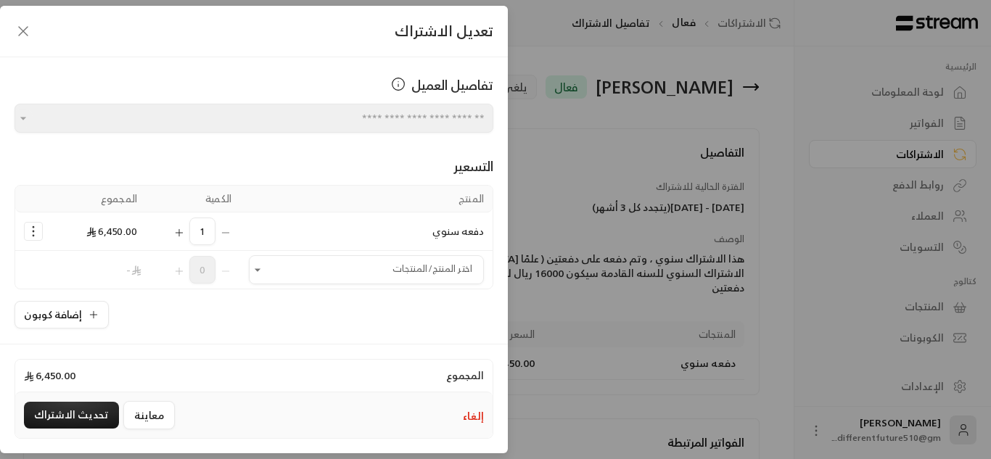
click at [231, 229] on div "1" at bounding box center [193, 232] width 77 height 28
click at [481, 415] on button "إلغاء" at bounding box center [473, 416] width 21 height 15
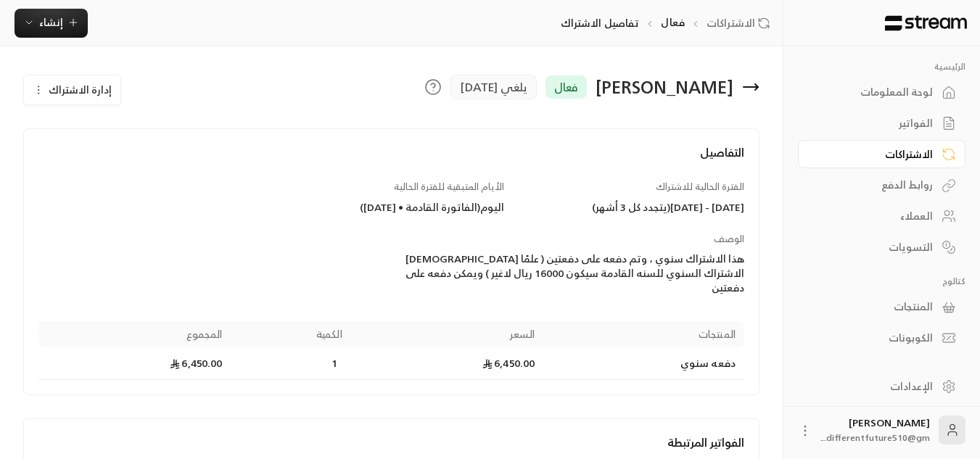
click at [31, 90] on button "إدارة الاشتراك" at bounding box center [72, 89] width 96 height 29
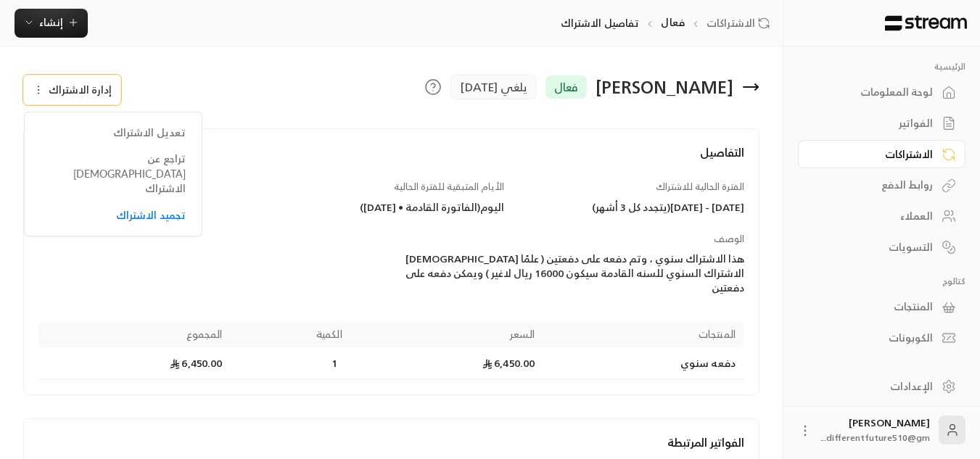
click at [620, 165] on h4 "التفاصيل" at bounding box center [391, 160] width 706 height 32
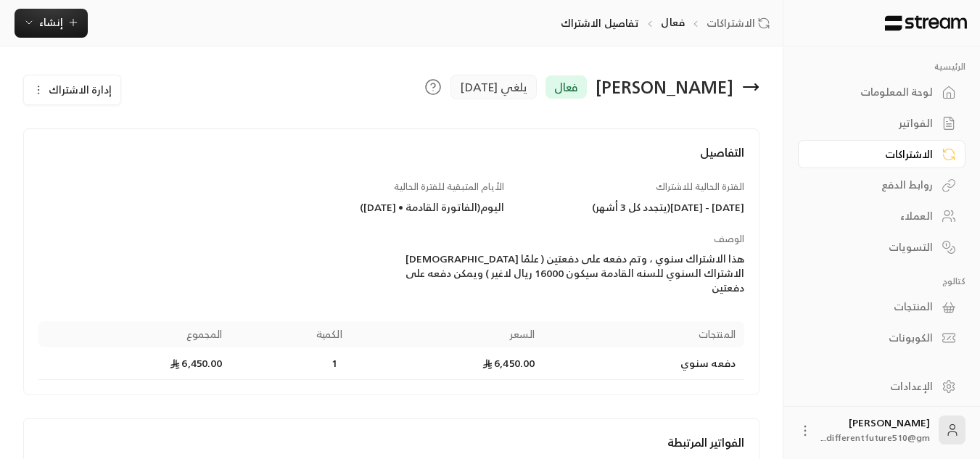
click at [527, 92] on span "يلغي [DATE]" at bounding box center [493, 86] width 67 height 17
click at [877, 107] on div "الفواتير" at bounding box center [882, 122] width 168 height 31
click at [889, 122] on div "الفواتير" at bounding box center [874, 123] width 117 height 15
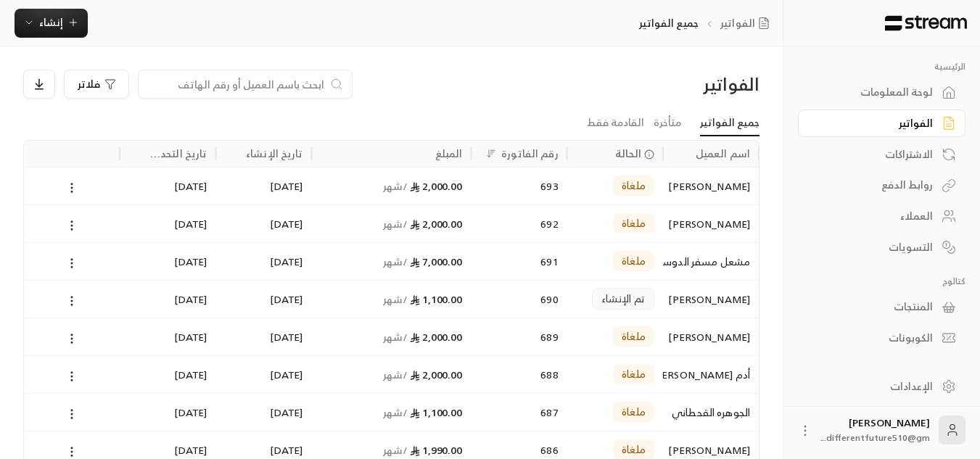
click at [889, 164] on link "الاشتراكات" at bounding box center [882, 154] width 168 height 28
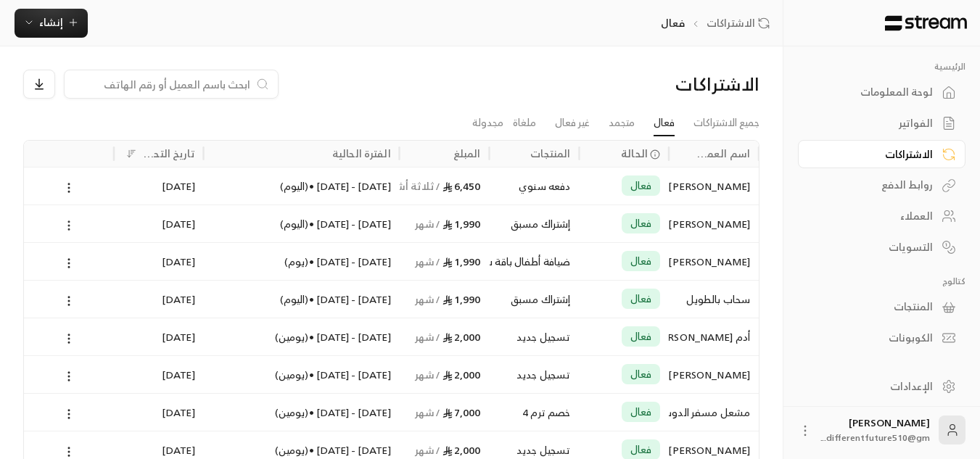
click at [67, 227] on icon at bounding box center [68, 225] width 13 height 13
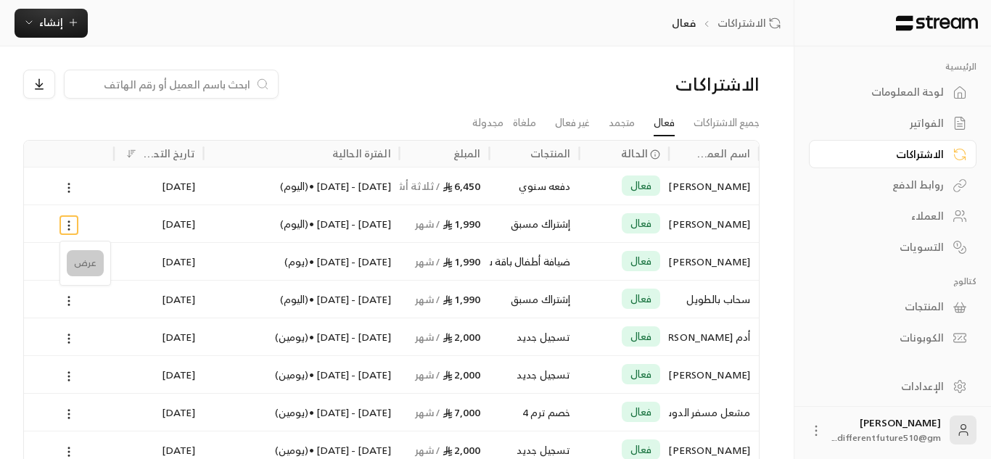
click at [82, 259] on link "عرض" at bounding box center [85, 263] width 37 height 26
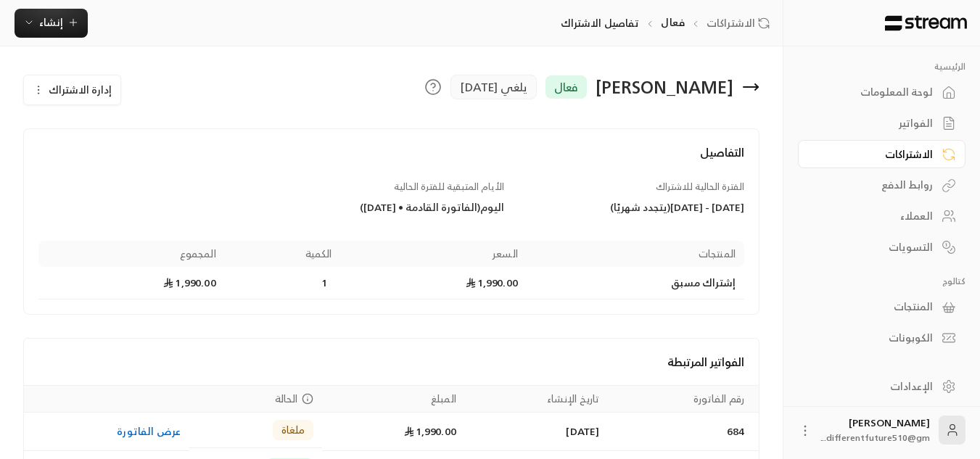
click at [41, 89] on icon "button" at bounding box center [39, 90] width 12 height 12
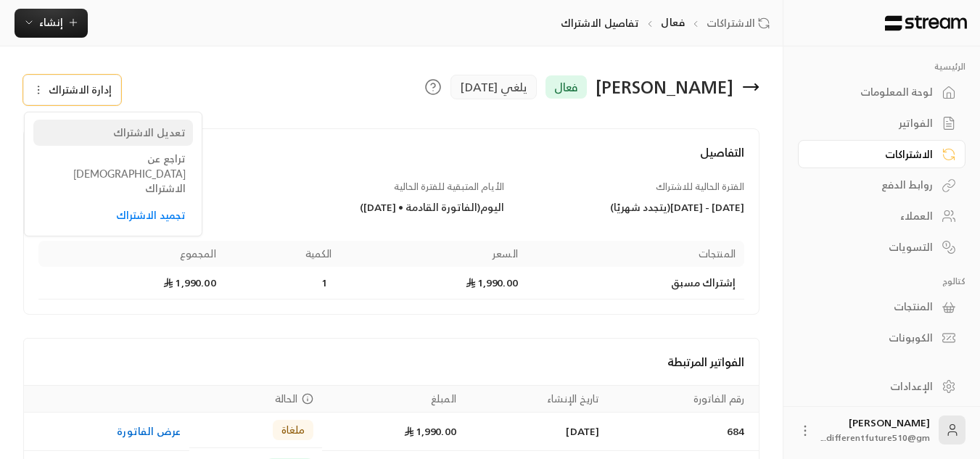
click at [68, 141] on link "تعديل الاشتراك" at bounding box center [113, 133] width 160 height 27
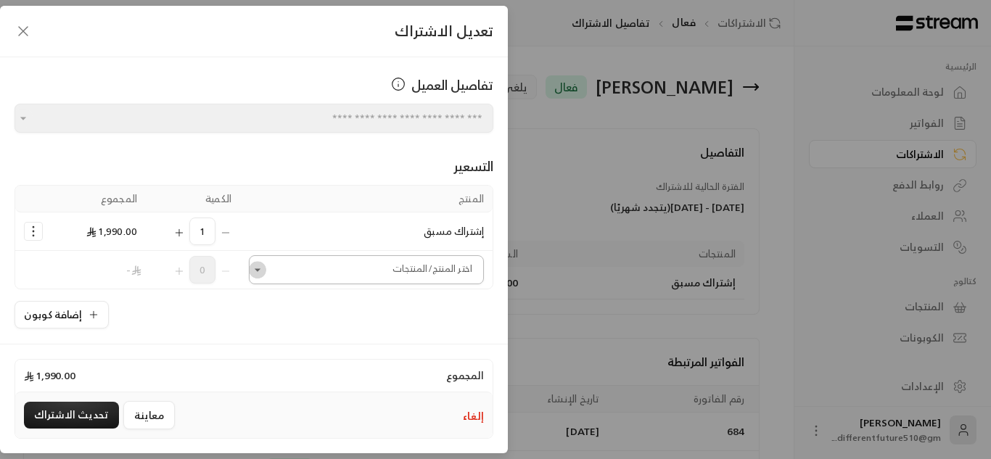
click at [265, 271] on icon "Open" at bounding box center [257, 270] width 15 height 15
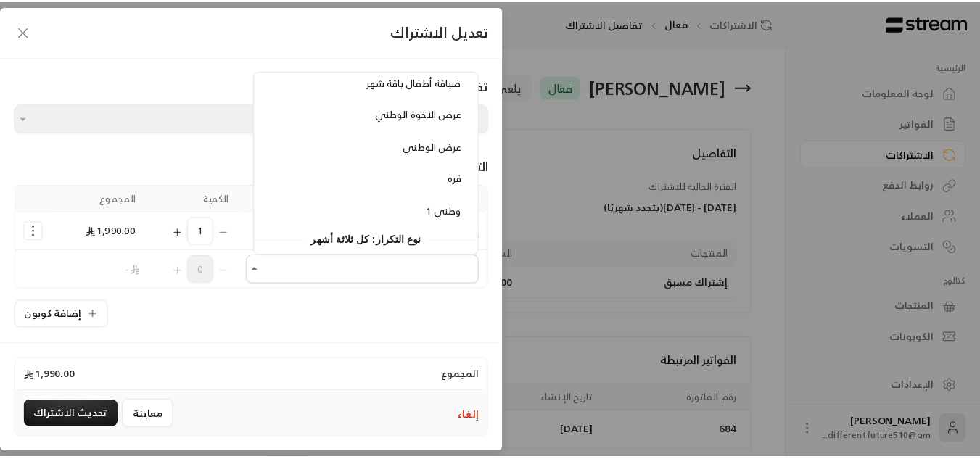
scroll to position [929, 0]
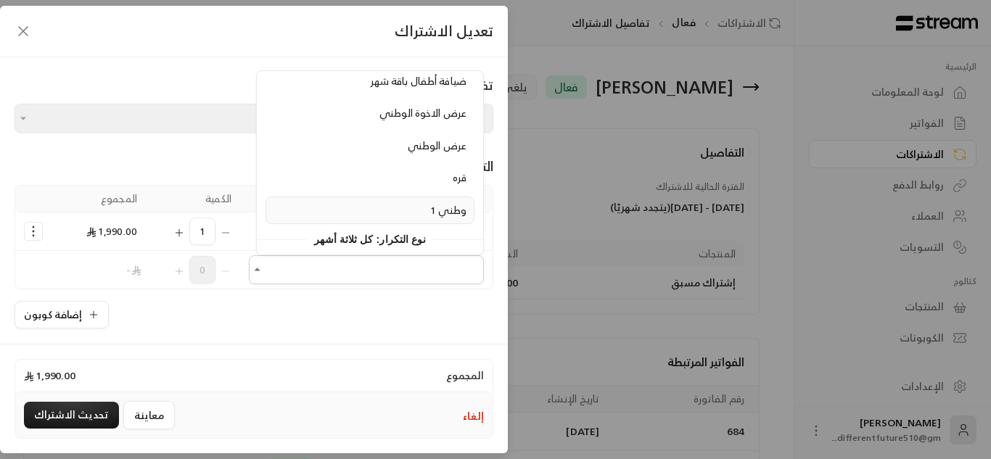
click at [430, 213] on span "وطني 1" at bounding box center [448, 210] width 36 height 18
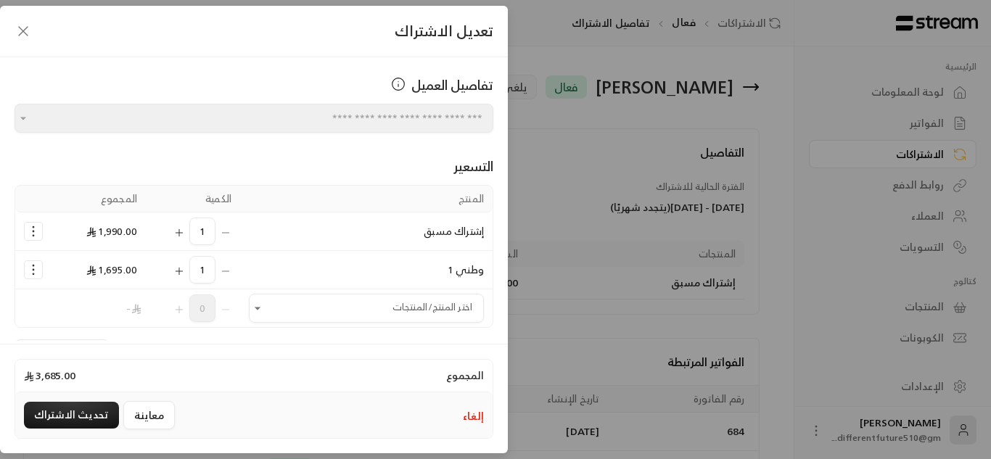
click at [231, 231] on div "1" at bounding box center [193, 232] width 77 height 28
click at [41, 230] on icon "Selected Products" at bounding box center [33, 231] width 15 height 15
click at [91, 290] on span "إزالة المنتج" at bounding box center [95, 292] width 43 height 17
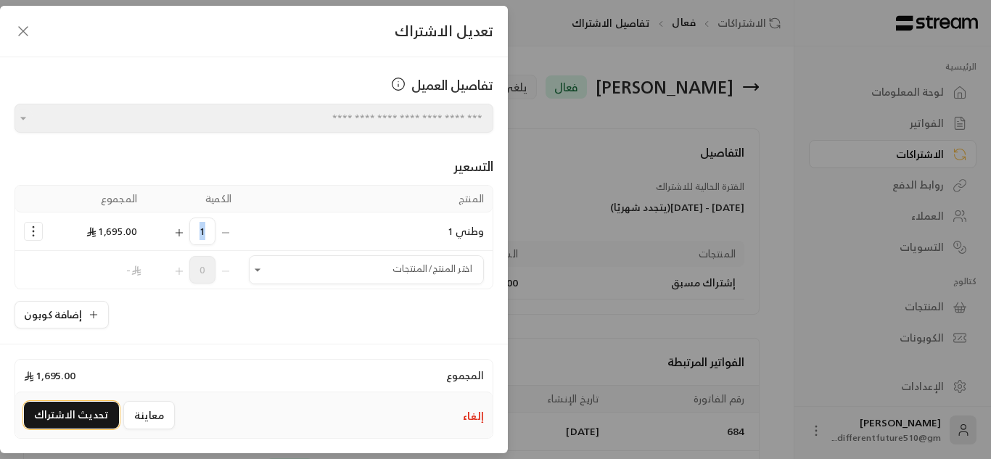
click at [81, 406] on button "تحديث الاشتراك" at bounding box center [71, 415] width 95 height 27
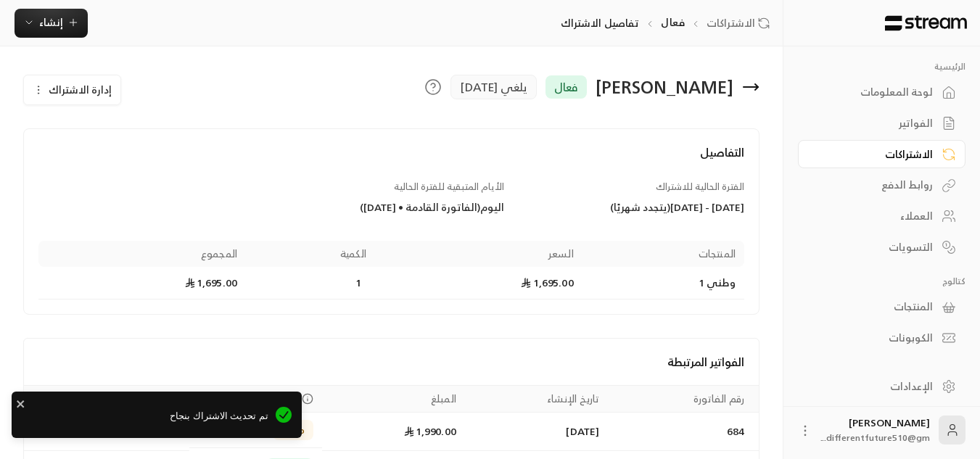
click at [863, 156] on div "الاشتراكات" at bounding box center [874, 154] width 117 height 15
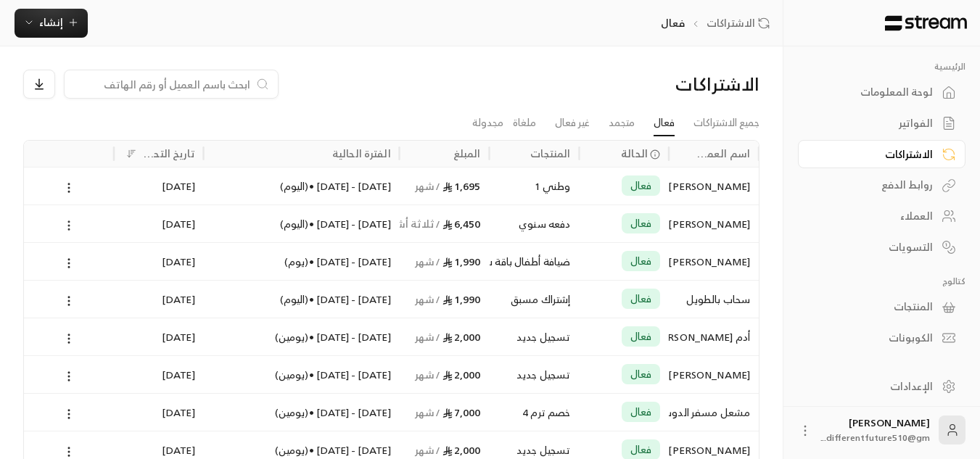
click at [67, 227] on icon at bounding box center [68, 225] width 13 height 13
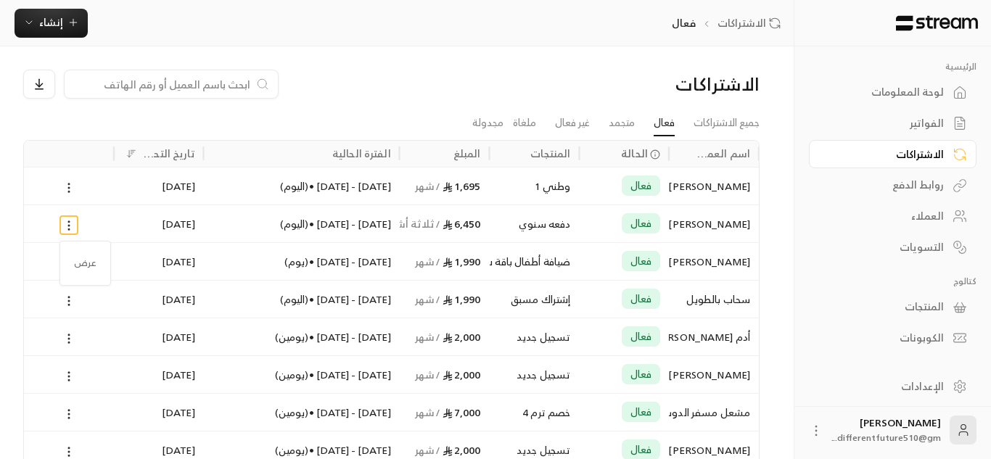
click at [67, 227] on div at bounding box center [495, 229] width 991 height 459
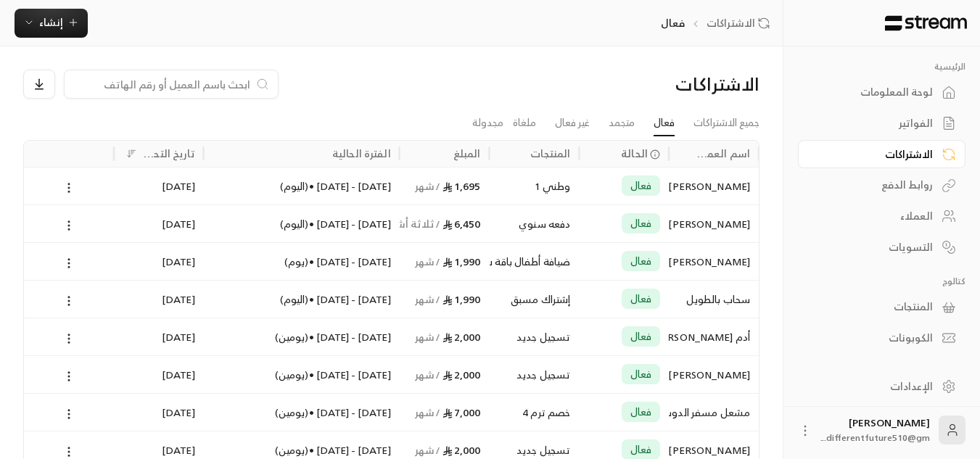
click at [67, 227] on icon at bounding box center [68, 225] width 13 height 13
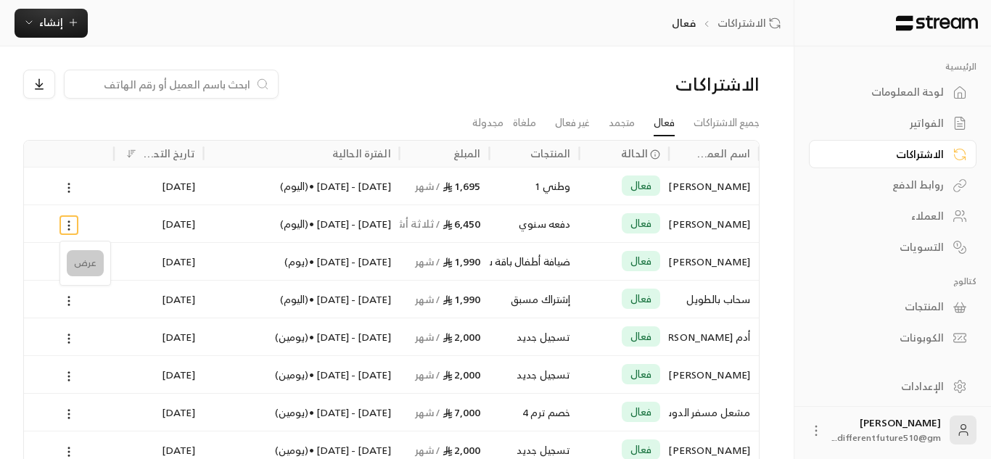
click at [80, 259] on link "عرض" at bounding box center [85, 263] width 37 height 26
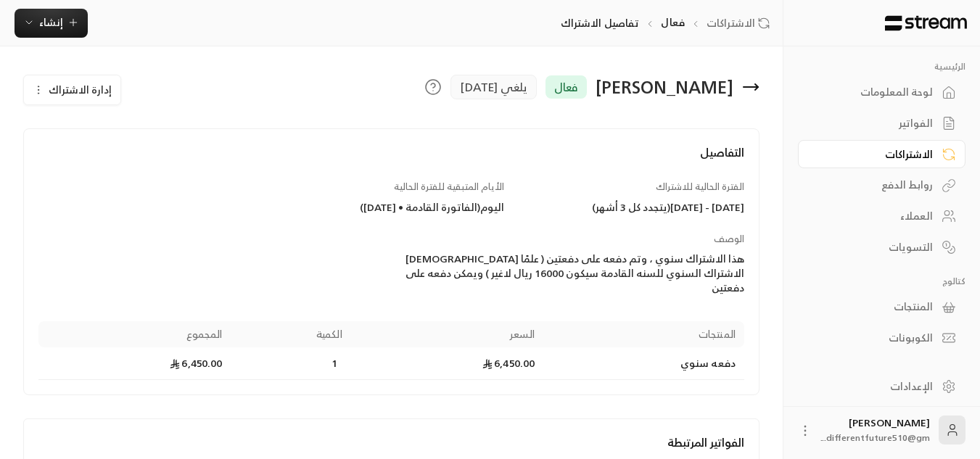
click at [37, 86] on icon "button" at bounding box center [39, 90] width 12 height 12
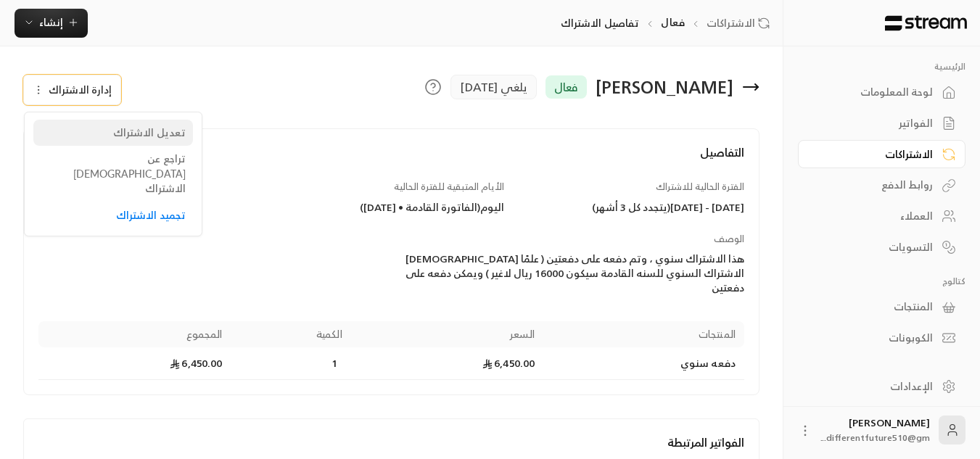
click at [65, 132] on div "تعديل الاشتراك" at bounding box center [113, 132] width 145 height 15
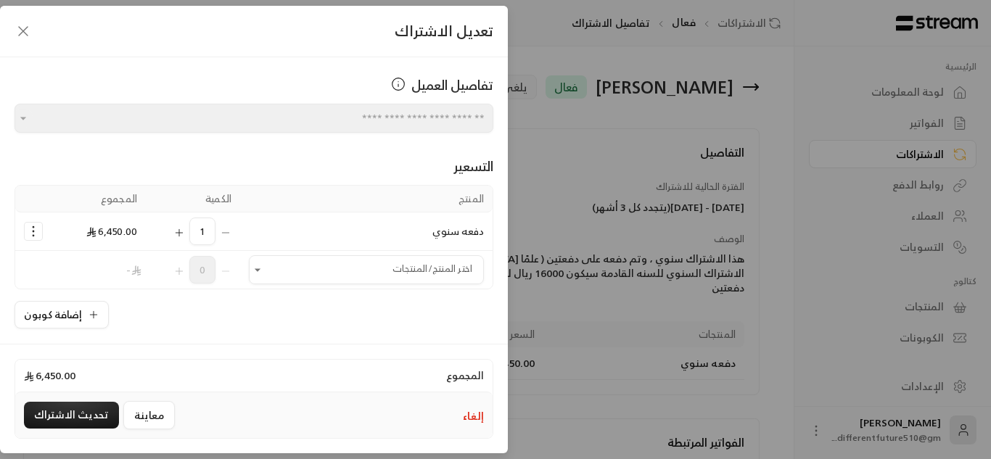
click at [41, 229] on icon "Selected Products" at bounding box center [33, 231] width 15 height 15
click at [63, 302] on link "إزالة المنتج" at bounding box center [79, 293] width 90 height 25
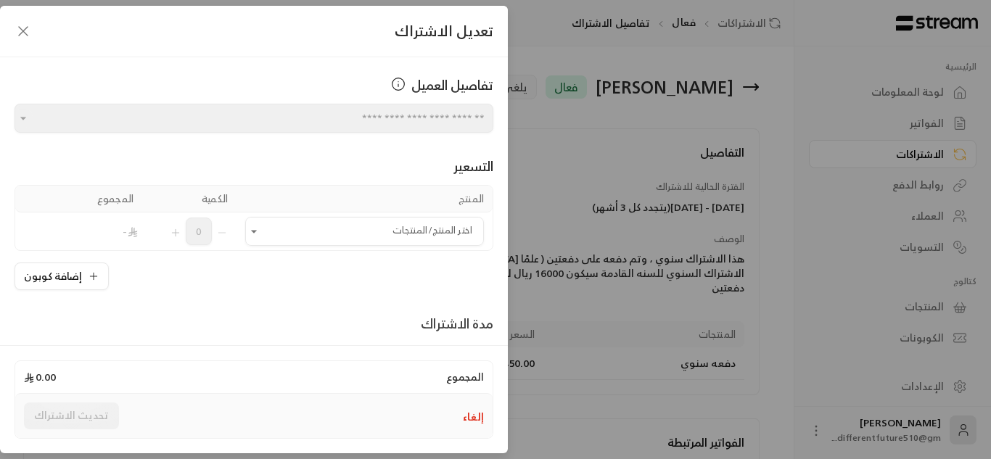
click at [480, 421] on button "إلغاء" at bounding box center [473, 417] width 21 height 15
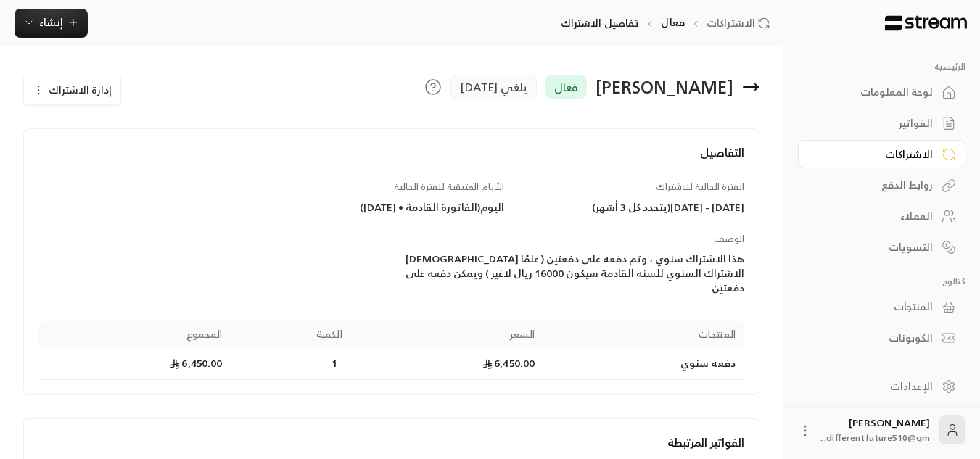
click at [918, 149] on div "الاشتراكات" at bounding box center [874, 154] width 117 height 15
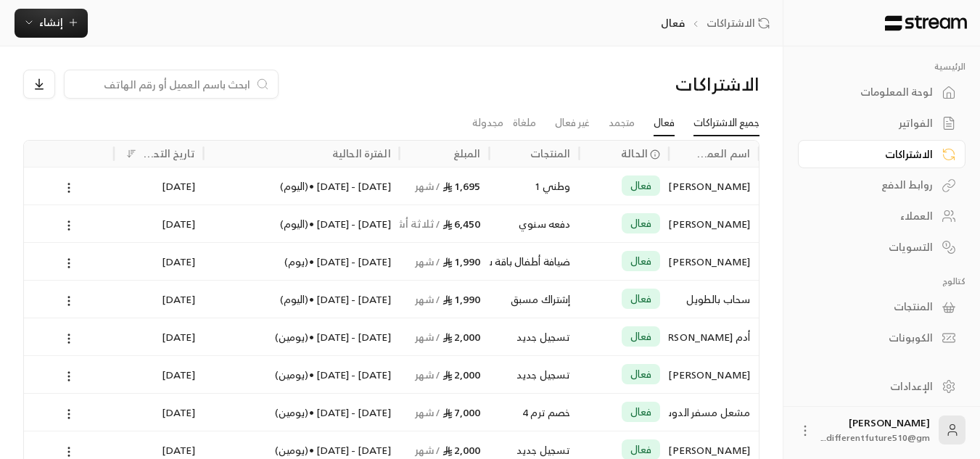
click at [715, 120] on link "جميع الاشتراكات" at bounding box center [726, 123] width 66 height 26
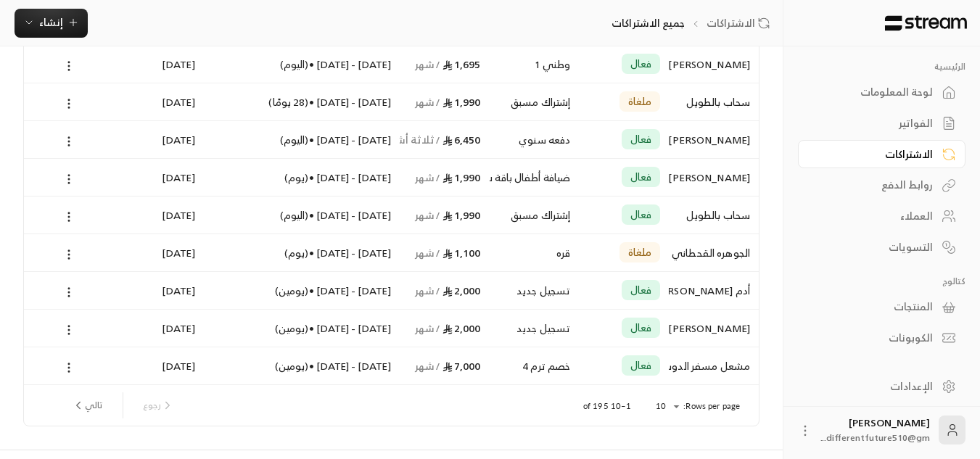
scroll to position [194, 0]
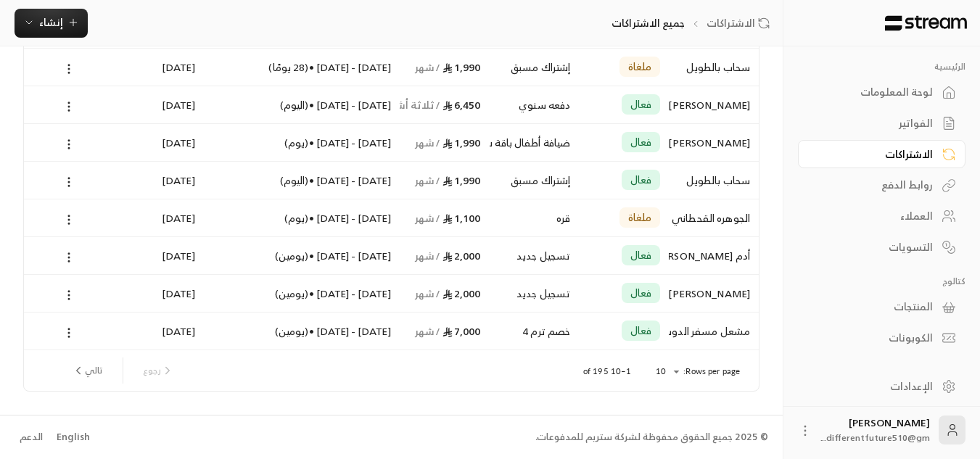
click at [926, 129] on div "الفواتير" at bounding box center [874, 123] width 117 height 15
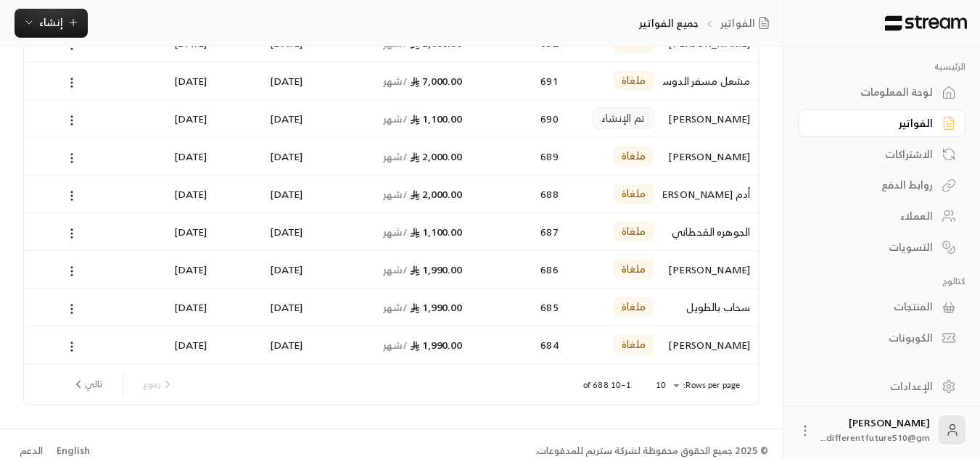
scroll to position [194, 0]
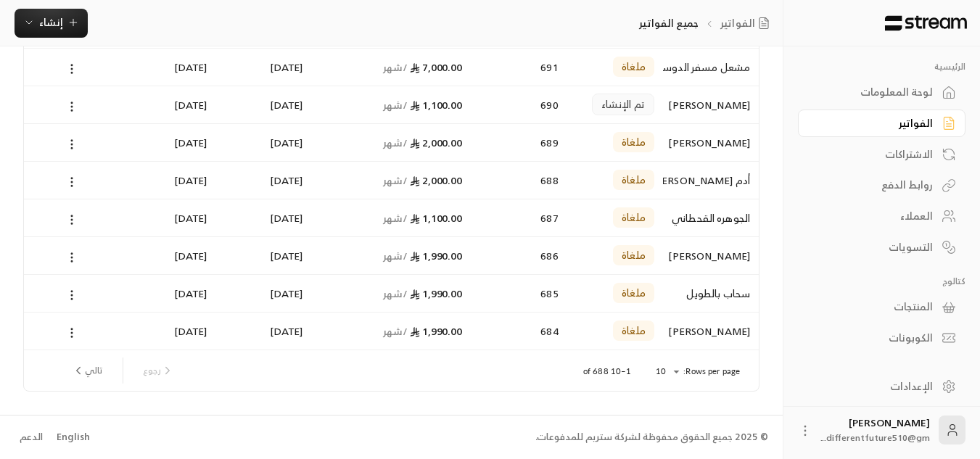
click at [89, 372] on button "تالي" at bounding box center [87, 370] width 42 height 25
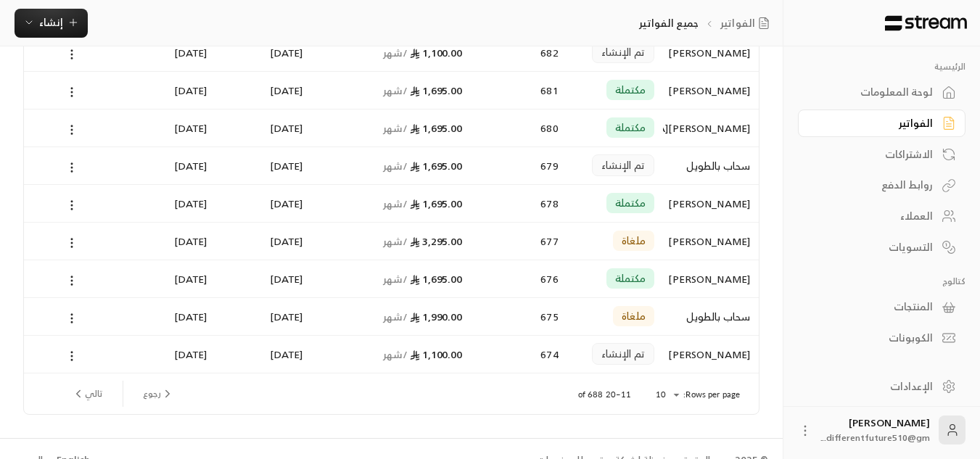
scroll to position [174, 0]
